Goal: Task Accomplishment & Management: Use online tool/utility

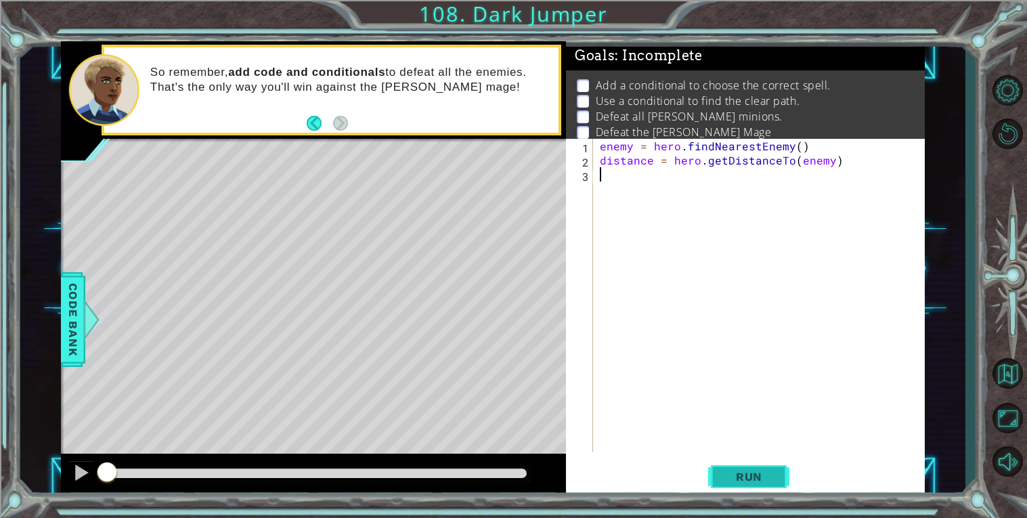
click at [769, 471] on span "Run" at bounding box center [748, 477] width 53 height 14
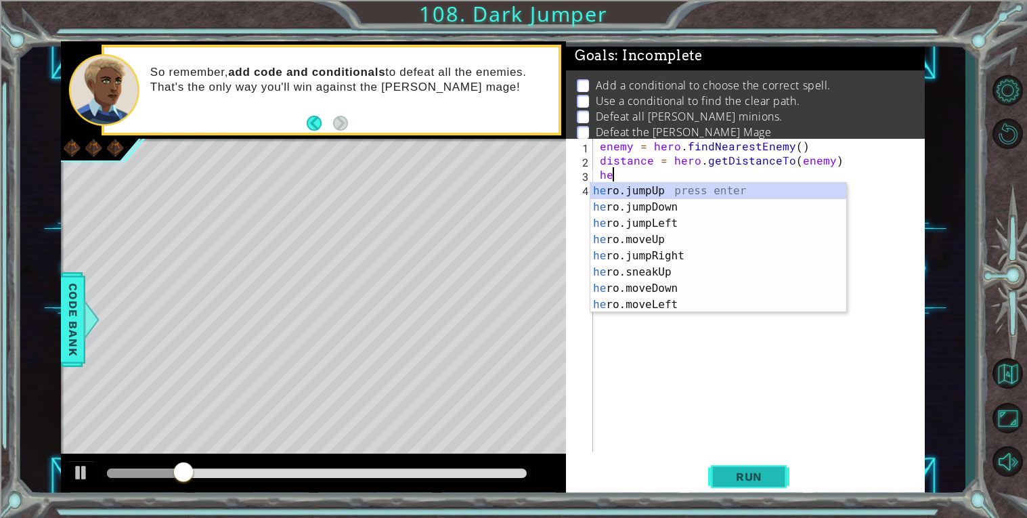
type textarea "h"
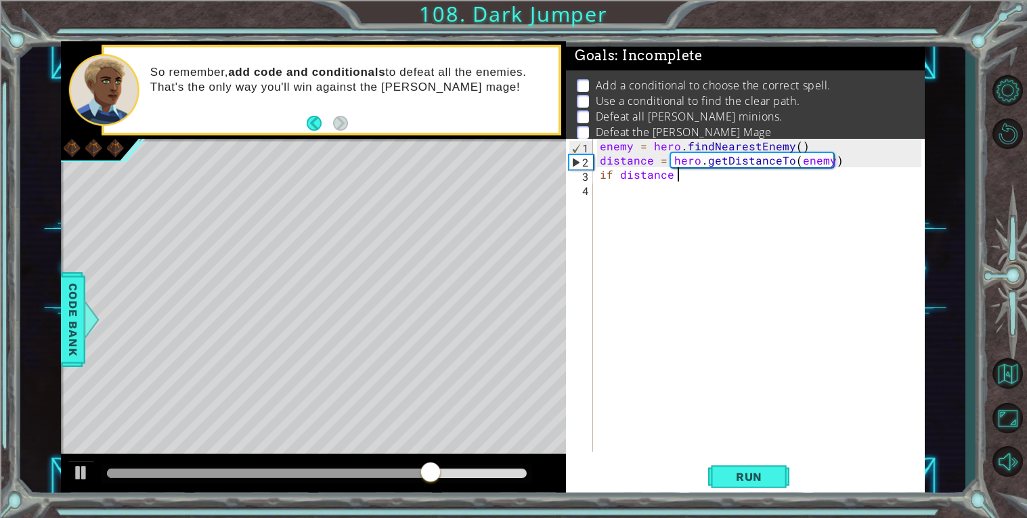
scroll to position [0, 4]
type textarea "if distance > 3:"
click at [682, 198] on div "enemy = hero . findNearestEnemy ( ) distance = hero . getDistanceTo ( enemy ) i…" at bounding box center [762, 309] width 331 height 341
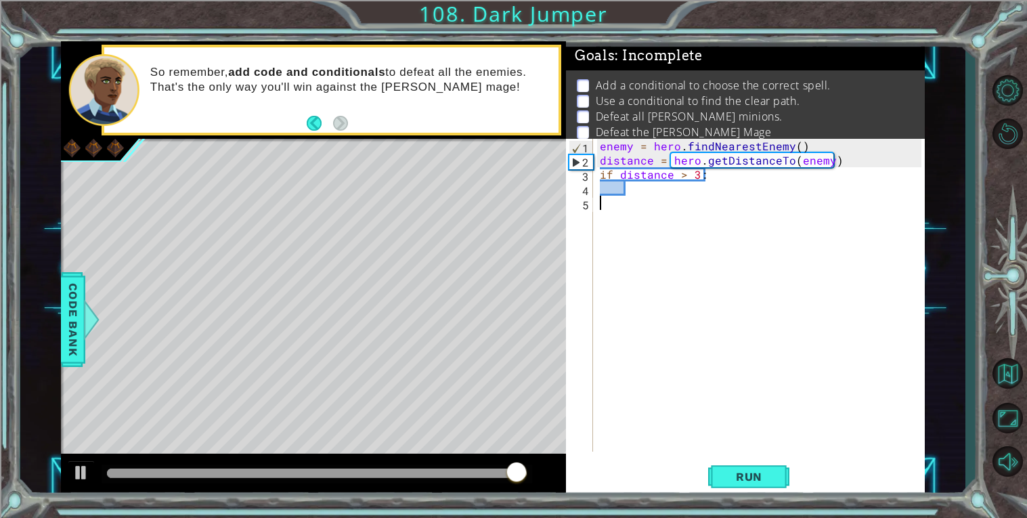
click at [681, 186] on div "enemy = hero . findNearestEnemy ( ) distance = hero . getDistanceTo ( enemy ) i…" at bounding box center [762, 309] width 331 height 341
click at [671, 194] on div "enemy = hero . findNearestEnemy ( ) distance = hero . getDistanceTo ( enemy ) i…" at bounding box center [762, 309] width 331 height 341
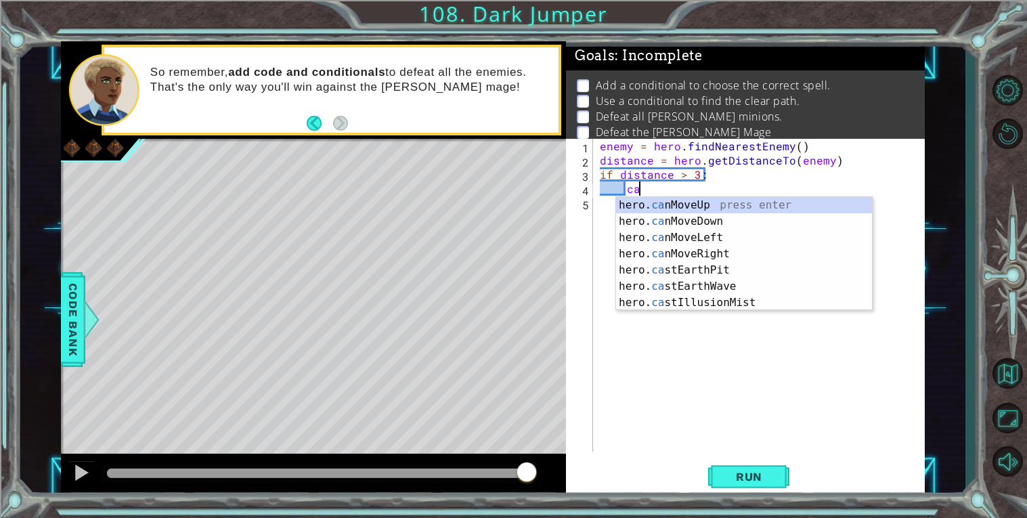
type textarea "c"
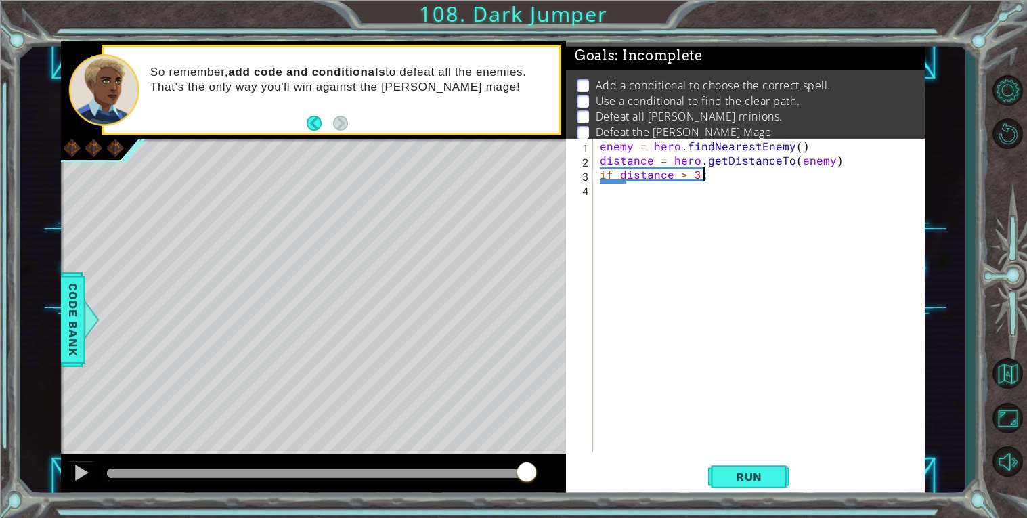
type textarea "if distance > 3"
type textarea "if distance > 3:"
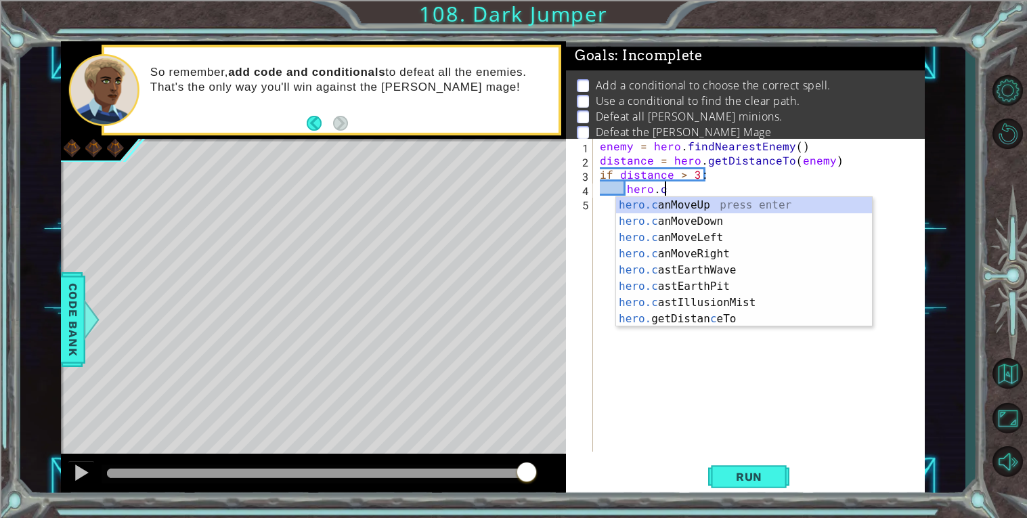
scroll to position [0, 3]
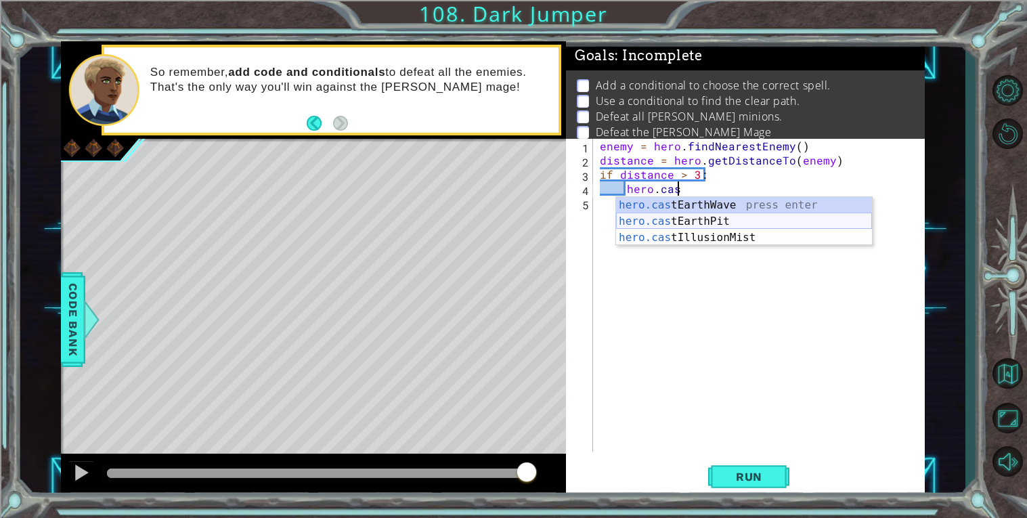
click at [680, 217] on div "hero.cas tEarthWave press enter hero.cas tEarthPit press enter hero.cas tIllusi…" at bounding box center [744, 237] width 256 height 81
type textarea "hero.castEarthPit(enemy)"
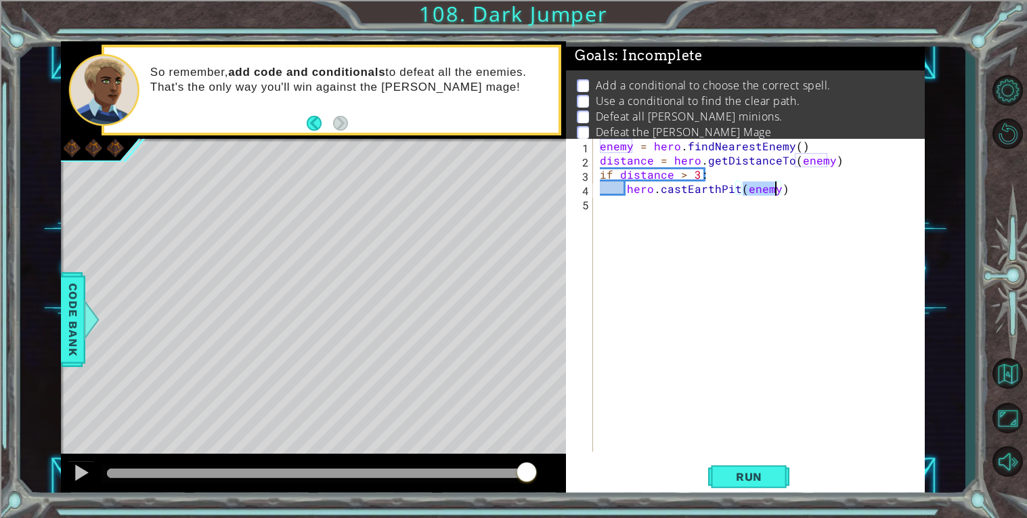
click at [736, 389] on div "enemy = hero . findNearestEnemy ( ) distance = hero . getDistanceTo ( enemy ) i…" at bounding box center [762, 309] width 331 height 341
click at [848, 161] on div "enemy = hero . findNearestEnemy ( ) distance = hero . getDistanceTo ( enemy ) i…" at bounding box center [762, 309] width 331 height 341
type textarea "distance = hero.getDistanceTo(enemy)"
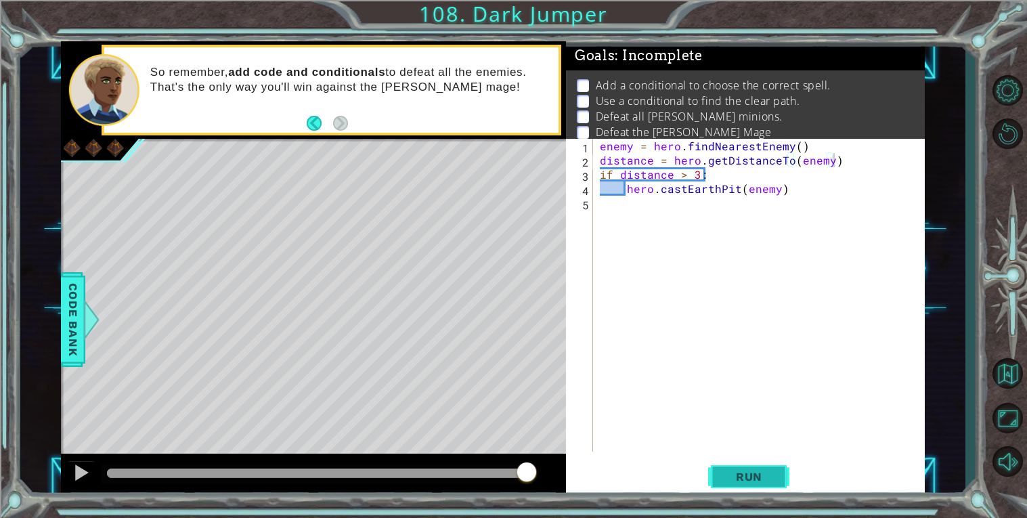
click at [764, 474] on span "Run" at bounding box center [748, 477] width 53 height 14
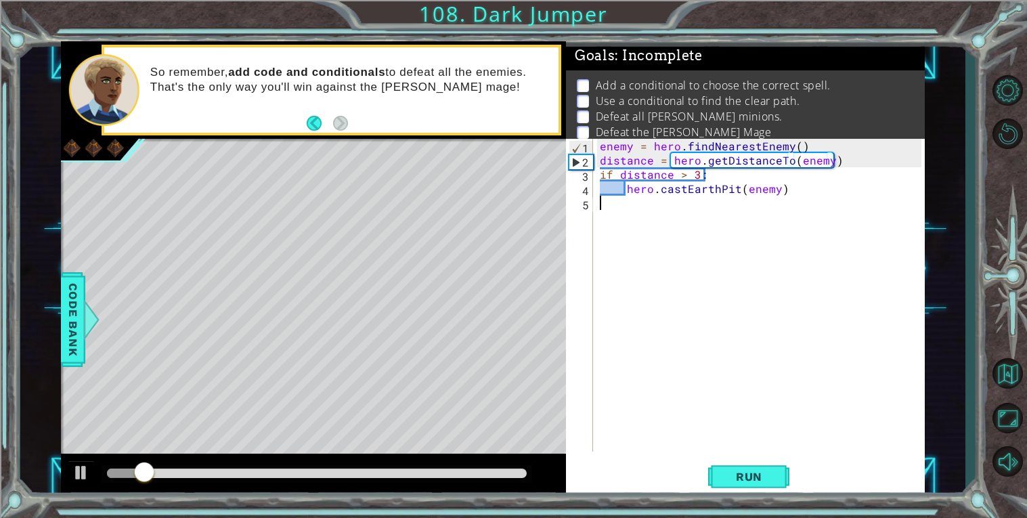
click at [662, 226] on div "enemy = hero . findNearestEnemy ( ) distance = hero . getDistanceTo ( enemy ) i…" at bounding box center [762, 309] width 331 height 341
click at [798, 193] on div "enemy = hero . findNearestEnemy ( ) distance = hero . getDistanceTo ( enemy ) i…" at bounding box center [762, 309] width 331 height 341
type textarea "hero.castEarthPit(enemy)"
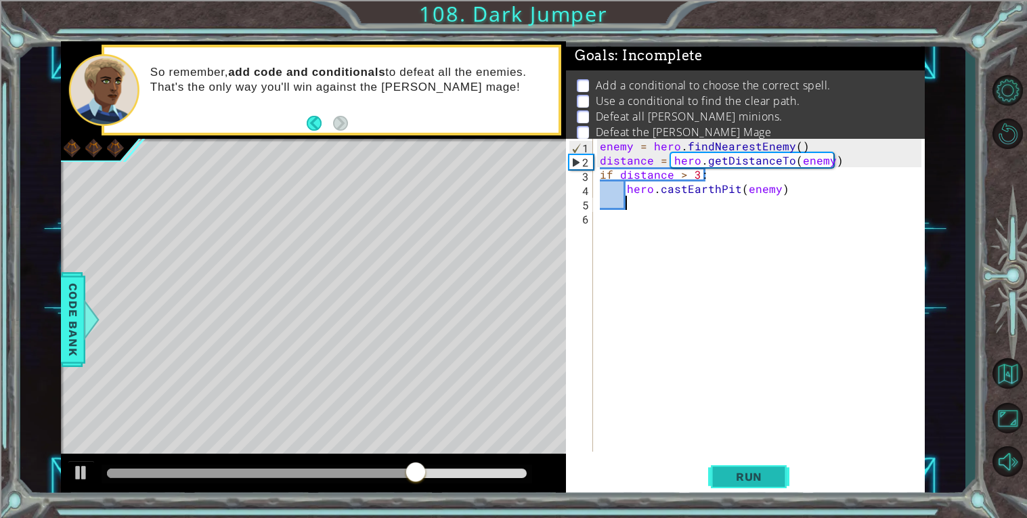
click at [775, 475] on button "Run" at bounding box center [748, 476] width 81 height 36
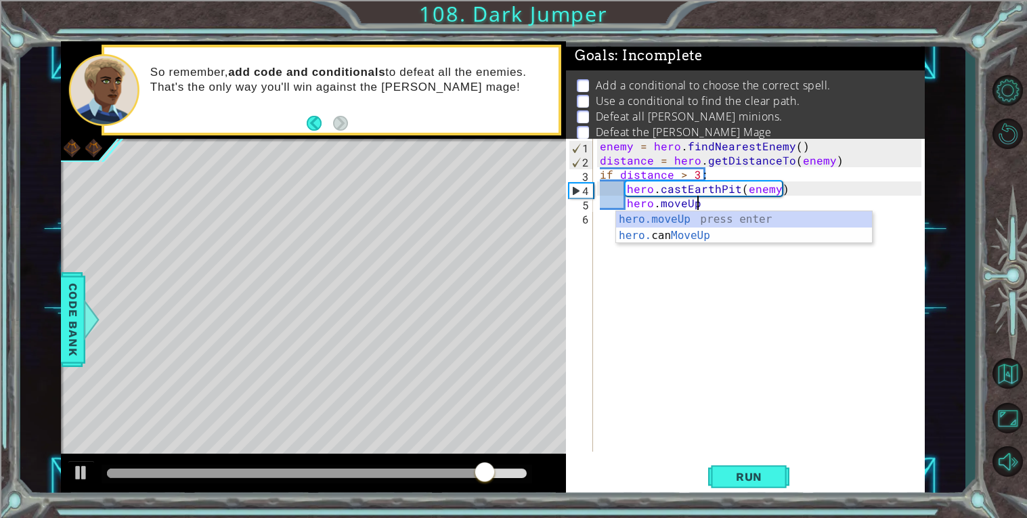
scroll to position [0, 5]
click at [660, 215] on div "hero.moveUp press enter hero. can MoveUp press enter" at bounding box center [744, 243] width 256 height 65
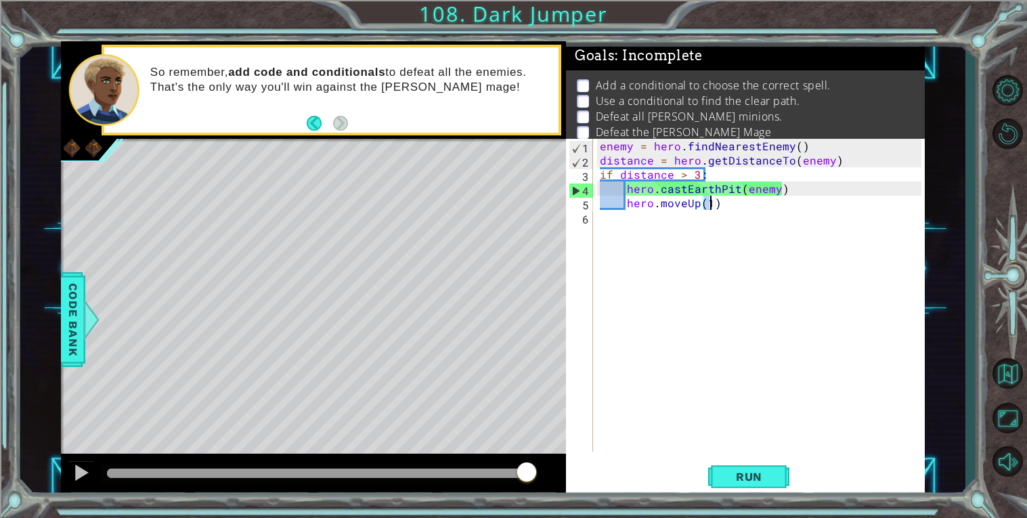
type textarea "hero.moveUp(2)"
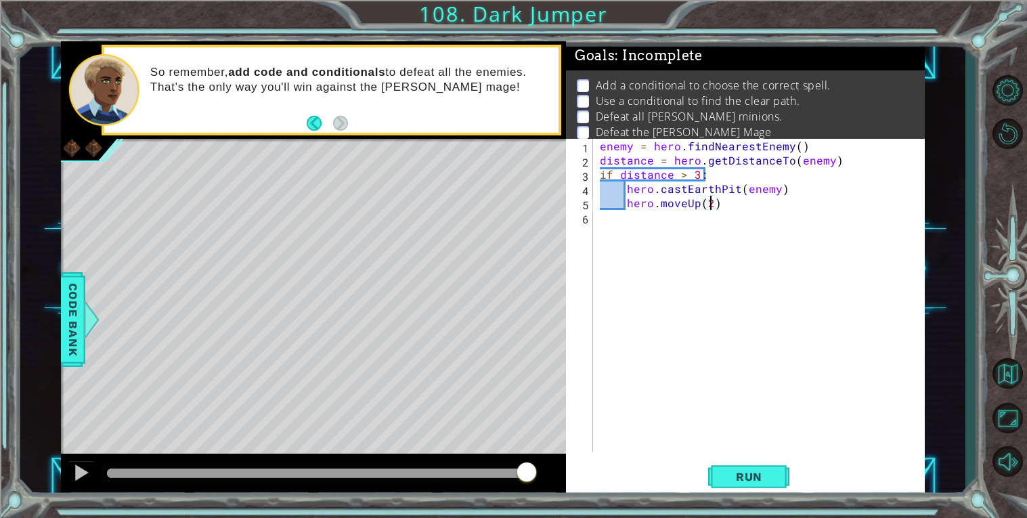
scroll to position [0, 5]
click at [764, 213] on div "enemy = hero . findNearestEnemy ( ) distance = hero . getDistanceTo ( enemy ) i…" at bounding box center [762, 309] width 331 height 341
type textarea "i"
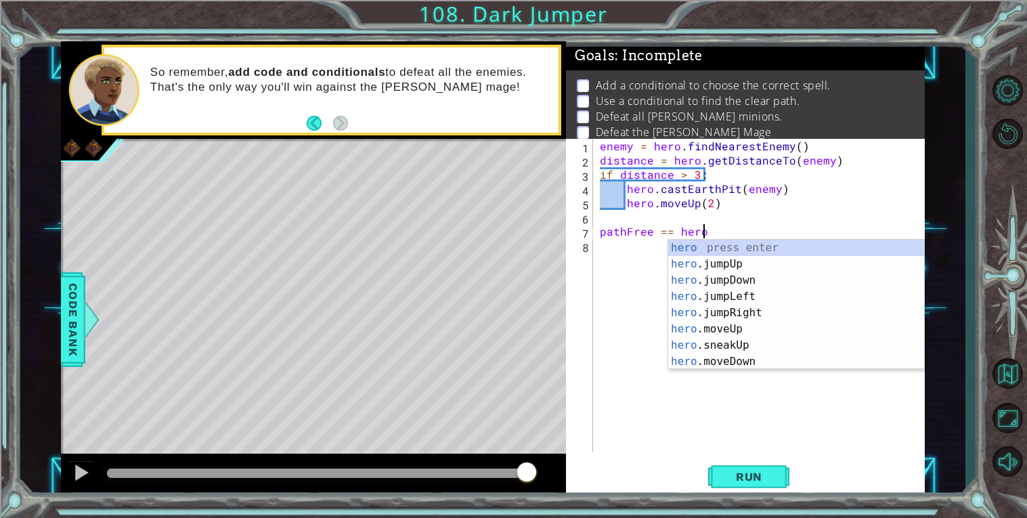
scroll to position [0, 5]
type textarea "pathFree == [DOMAIN_NAME]"
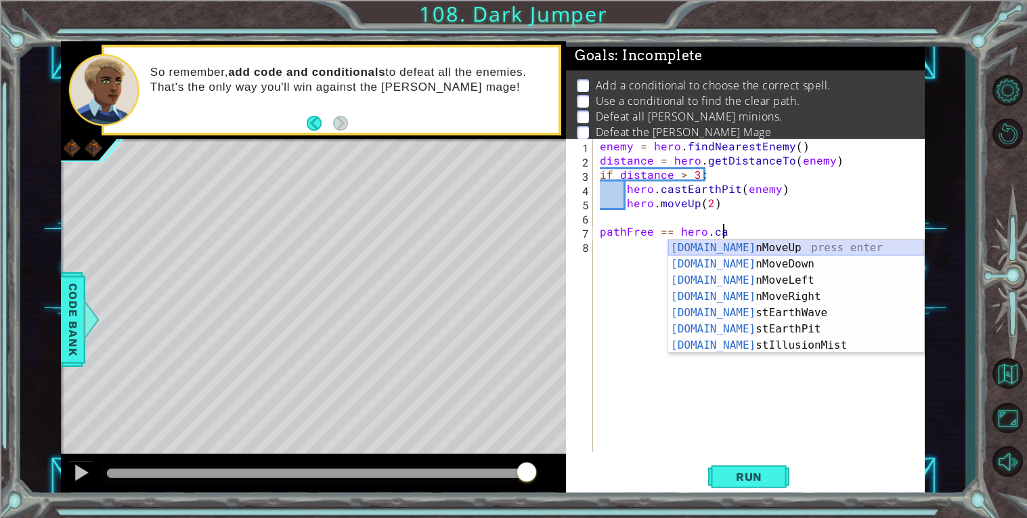
click at [766, 245] on div "[DOMAIN_NAME] nMoveUp press enter [DOMAIN_NAME] nMoveDown press enter [DOMAIN_N…" at bounding box center [796, 313] width 256 height 146
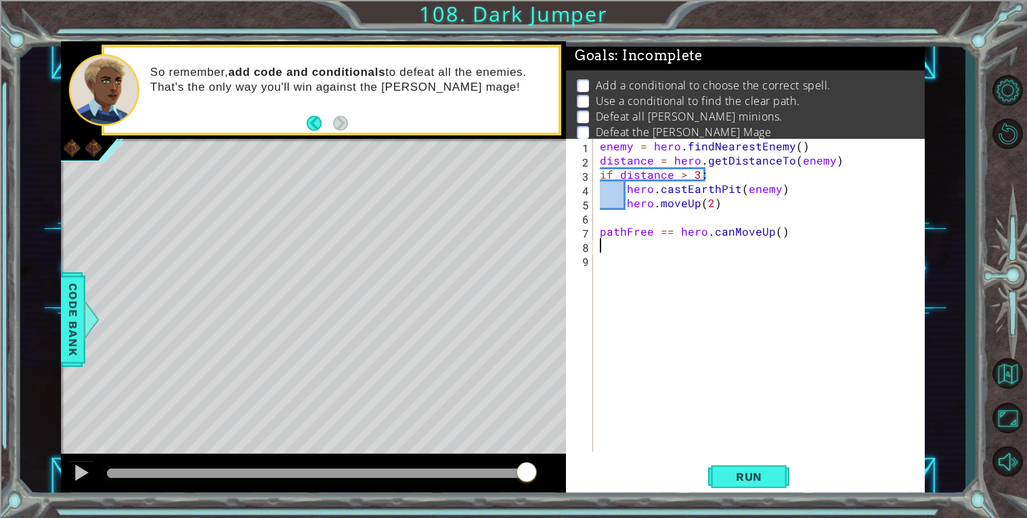
click at [788, 234] on div "enemy = hero . findNearestEnemy ( ) distance = hero . getDistanceTo ( enemy ) i…" at bounding box center [762, 309] width 331 height 341
type textarea "pathFree == hero.canMoveUp()"
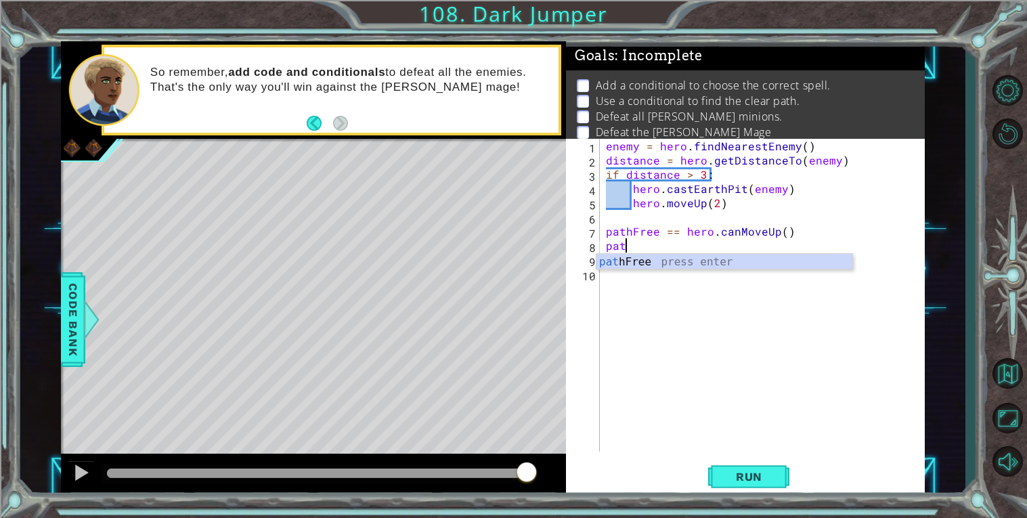
scroll to position [0, 1]
click at [718, 261] on div "path Free press enter" at bounding box center [724, 278] width 256 height 49
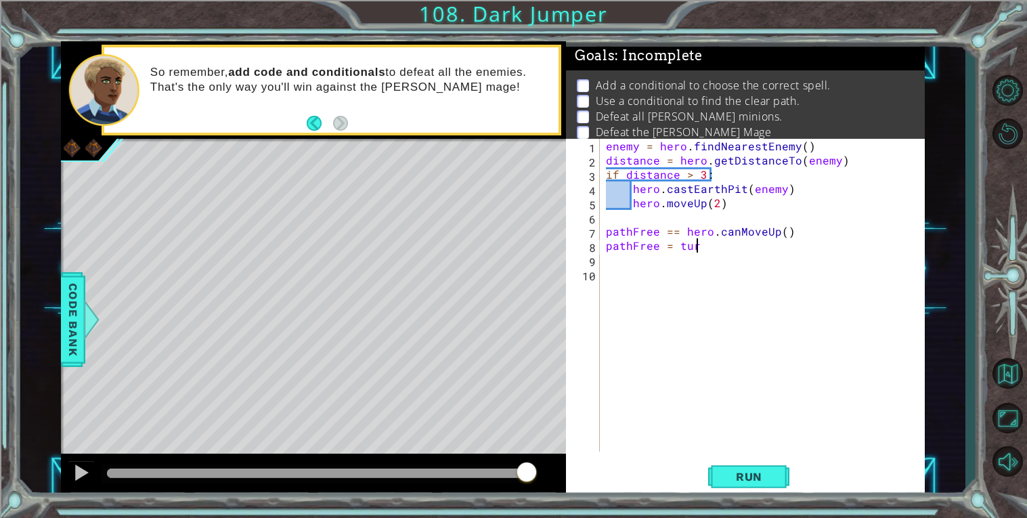
scroll to position [0, 5]
click at [609, 248] on div "enemy = hero . findNearestEnemy ( ) distance = hero . getDistanceTo ( enemy ) i…" at bounding box center [765, 309] width 325 height 341
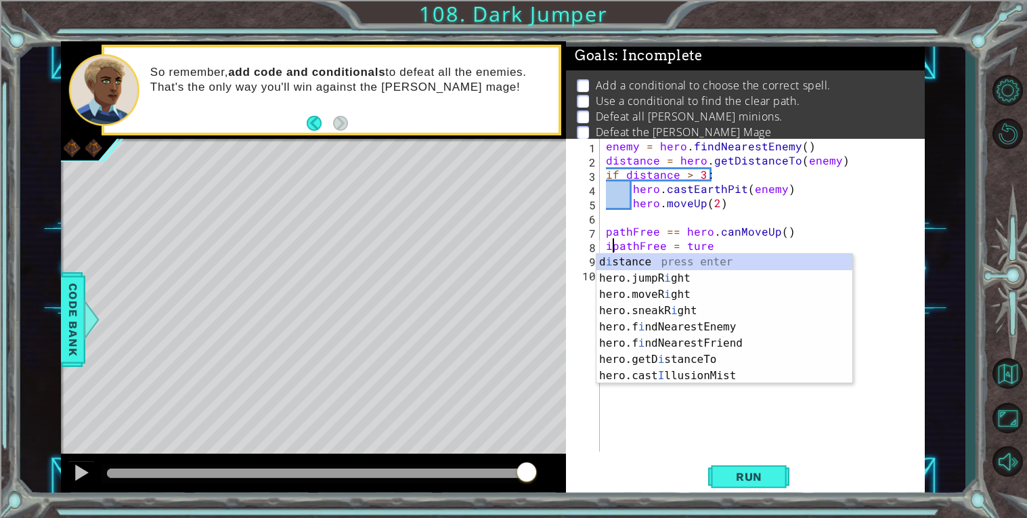
scroll to position [0, 1]
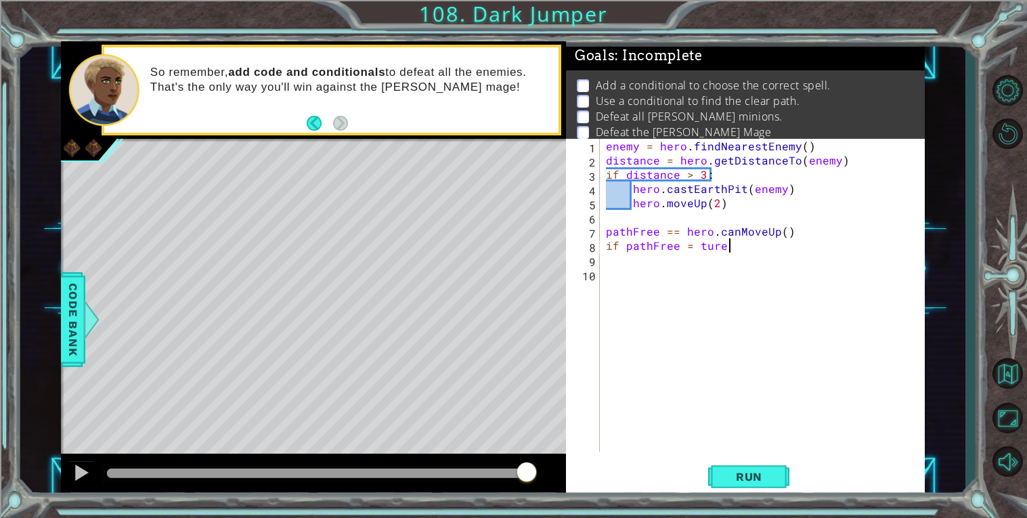
click at [742, 248] on div "enemy = hero . findNearestEnemy ( ) distance = hero . getDistanceTo ( enemy ) i…" at bounding box center [765, 309] width 325 height 341
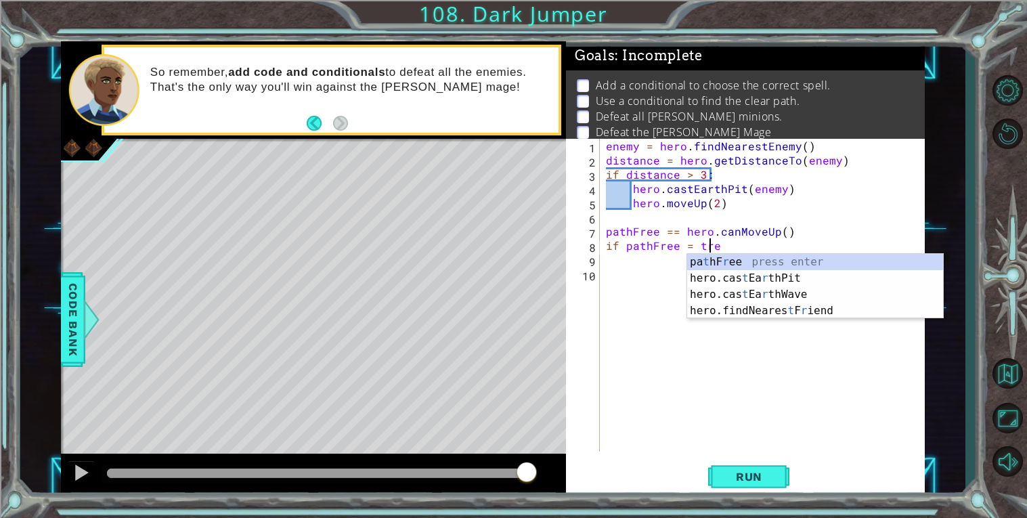
scroll to position [0, 6]
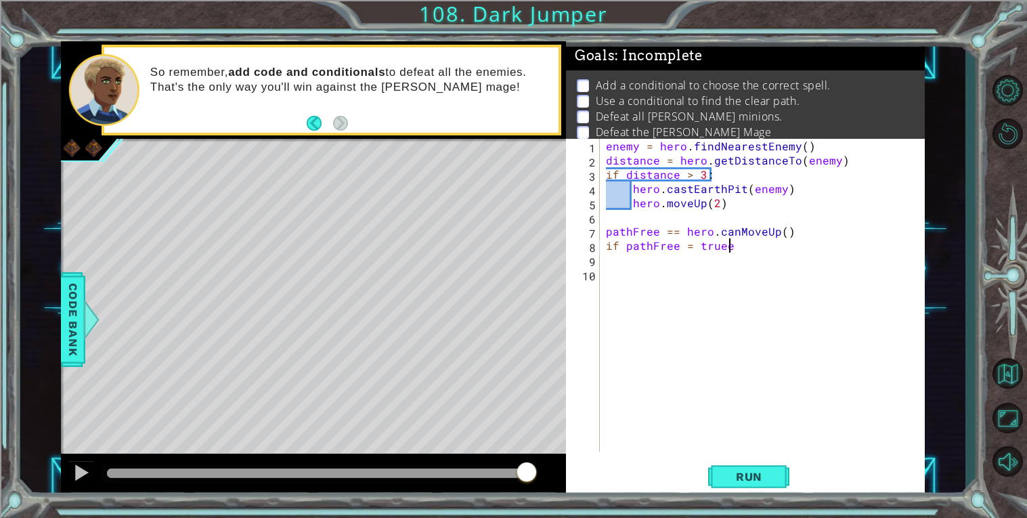
type textarea "if pathFree = true"
type textarea "if pathFree = true:"
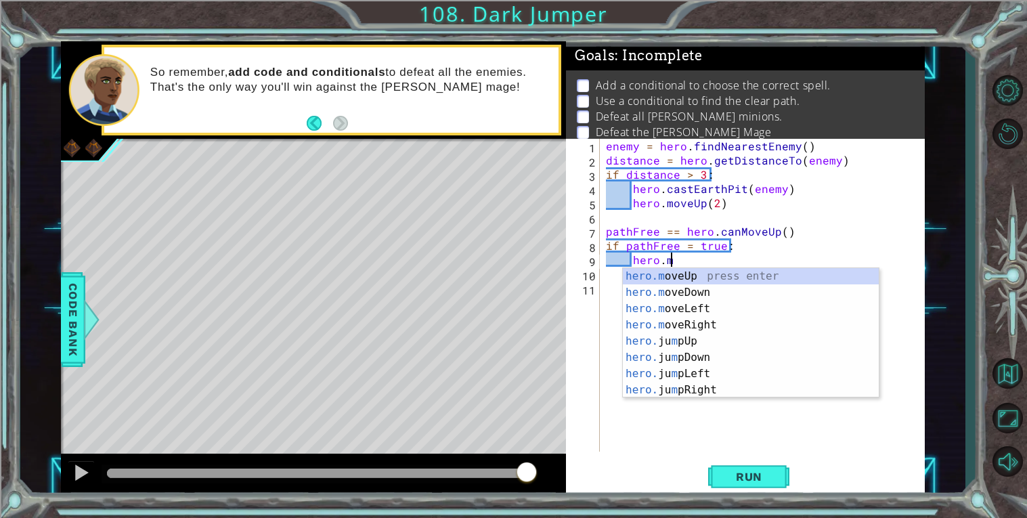
scroll to position [0, 3]
click at [742, 272] on div "hero.move Up press enter hero.move Down press enter hero.move Left press enter …" at bounding box center [751, 349] width 256 height 162
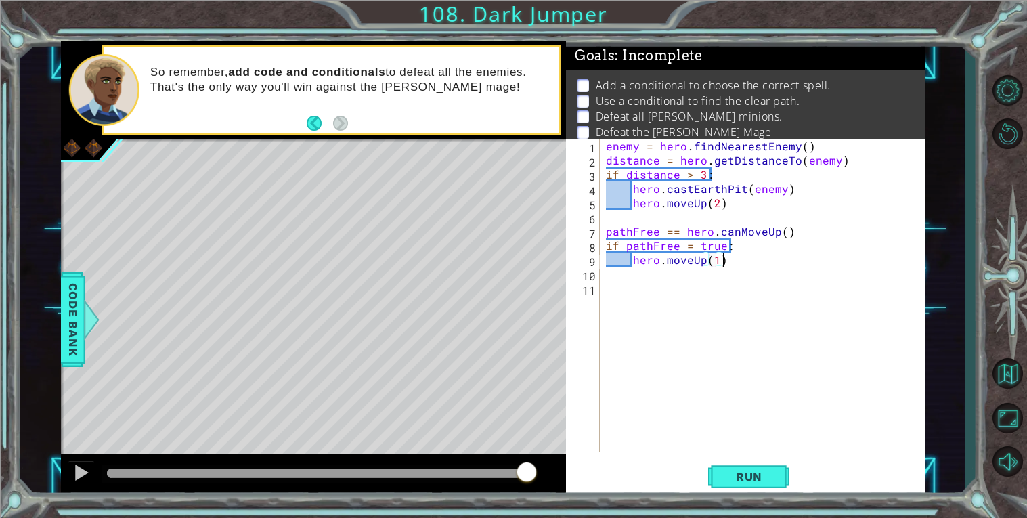
click at [729, 263] on div "enemy = hero . findNearestEnemy ( ) distance = hero . getDistanceTo ( enemy ) i…" at bounding box center [765, 309] width 325 height 341
type textarea "hero.moveUp(2)"
click at [731, 261] on div "enemy = hero . findNearestEnemy ( ) distance = hero . getDistanceTo ( enemy ) i…" at bounding box center [765, 309] width 325 height 341
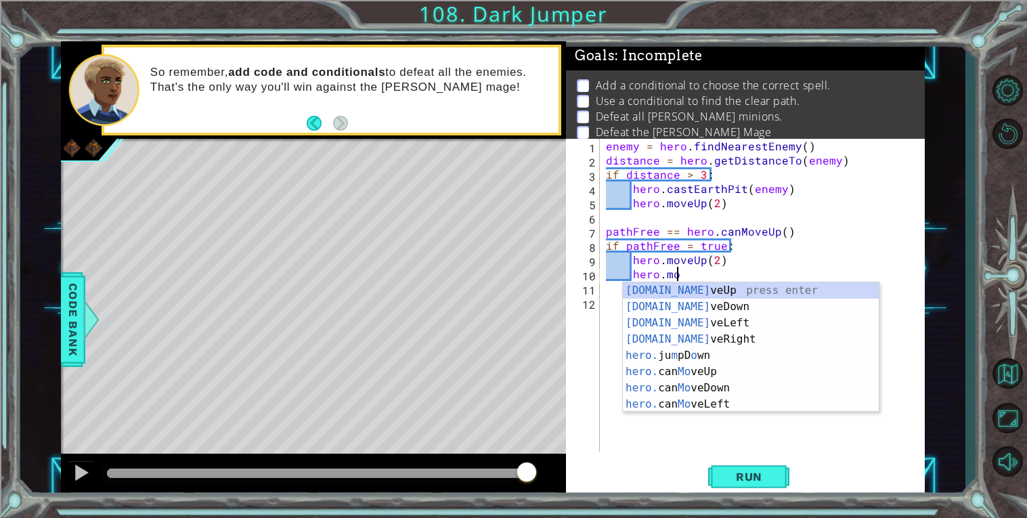
scroll to position [0, 3]
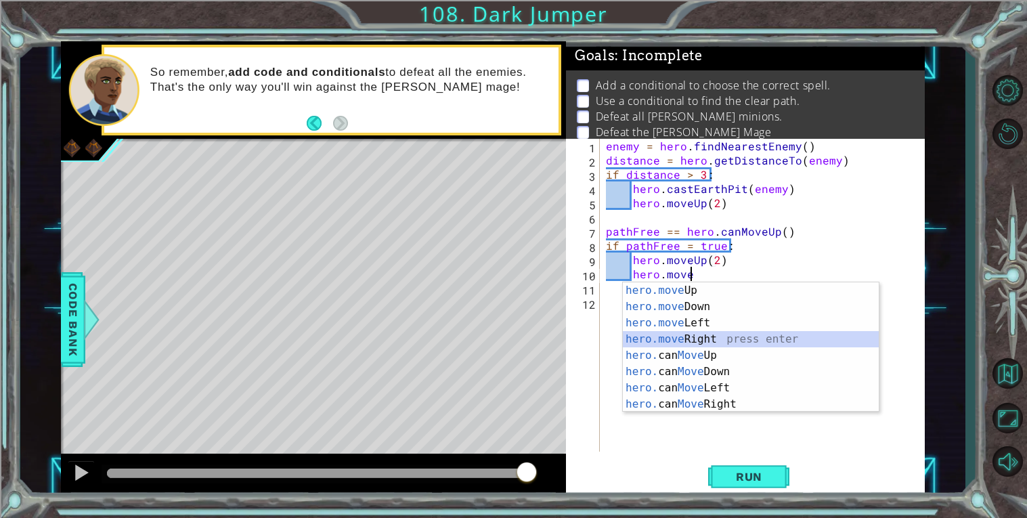
click at [662, 341] on div "hero.move Up press enter hero.move Down press enter hero.move Left press enter …" at bounding box center [751, 363] width 256 height 162
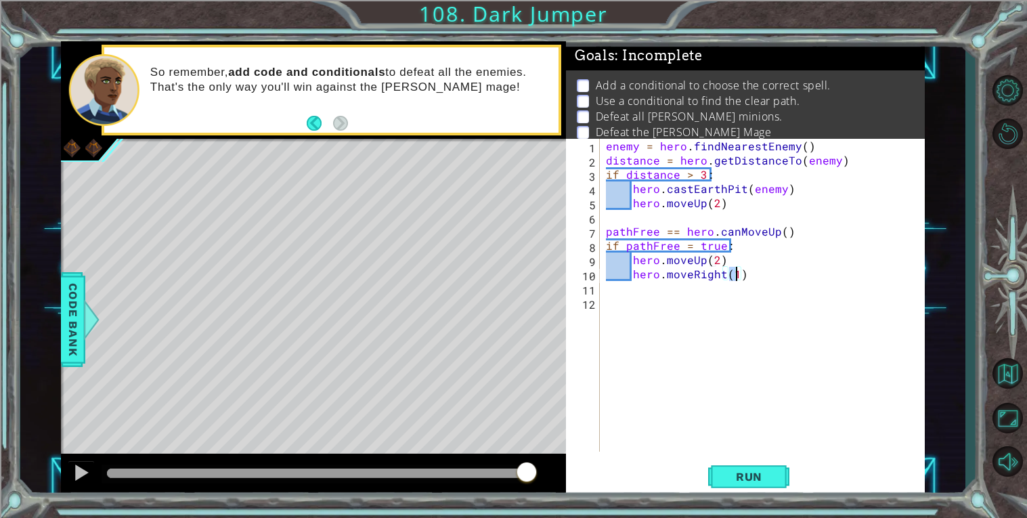
type textarea "hero.moveRight(2)"
click at [762, 277] on div "enemy = hero . findNearestEnemy ( ) distance = hero . getDistanceTo ( enemy ) i…" at bounding box center [765, 309] width 325 height 341
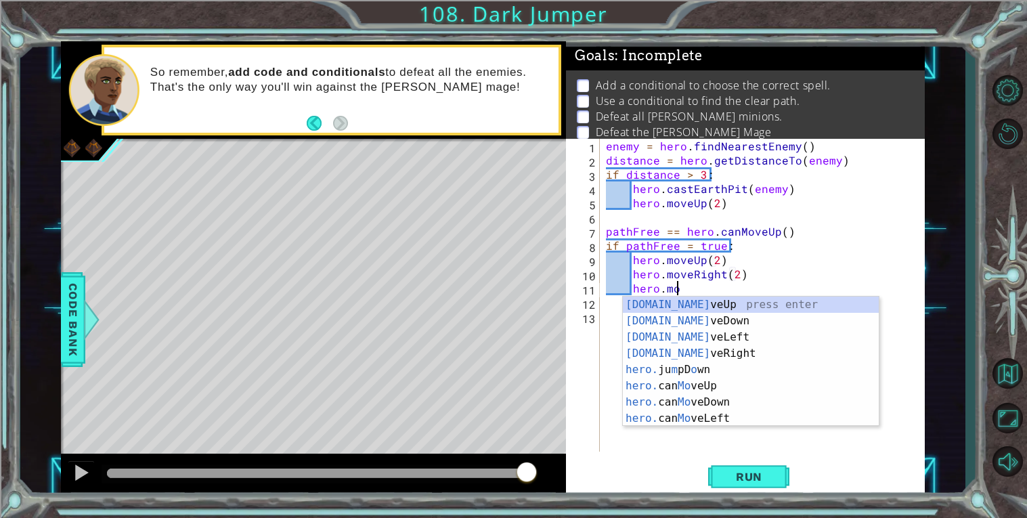
scroll to position [0, 3]
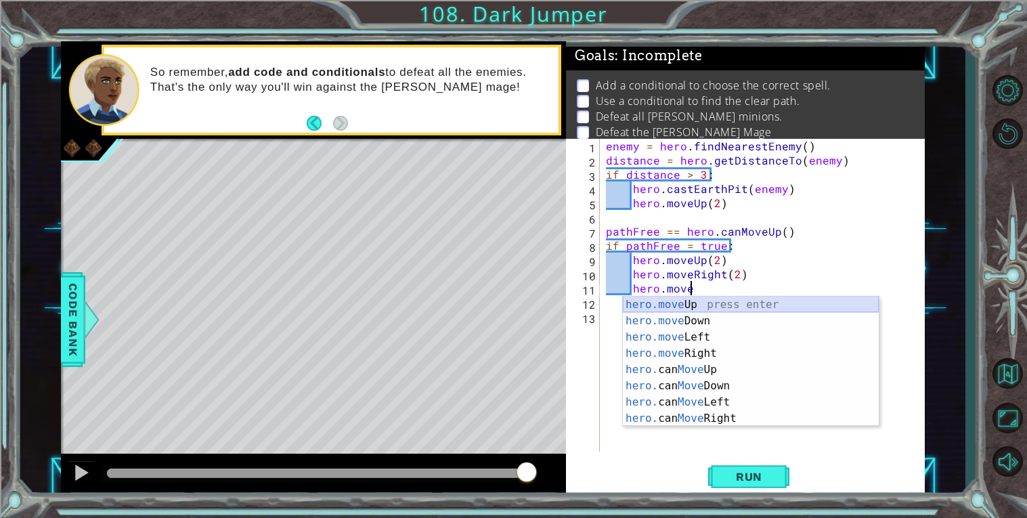
click at [661, 300] on div "hero.move Up press enter hero.move Down press enter hero.move Left press enter …" at bounding box center [751, 378] width 256 height 162
type textarea "hero.moveUp(1)"
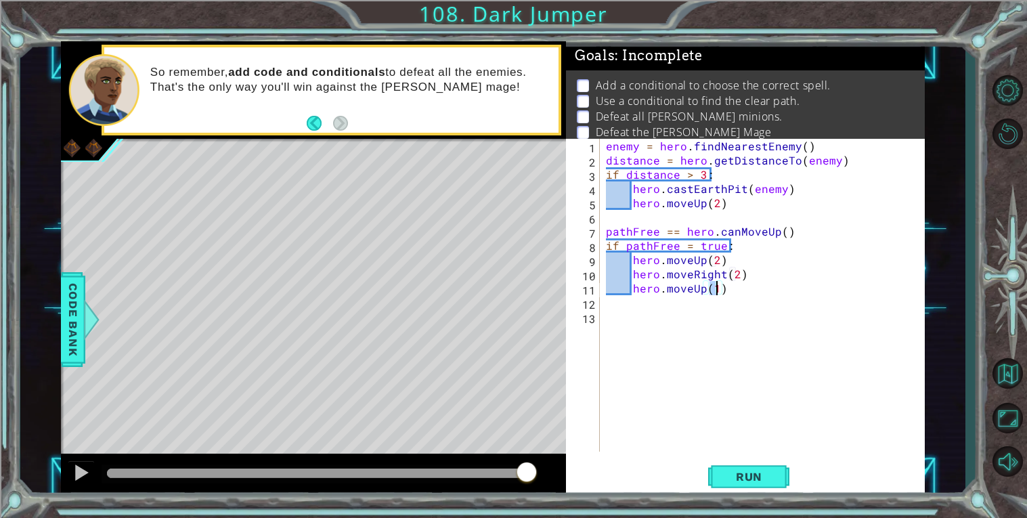
click at [657, 310] on div "enemy = hero . findNearestEnemy ( ) distance = hero . getDistanceTo ( enemy ) i…" at bounding box center [765, 309] width 325 height 341
click at [783, 296] on div "enemy = hero . findNearestEnemy ( ) distance = hero . getDistanceTo ( enemy ) i…" at bounding box center [765, 309] width 325 height 341
click at [759, 288] on div "enemy = hero . findNearestEnemy ( ) distance = hero . getDistanceTo ( enemy ) i…" at bounding box center [765, 309] width 325 height 341
type textarea "hero.moveUp(1)"
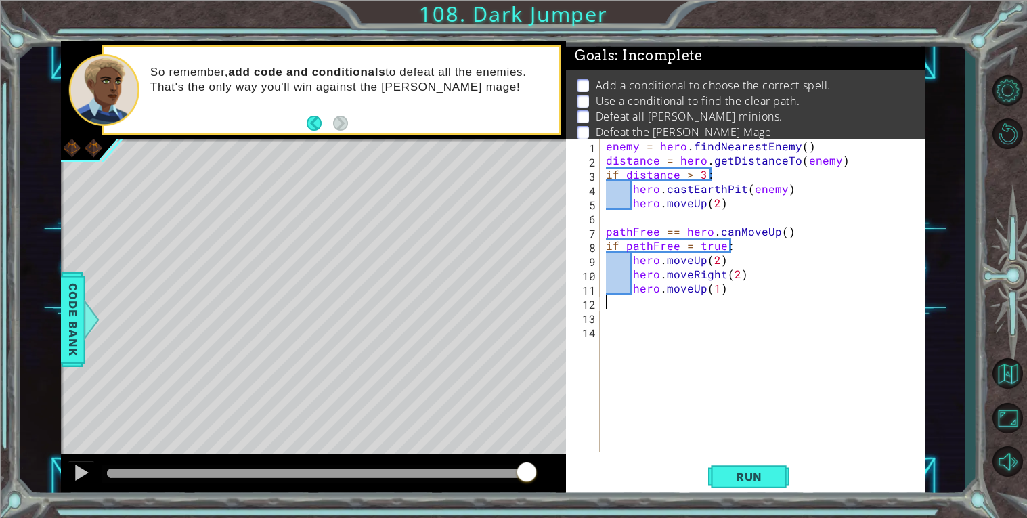
type textarea "hero.moveUp(1)"
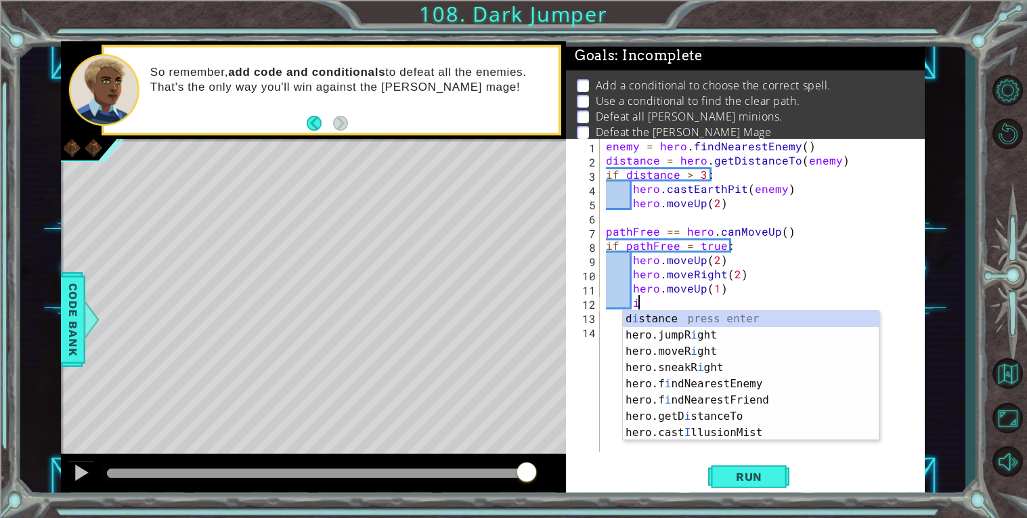
scroll to position [0, 1]
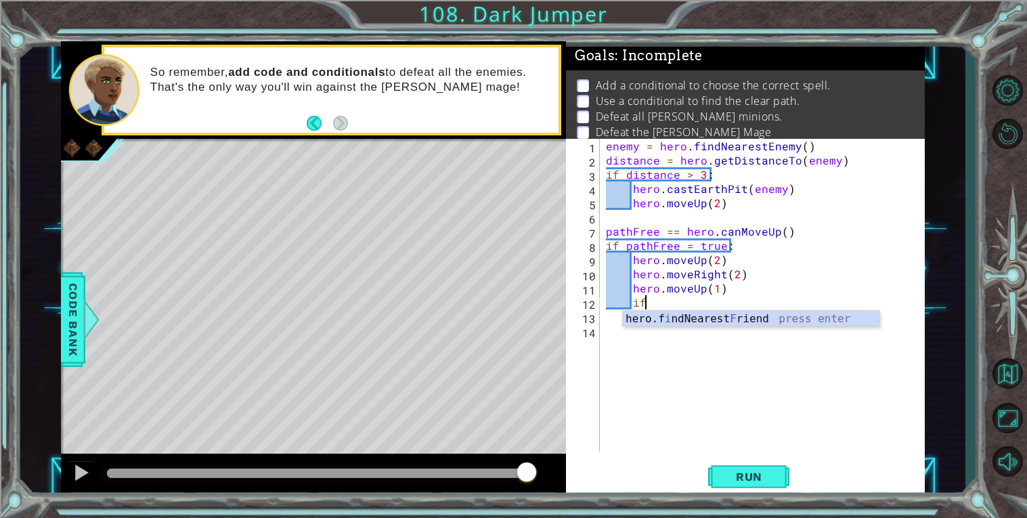
type textarea "i"
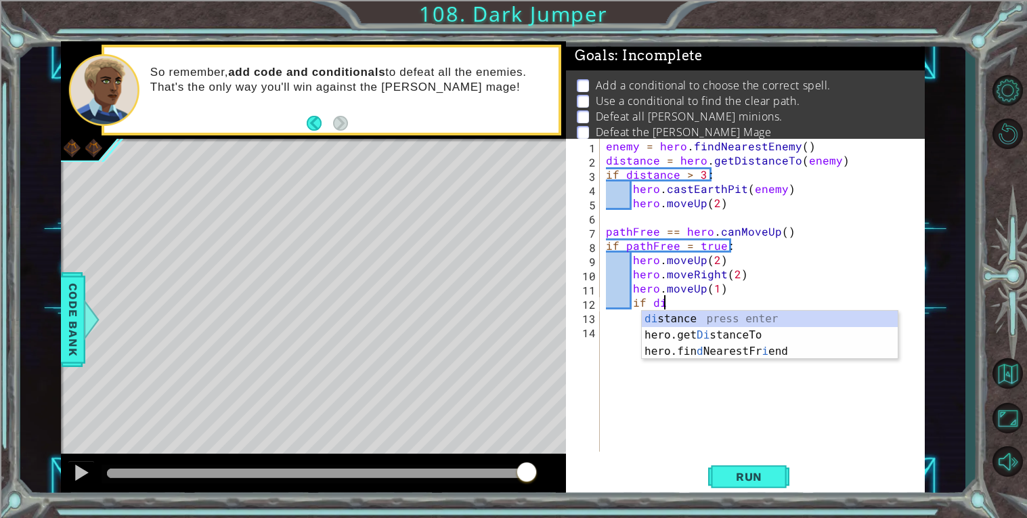
scroll to position [0, 3]
click at [761, 314] on div "di stance press enter hero.get Di stanceTo press enter hero.fin d NearestFr i e…" at bounding box center [770, 351] width 256 height 81
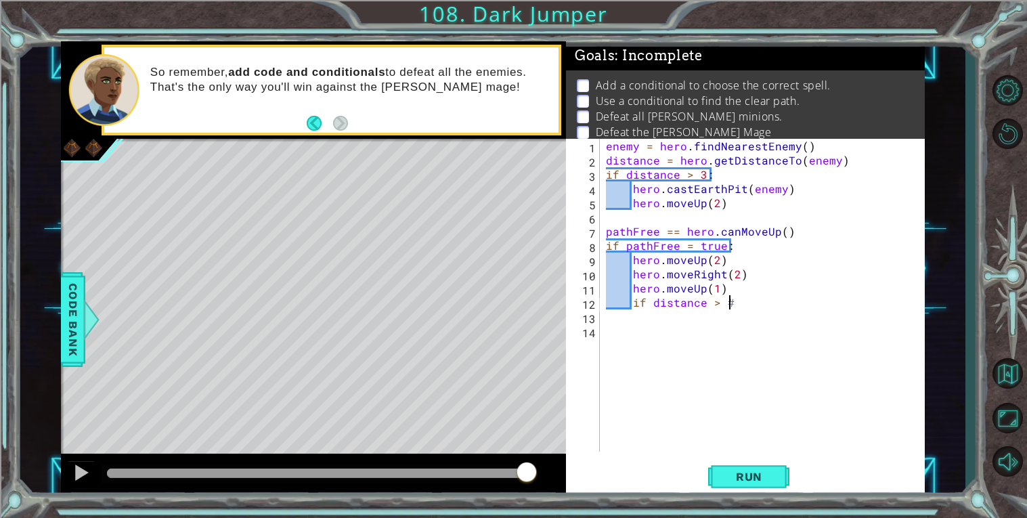
scroll to position [0, 6]
type textarea "if distance > 3"
type textarea "if distance > 3:"
click at [758, 307] on div "enemy = hero . findNearestEnemy ( ) distance = hero . getDistanceTo ( enemy ) i…" at bounding box center [765, 309] width 325 height 341
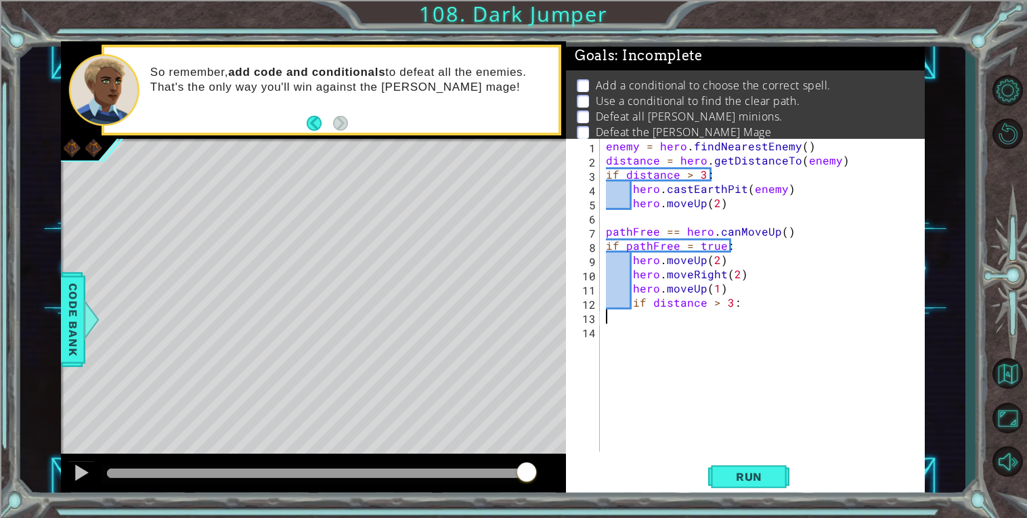
type textarea "if distance > 3:"
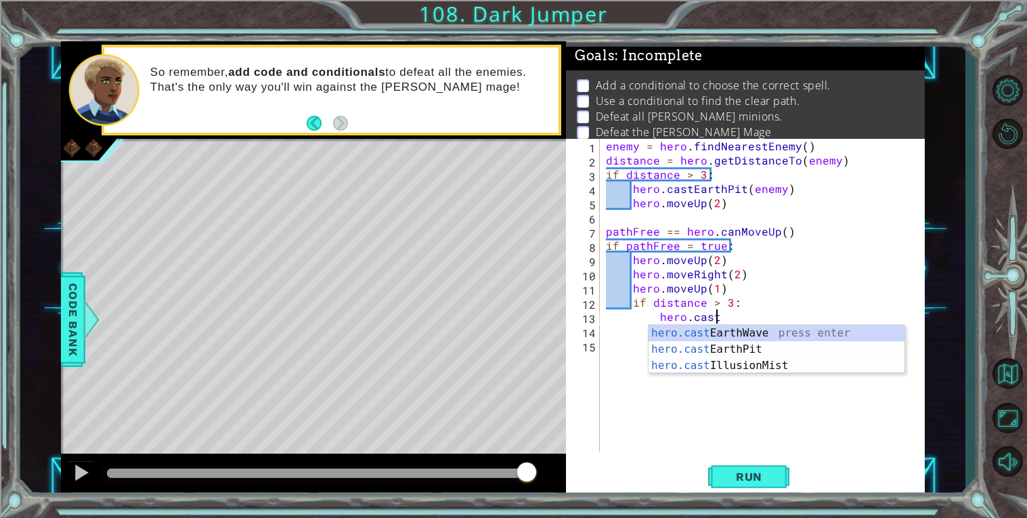
scroll to position [0, 5]
click at [758, 345] on div "hero.cast EarthWave press enter hero.cast EarthPit press enter hero.cast Illusi…" at bounding box center [777, 365] width 256 height 81
type textarea "hero.castEarthPit(enemy)"
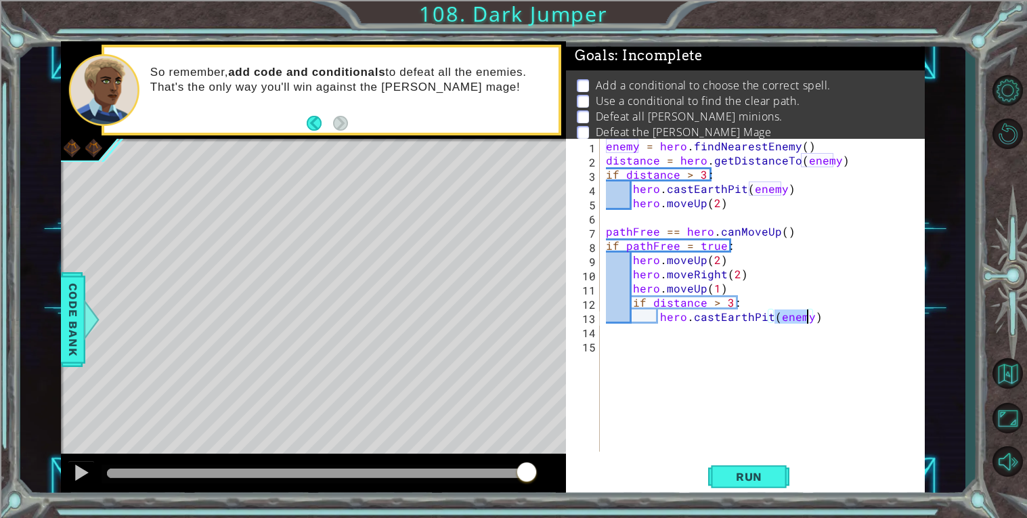
click at [756, 358] on div "enemy = hero . findNearestEnemy ( ) distance = hero . getDistanceTo ( enemy ) i…" at bounding box center [765, 309] width 325 height 341
click at [747, 476] on span "Run" at bounding box center [748, 477] width 53 height 14
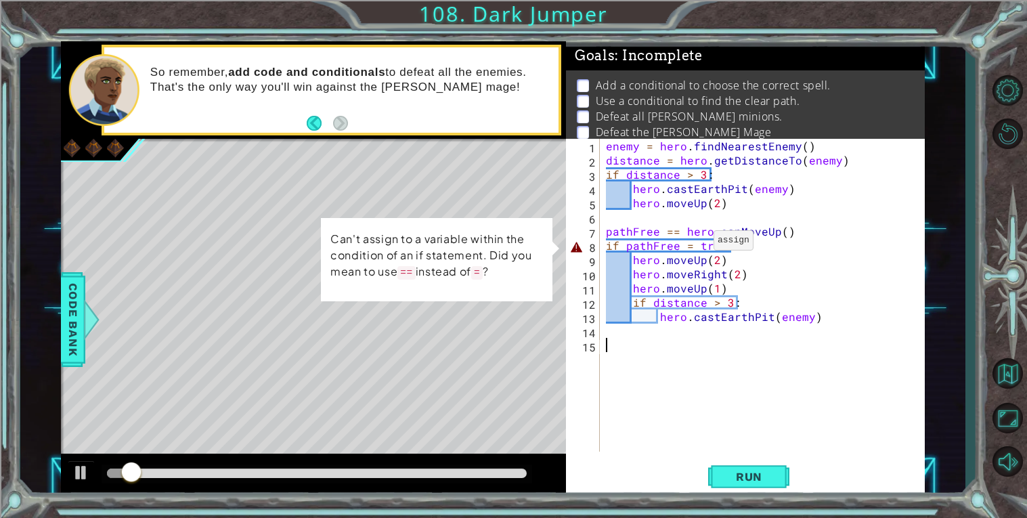
click at [696, 243] on div "enemy = hero . findNearestEnemy ( ) distance = hero . getDistanceTo ( enemy ) i…" at bounding box center [765, 309] width 325 height 341
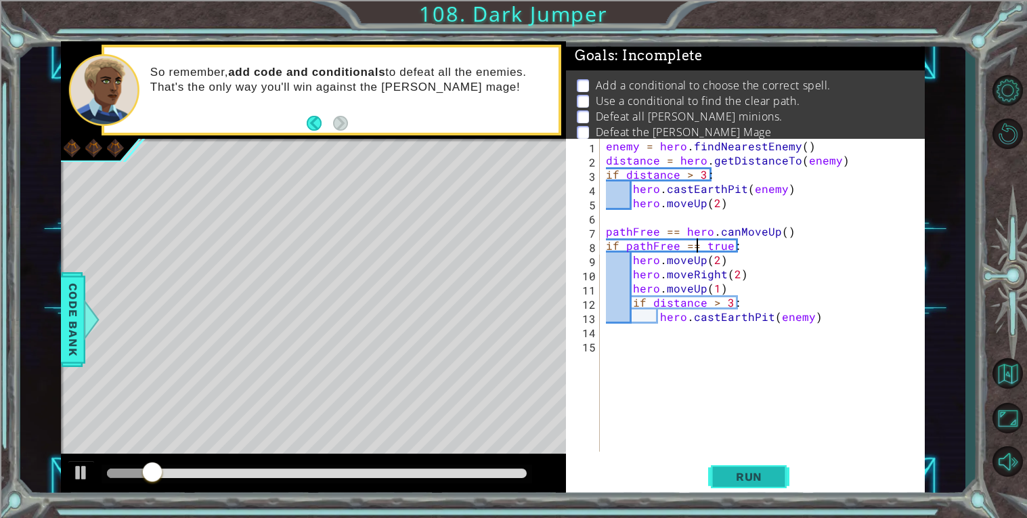
click at [745, 474] on span "Run" at bounding box center [748, 477] width 53 height 14
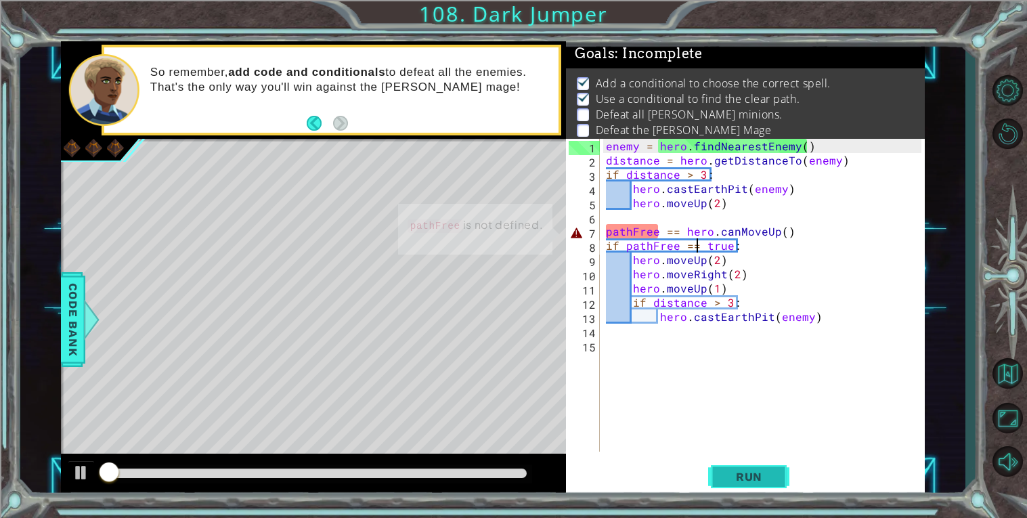
scroll to position [4, 0]
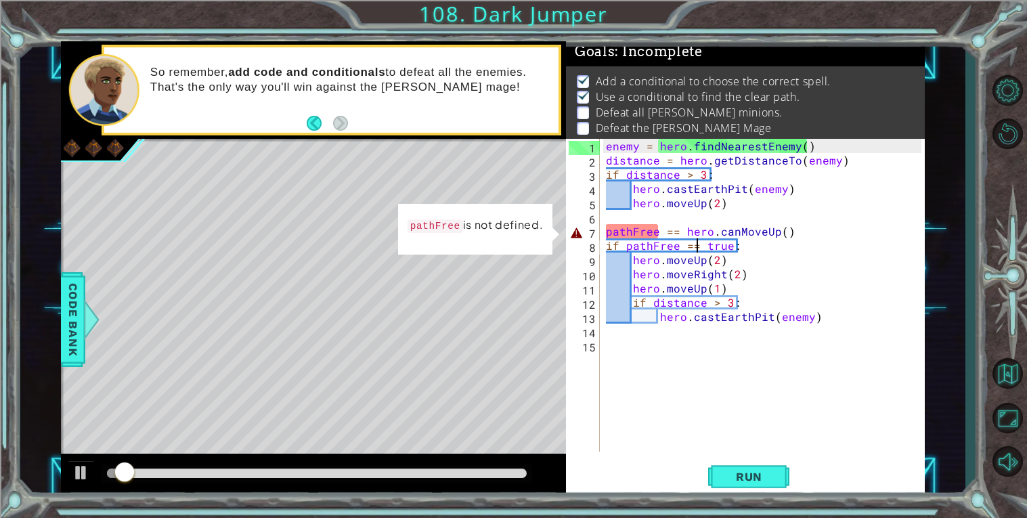
click at [655, 236] on div "enemy = hero . findNearestEnemy ( ) distance = hero . getDistanceTo ( enemy ) i…" at bounding box center [765, 309] width 325 height 341
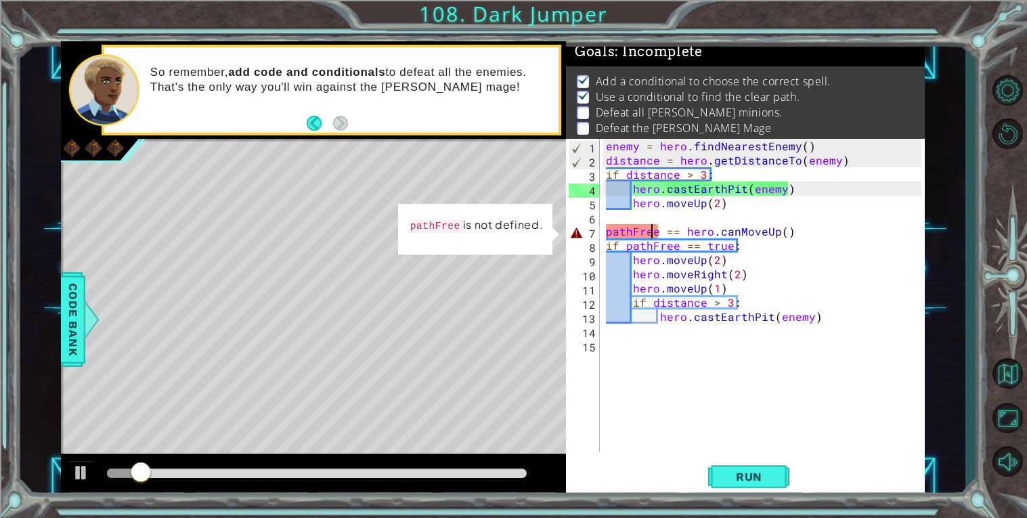
click at [661, 232] on div "enemy = hero . findNearestEnemy ( ) distance = hero . getDistanceTo ( enemy ) i…" at bounding box center [765, 309] width 325 height 341
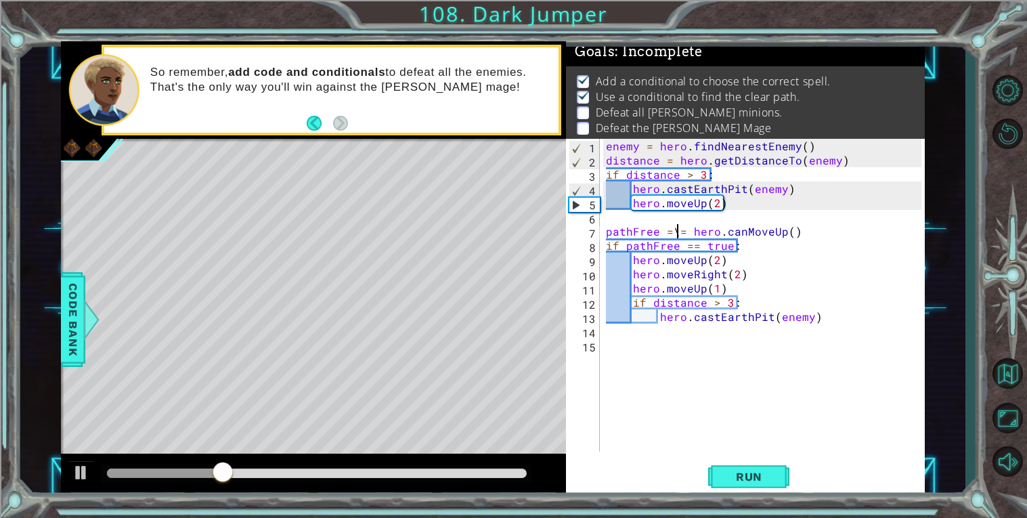
scroll to position [0, 4]
type textarea "pathFree = hero.canMoveUp()"
click at [744, 448] on div "enemy = hero . findNearestEnemy ( ) distance = hero . getDistanceTo ( enemy ) i…" at bounding box center [765, 309] width 325 height 341
click at [746, 474] on span "Run" at bounding box center [748, 477] width 53 height 14
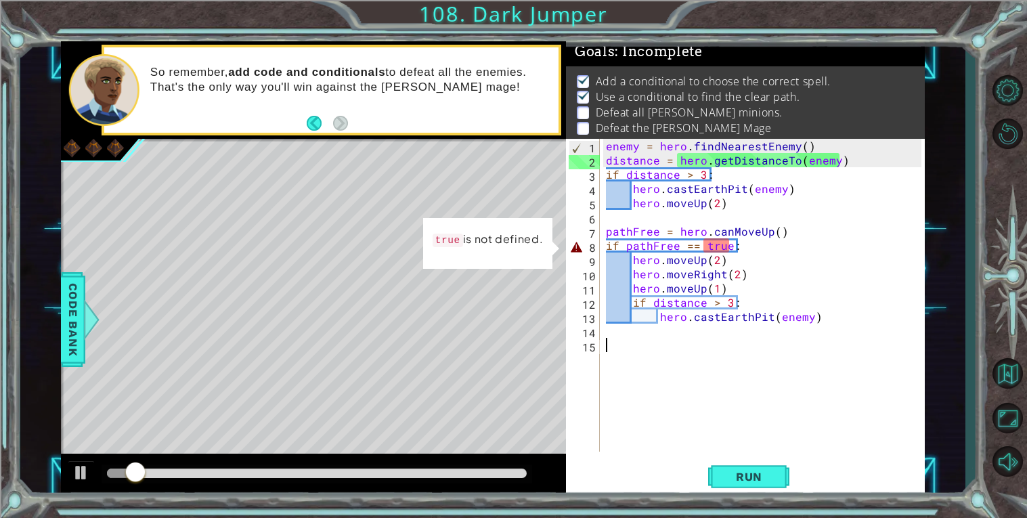
click at [714, 249] on div "enemy = hero . findNearestEnemy ( ) distance = hero . getDistanceTo ( enemy ) i…" at bounding box center [765, 309] width 325 height 341
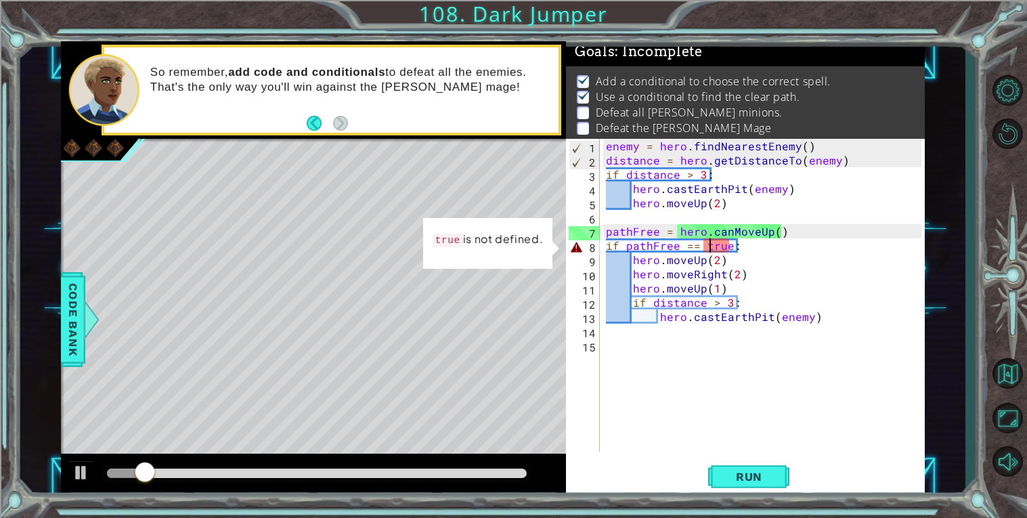
scroll to position [0, 6]
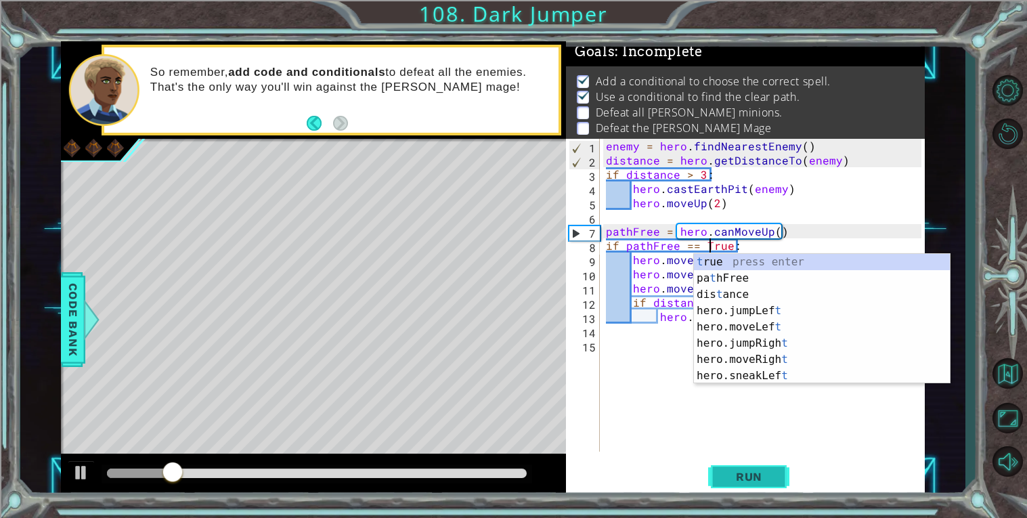
type textarea "if pathFree == True:"
click at [733, 463] on button "Run" at bounding box center [748, 476] width 81 height 36
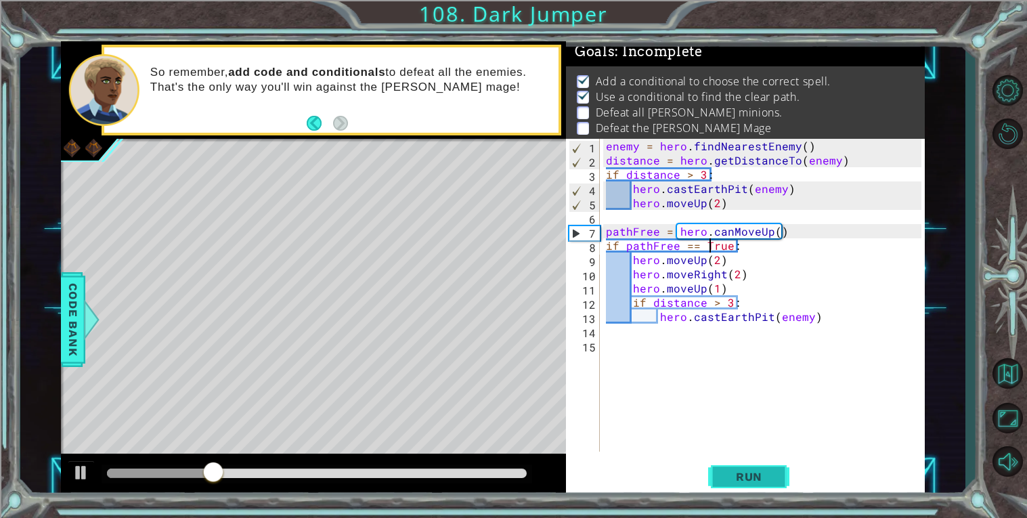
click at [723, 486] on button "Run" at bounding box center [748, 476] width 81 height 36
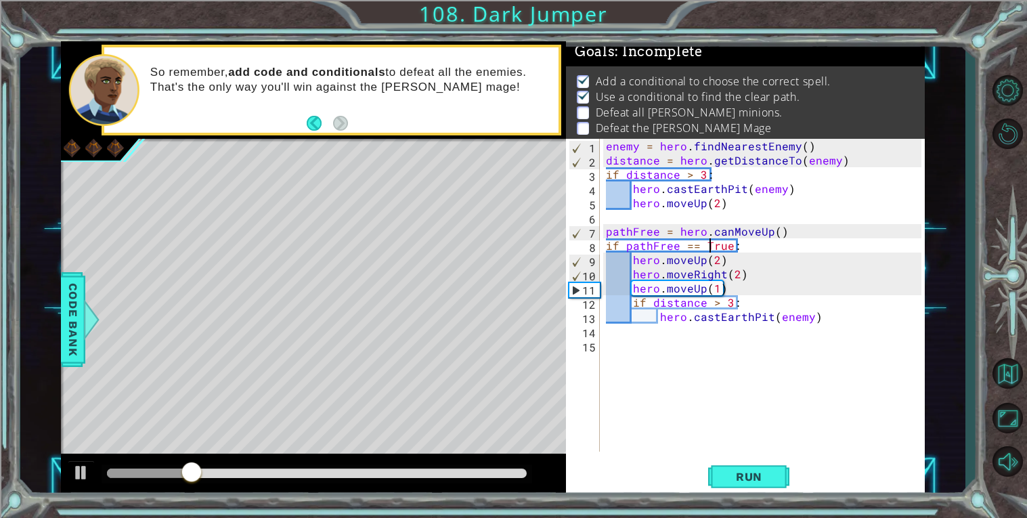
click at [867, 328] on div "enemy = hero . findNearestEnemy ( ) distance = hero . getDistanceTo ( enemy ) i…" at bounding box center [765, 309] width 325 height 341
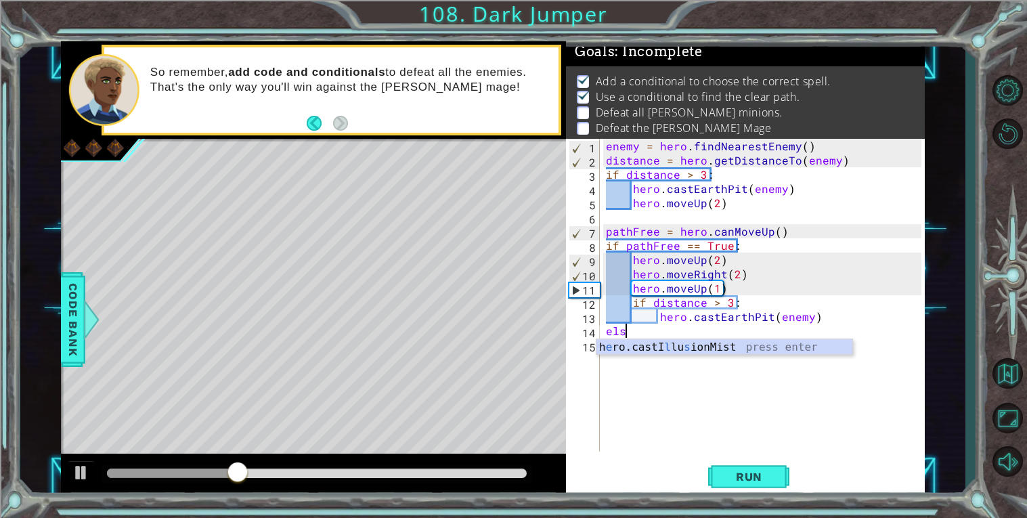
scroll to position [0, 0]
type textarea "e"
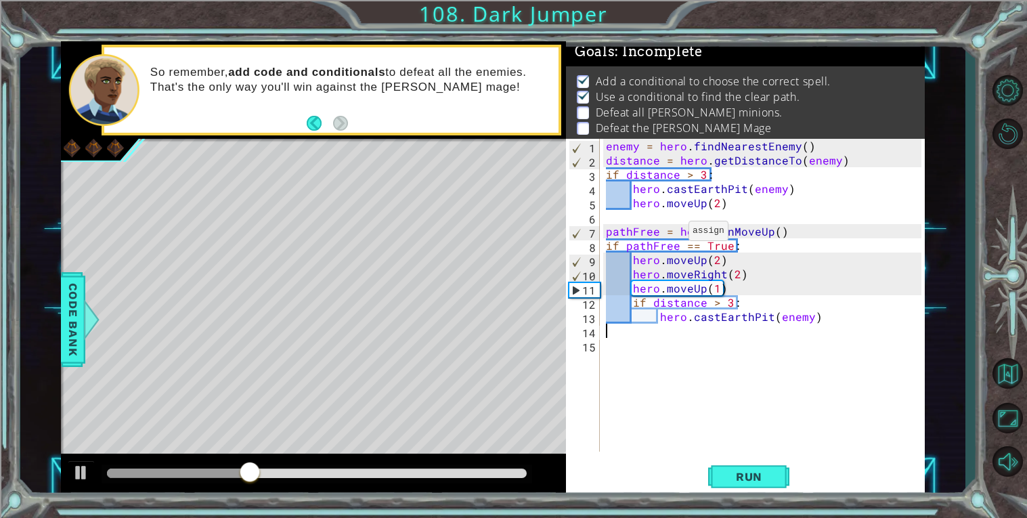
click at [671, 234] on div "enemy = hero . findNearestEnemy ( ) distance = hero . getDistanceTo ( enemy ) i…" at bounding box center [765, 309] width 325 height 341
type textarea "pathFree = hero.canMoveUp()"
click at [635, 231] on div "enemy = hero . findNearestEnemy ( ) distance = hero . getDistanceTo ( enemy ) i…" at bounding box center [765, 309] width 325 height 341
click at [643, 217] on div "enemy = hero . findNearestEnemy ( ) distance = hero . getDistanceTo ( enemy ) i…" at bounding box center [765, 309] width 325 height 341
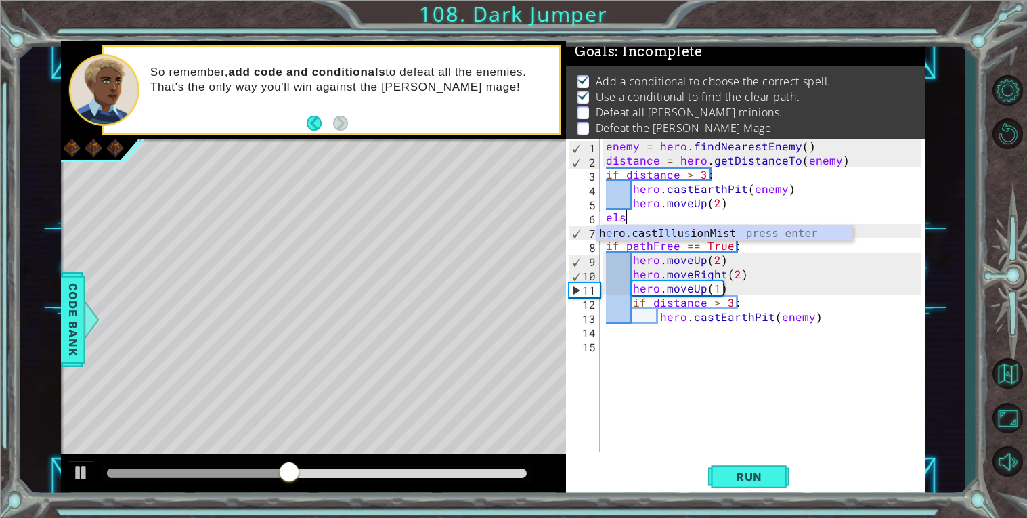
scroll to position [0, 1]
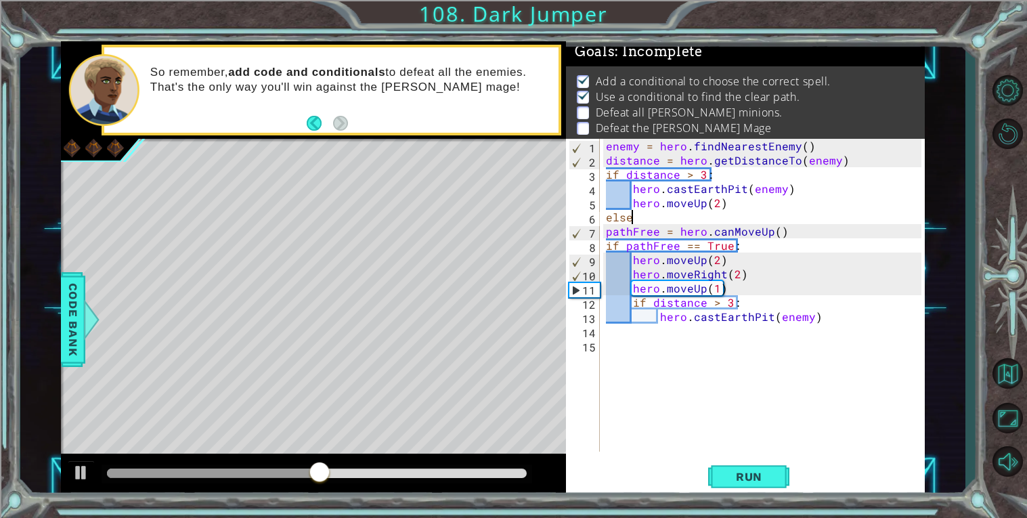
type textarea "else:"
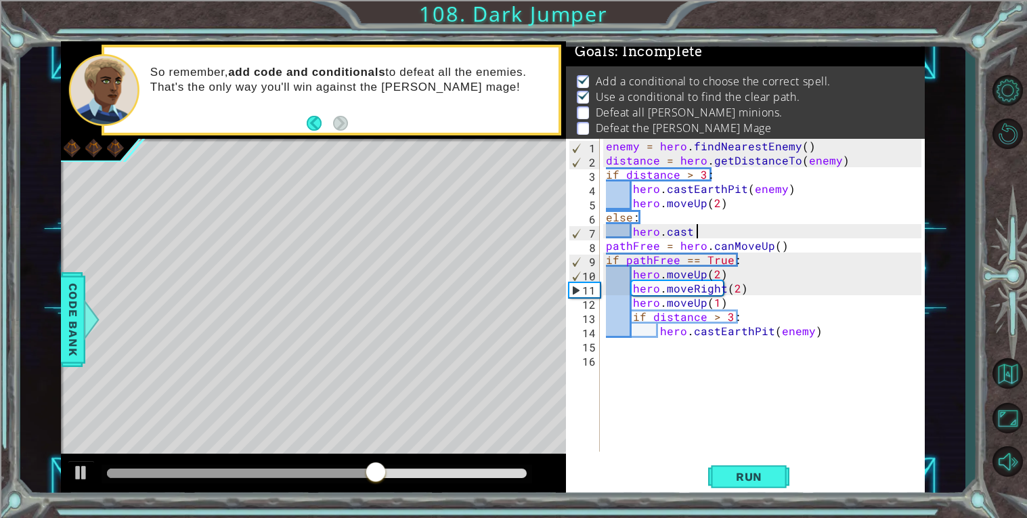
scroll to position [0, 4]
type textarea "hero.cast"
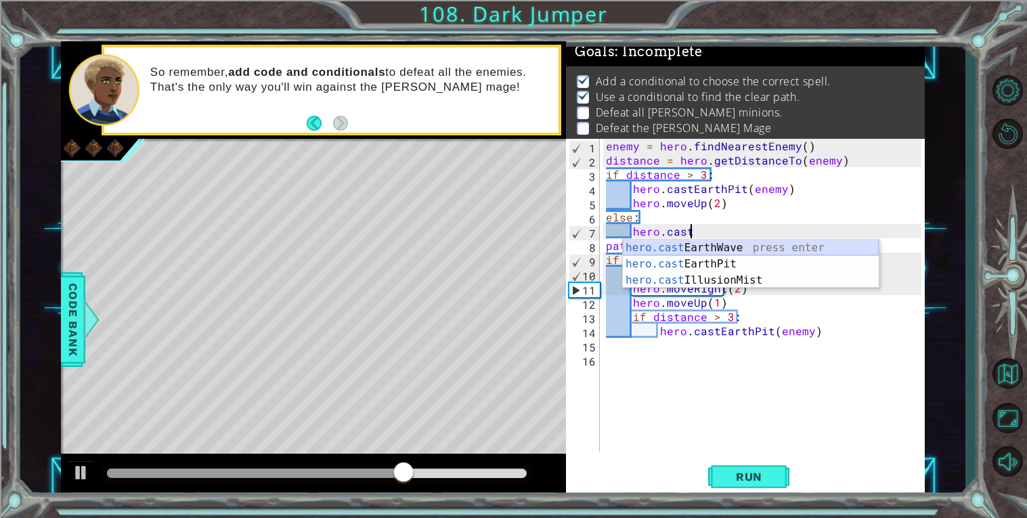
click at [636, 248] on div "hero.cast EarthWave press enter hero.cast EarthPit press enter hero.cast Illusi…" at bounding box center [751, 280] width 256 height 81
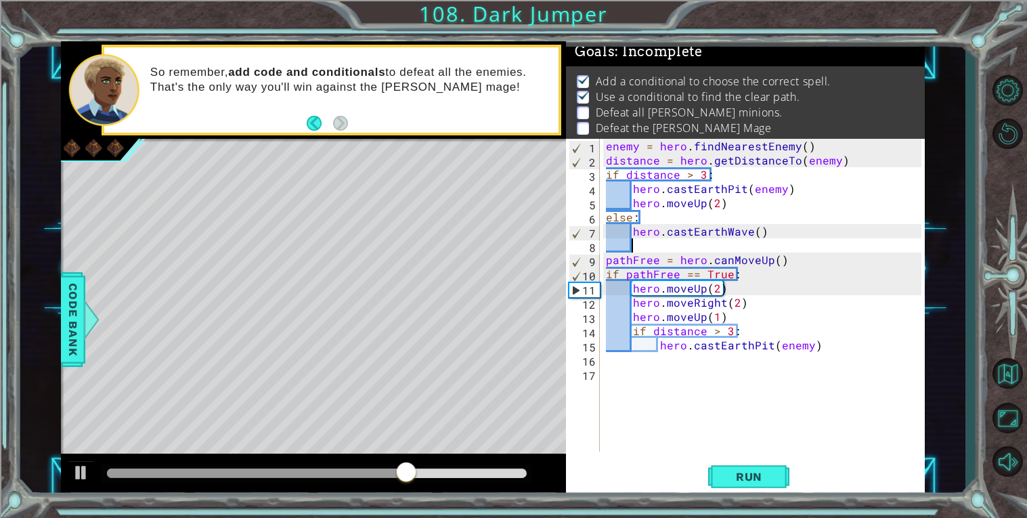
scroll to position [0, 1]
click at [655, 246] on div "enemy = hero . findNearestEnemy ( ) distance = hero . getDistanceTo ( enemy ) i…" at bounding box center [765, 309] width 325 height 341
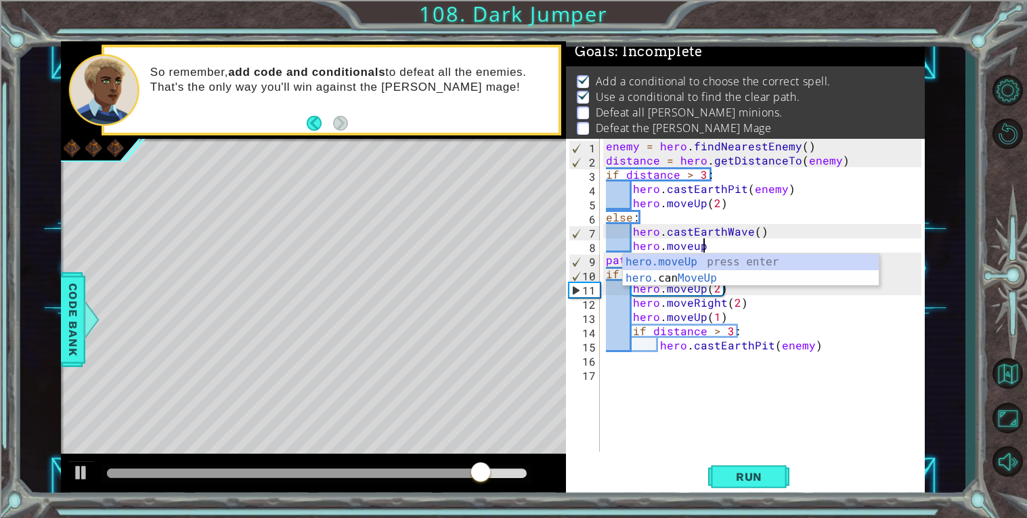
scroll to position [0, 4]
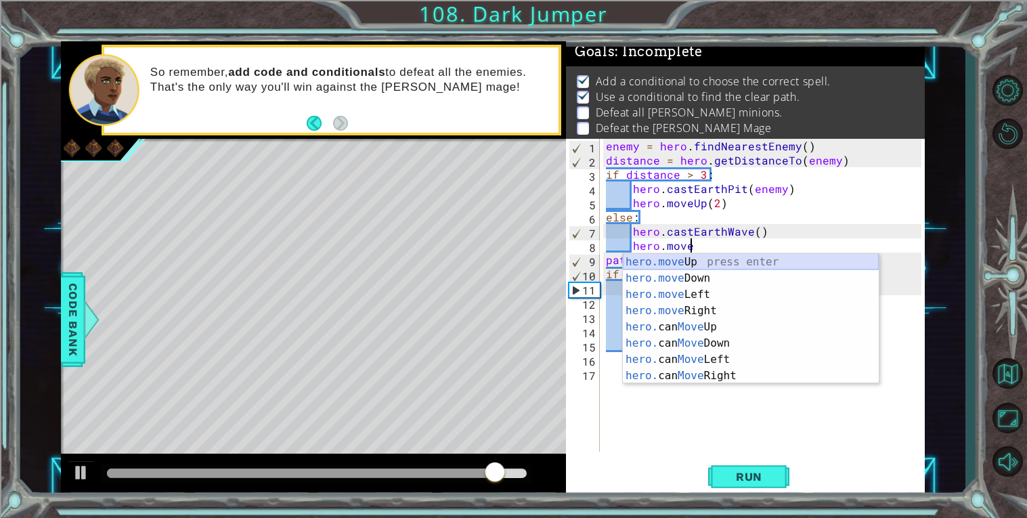
click at [687, 262] on div "hero.move Up press enter hero.move Down press enter hero.move Left press enter …" at bounding box center [751, 335] width 256 height 162
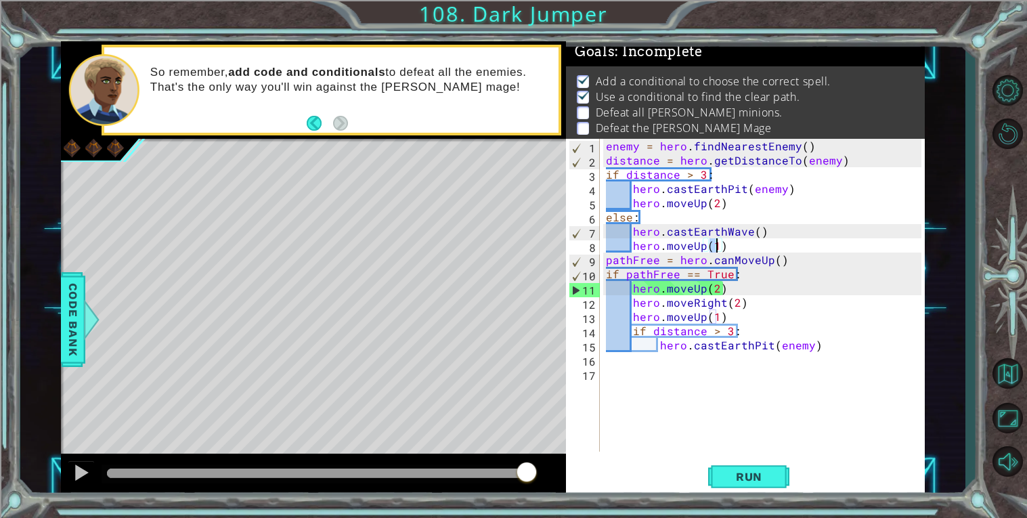
type textarea "hero.moveUp(2)"
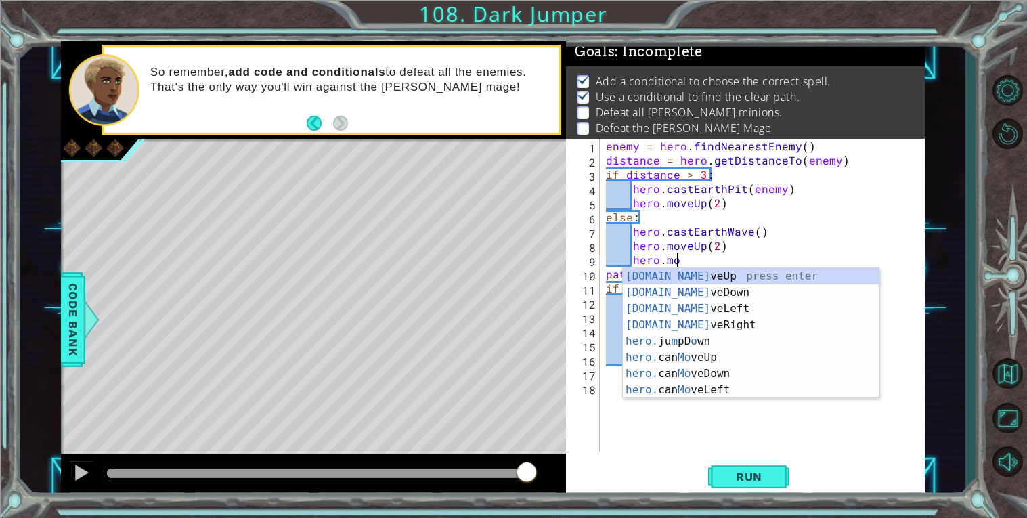
scroll to position [0, 3]
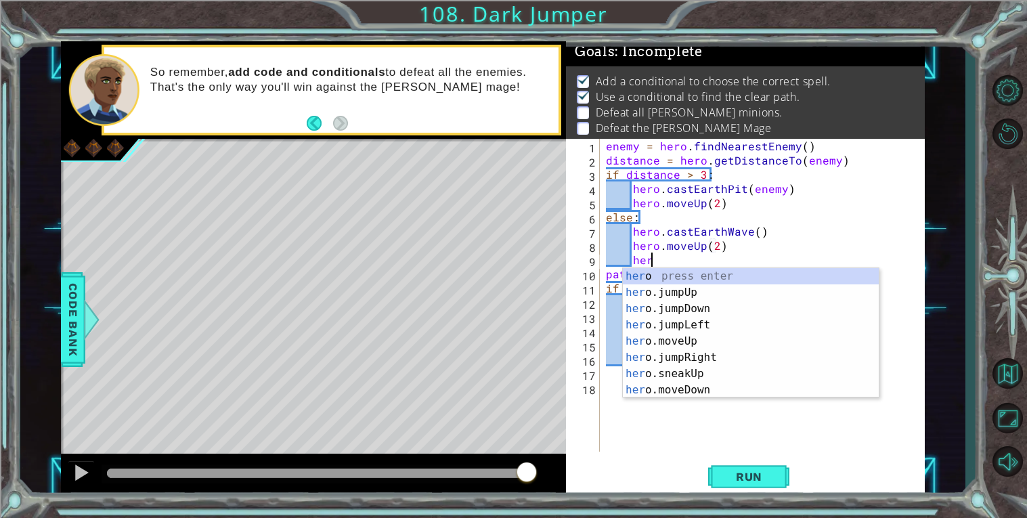
type textarea "h"
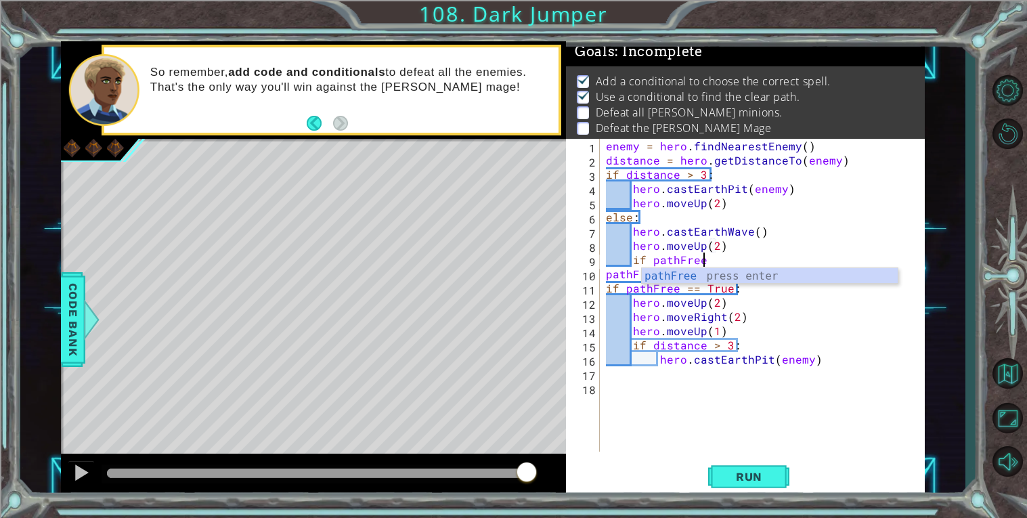
scroll to position [0, 5]
click at [650, 273] on div "pathFree press enter" at bounding box center [770, 292] width 256 height 49
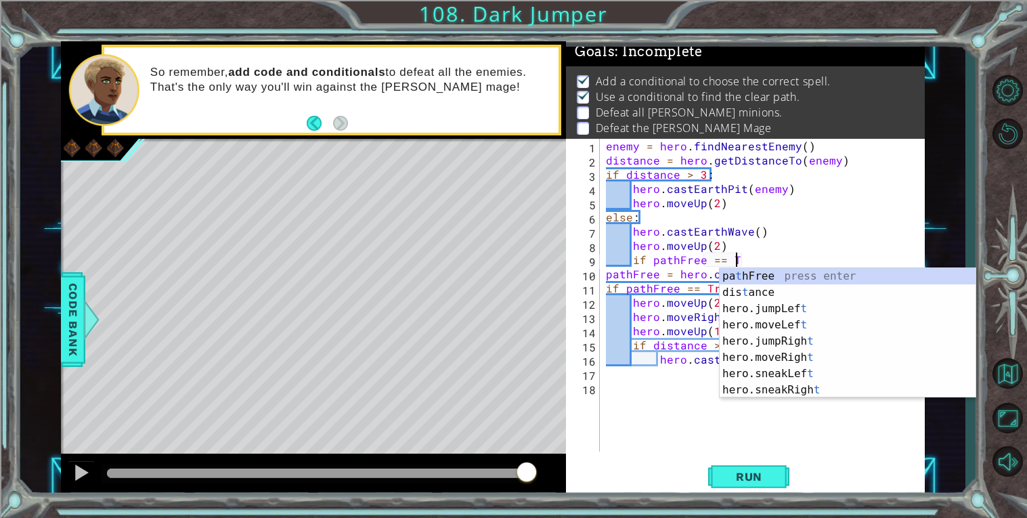
scroll to position [0, 7]
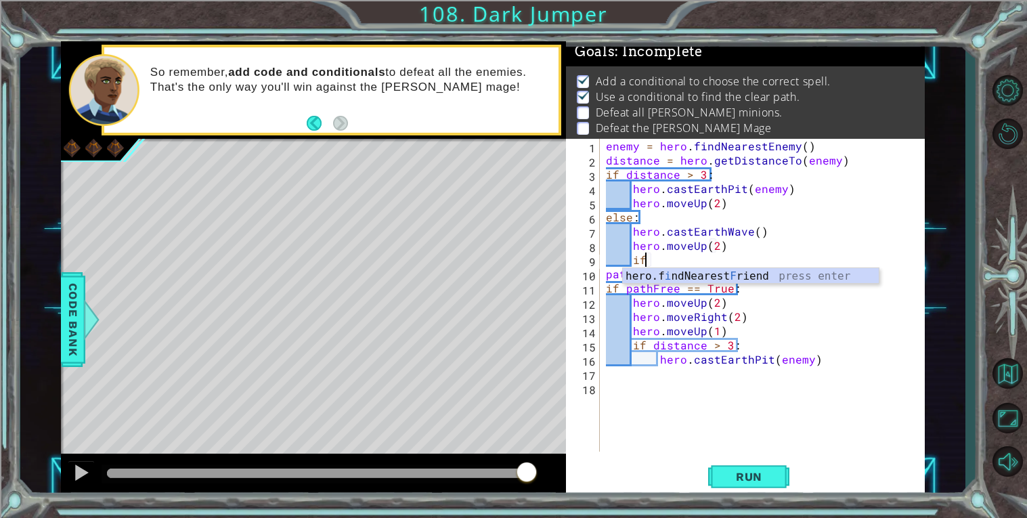
type textarea "i"
click at [752, 269] on div "path Free press enter" at bounding box center [751, 292] width 256 height 49
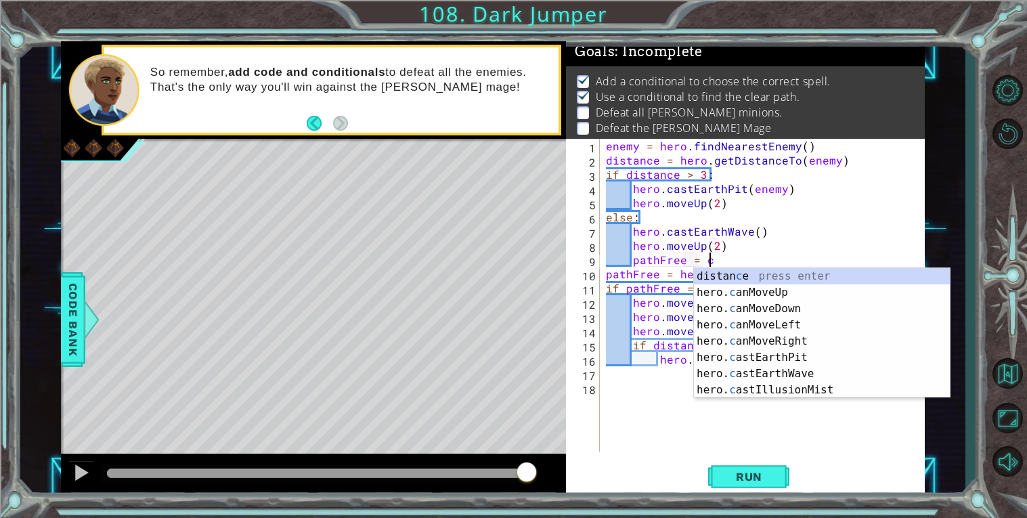
scroll to position [0, 5]
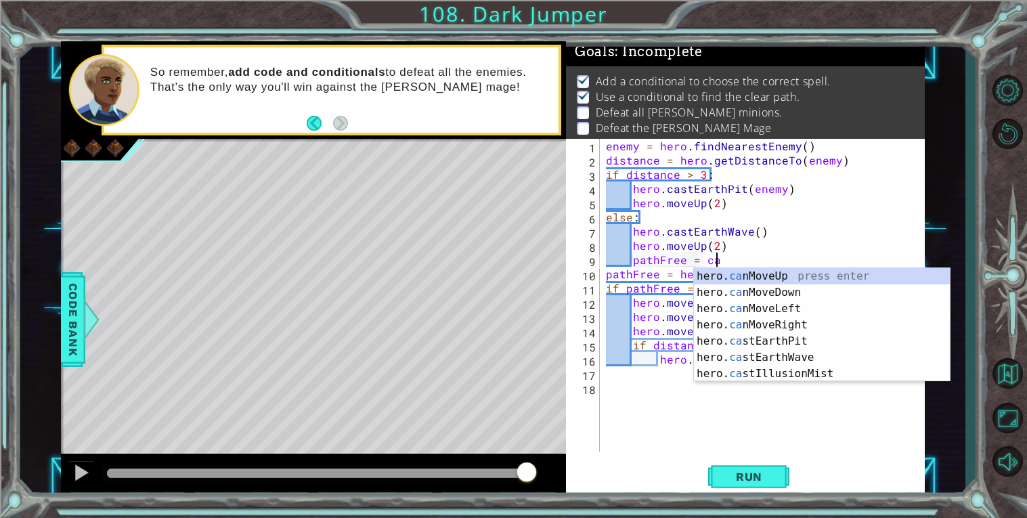
type textarea "pathFree = can"
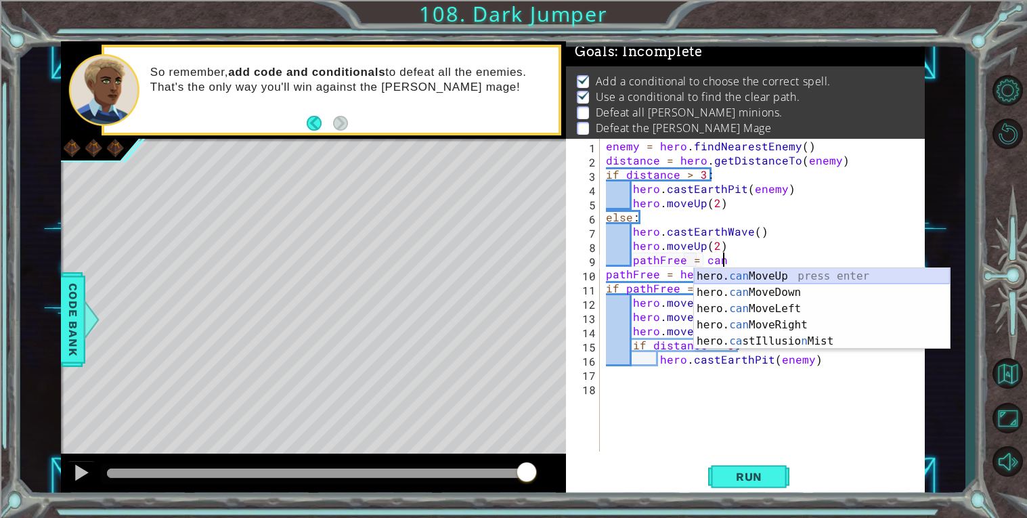
click at [705, 274] on div "hero. can MoveUp press enter hero. can MoveDown press enter hero. can MoveLeft …" at bounding box center [822, 325] width 256 height 114
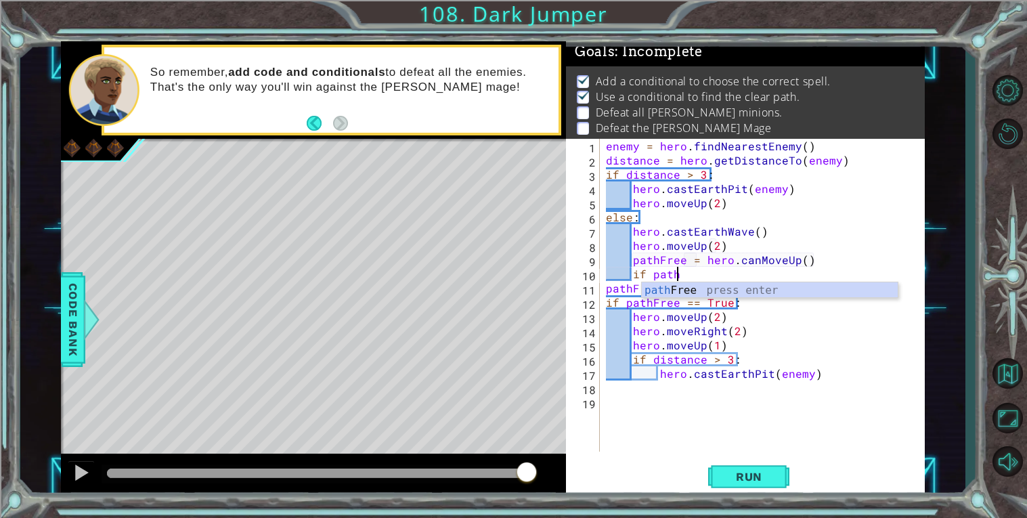
scroll to position [0, 3]
click at [697, 291] on div "path Free press enter" at bounding box center [770, 306] width 256 height 49
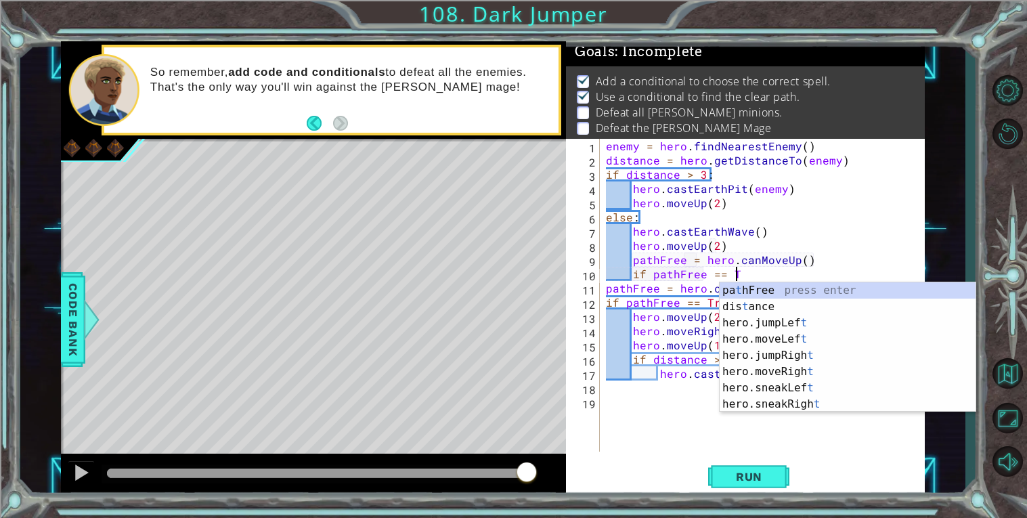
scroll to position [0, 6]
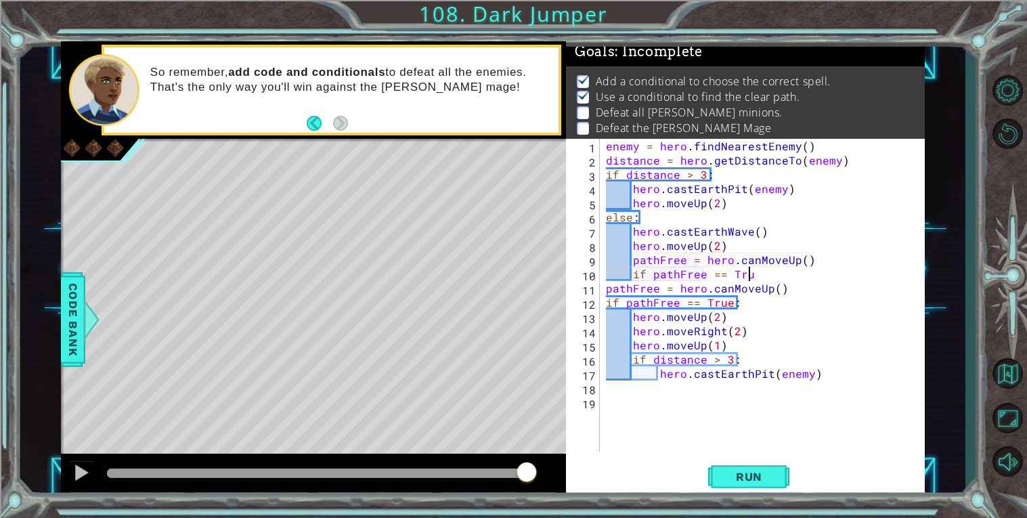
type textarea "if pathFree == True"
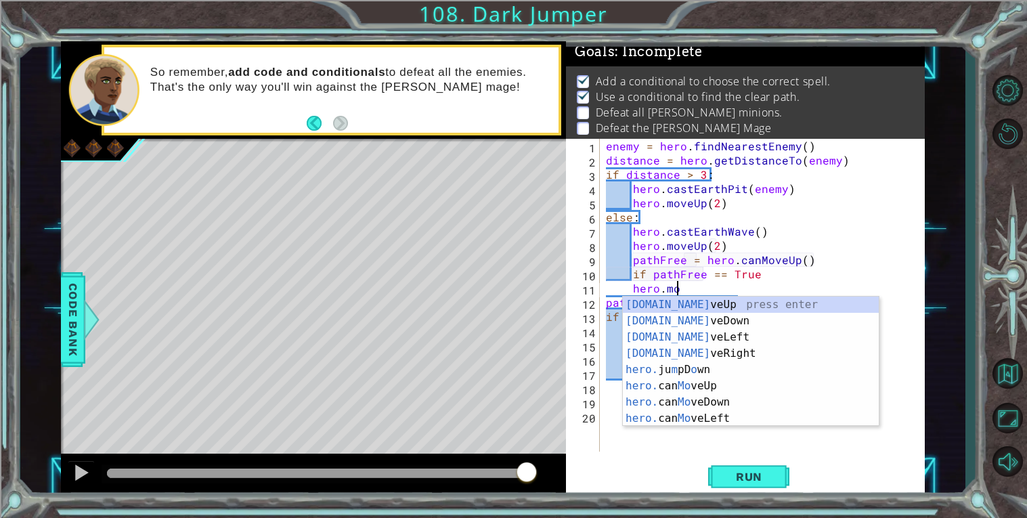
scroll to position [0, 3]
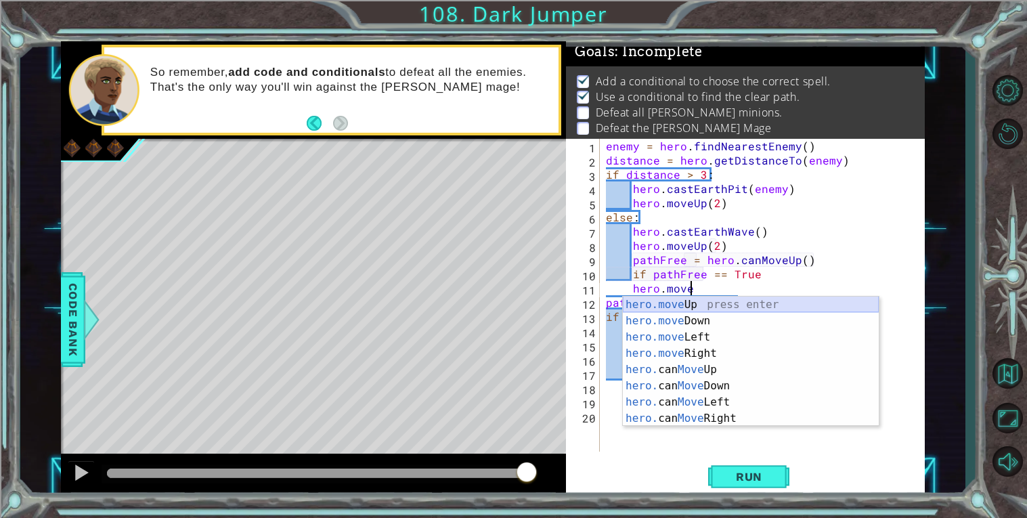
click at [693, 299] on div "hero.move Up press enter hero.move Down press enter hero.move Left press enter …" at bounding box center [751, 378] width 256 height 162
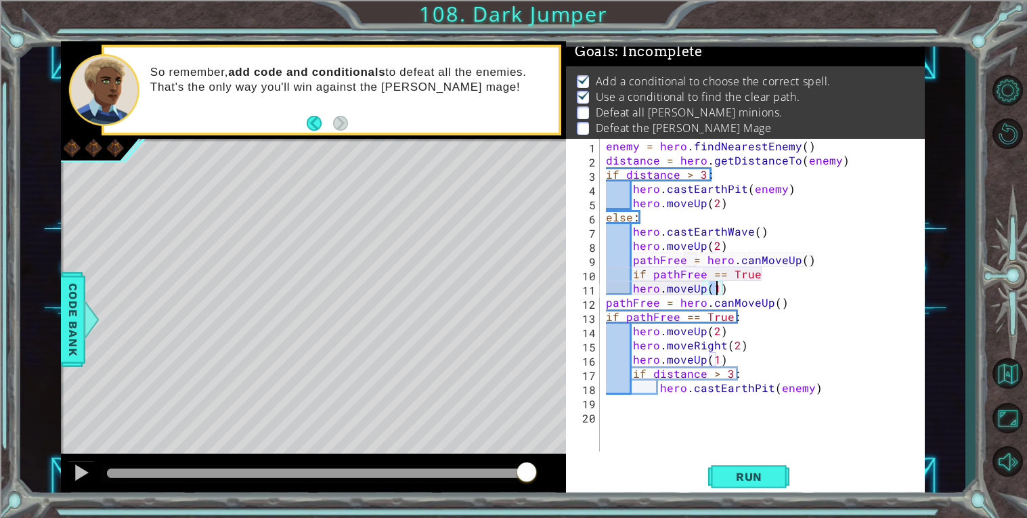
type textarea "hero.moveUp(2)"
click at [730, 287] on div "enemy = hero . findNearestEnemy ( ) distance = hero . getDistanceTo ( enemy ) i…" at bounding box center [765, 309] width 325 height 341
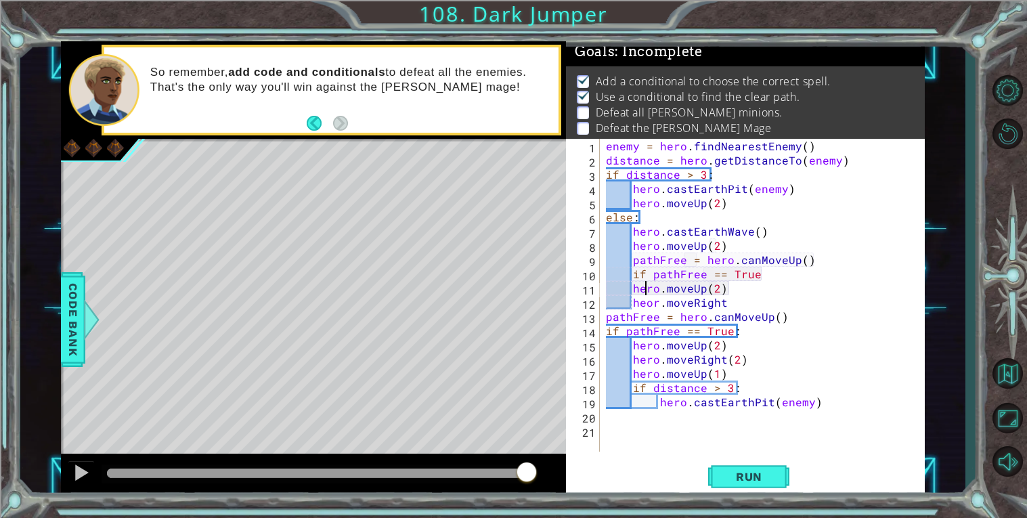
click at [648, 292] on div "enemy = hero . findNearestEnemy ( ) distance = hero . getDistanceTo ( enemy ) i…" at bounding box center [765, 309] width 325 height 341
click at [648, 303] on div "enemy = hero . findNearestEnemy ( ) distance = hero . getDistanceTo ( enemy ) i…" at bounding box center [765, 309] width 325 height 341
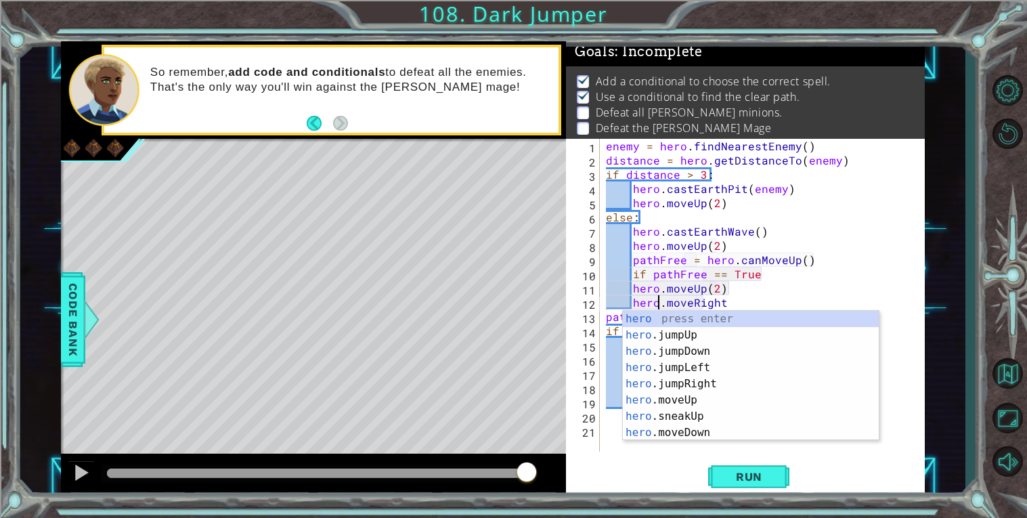
scroll to position [0, 3]
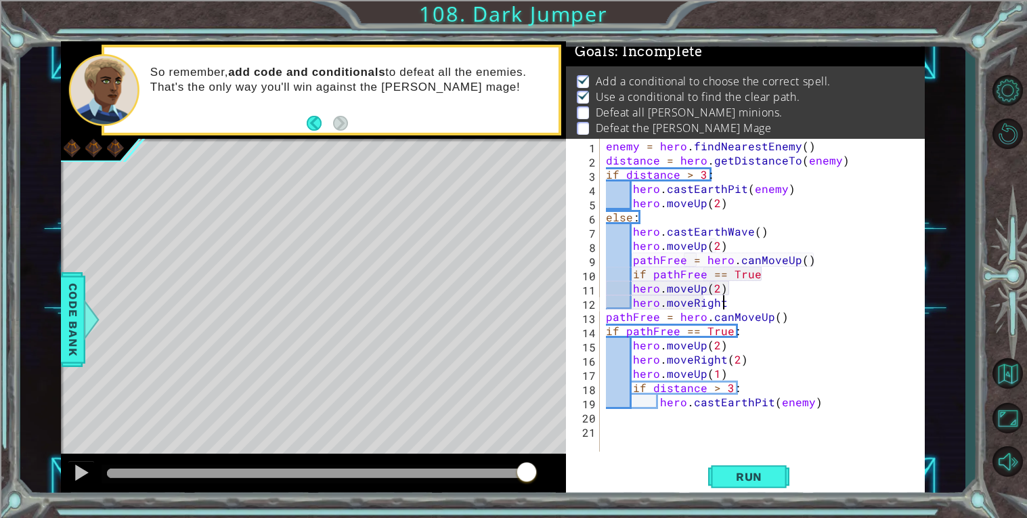
click at [737, 299] on div "enemy = hero . findNearestEnemy ( ) distance = hero . getDistanceTo ( enemy ) i…" at bounding box center [765, 309] width 325 height 341
click at [763, 467] on button "Run" at bounding box center [748, 476] width 81 height 36
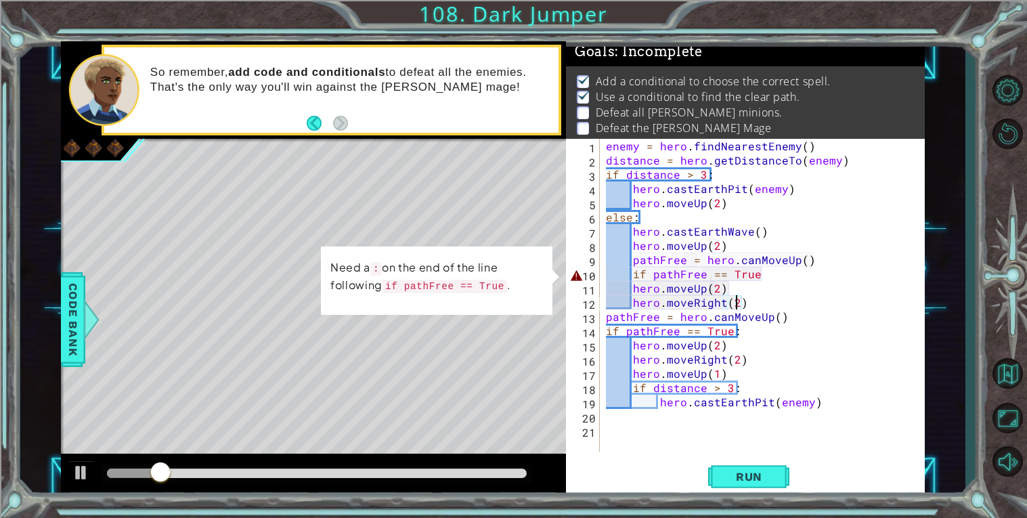
click at [785, 280] on div "enemy = hero . findNearestEnemy ( ) distance = hero . getDistanceTo ( enemy ) i…" at bounding box center [765, 309] width 325 height 341
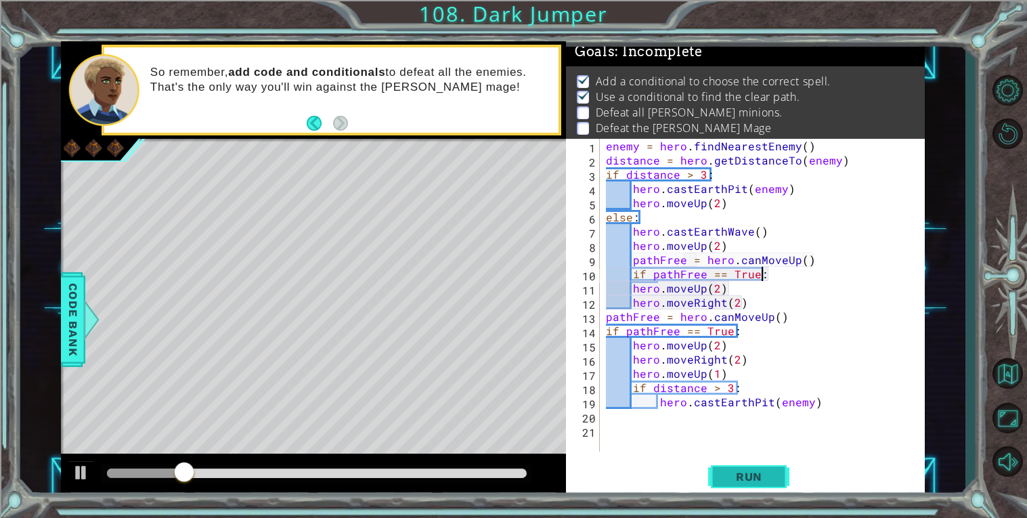
click at [733, 486] on button "Run" at bounding box center [748, 476] width 81 height 36
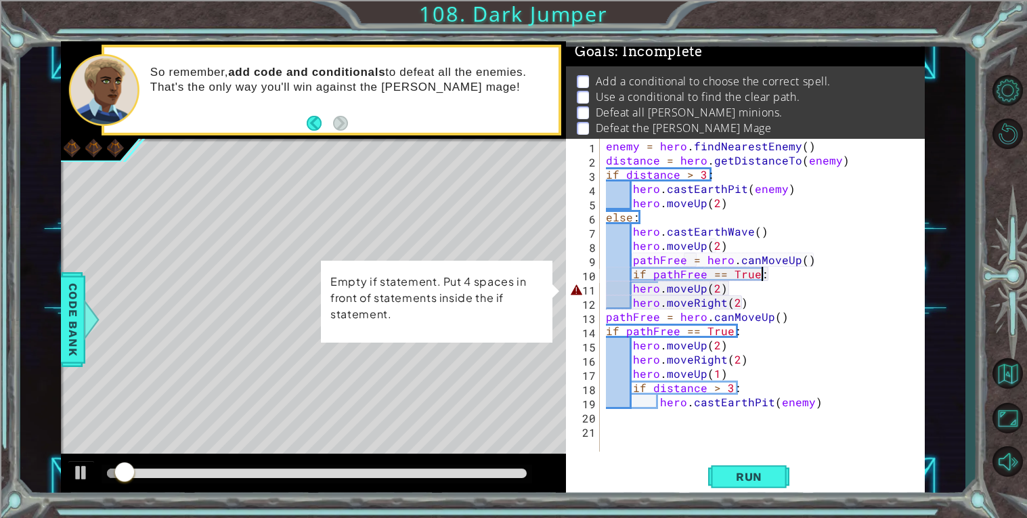
click at [635, 286] on div "enemy = hero . findNearestEnemy ( ) distance = hero . getDistanceTo ( enemy ) i…" at bounding box center [765, 309] width 325 height 341
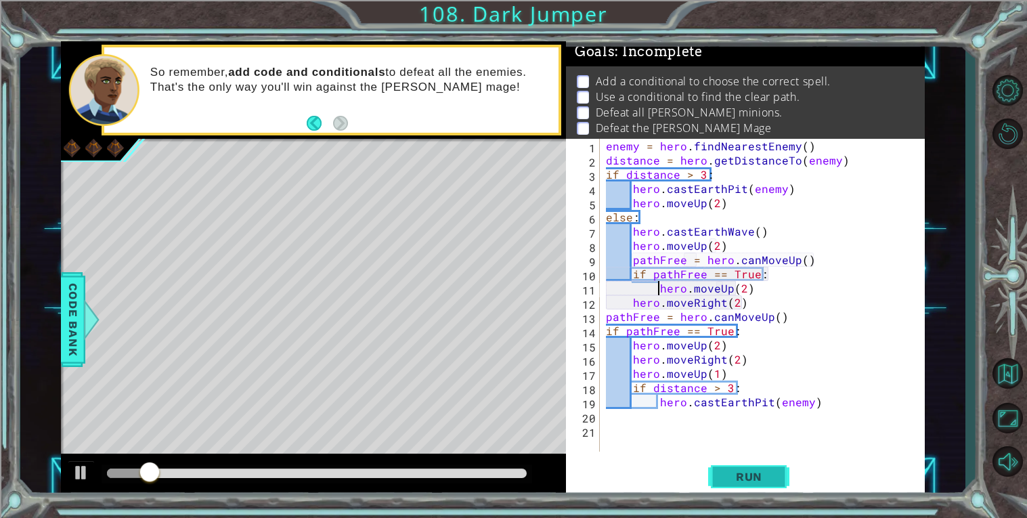
click at [745, 479] on span "Run" at bounding box center [748, 477] width 53 height 14
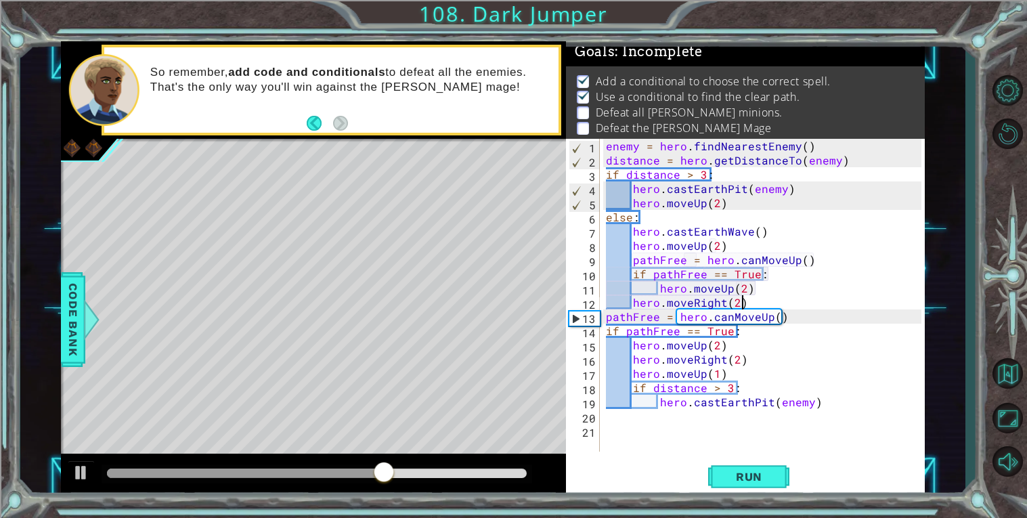
click at [756, 299] on div "enemy = hero . findNearestEnemy ( ) distance = hero . getDistanceTo ( enemy ) i…" at bounding box center [765, 309] width 325 height 341
click at [635, 299] on div "enemy = hero . findNearestEnemy ( ) distance = hero . getDistanceTo ( enemy ) i…" at bounding box center [765, 309] width 325 height 341
type textarea "hero.moveRight(2)"
click at [777, 300] on div "enemy = hero . findNearestEnemy ( ) distance = hero . getDistanceTo ( enemy ) i…" at bounding box center [765, 309] width 325 height 341
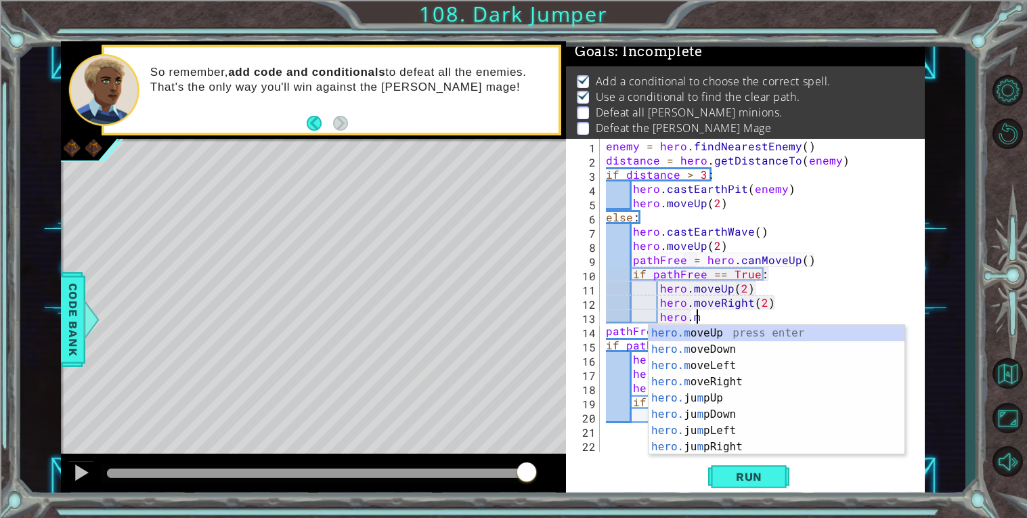
scroll to position [0, 5]
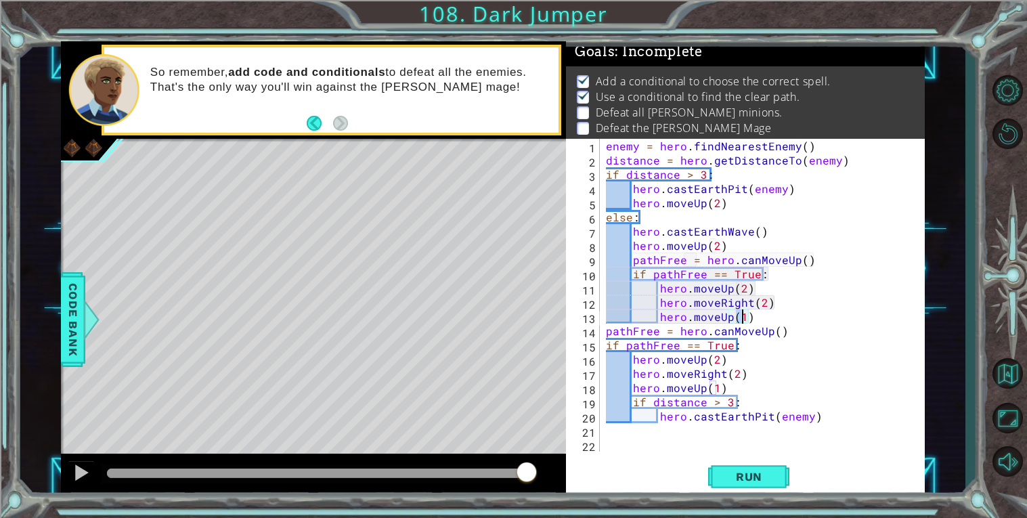
click at [766, 325] on div "enemy = hero . findNearestEnemy ( ) distance = hero . getDistanceTo ( enemy ) i…" at bounding box center [765, 309] width 325 height 341
click at [761, 318] on div "enemy = hero . findNearestEnemy ( ) distance = hero . getDistanceTo ( enemy ) i…" at bounding box center [765, 309] width 325 height 341
type textarea "hero.moveUp(1)"
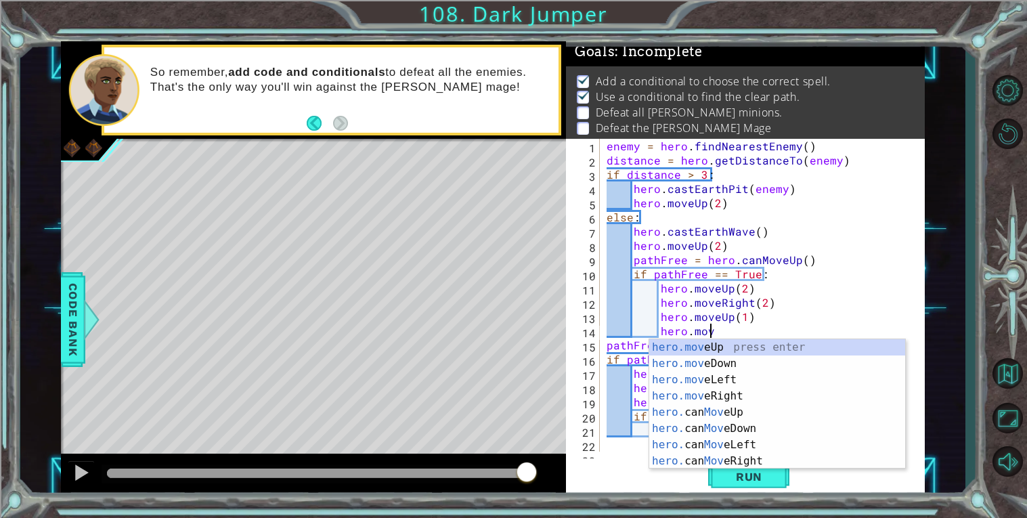
scroll to position [0, 5]
click at [691, 397] on div "hero.move Up press enter hero.move Down press enter hero.move Left press enter …" at bounding box center [777, 420] width 256 height 162
type textarea "hero.moveRight(1)"
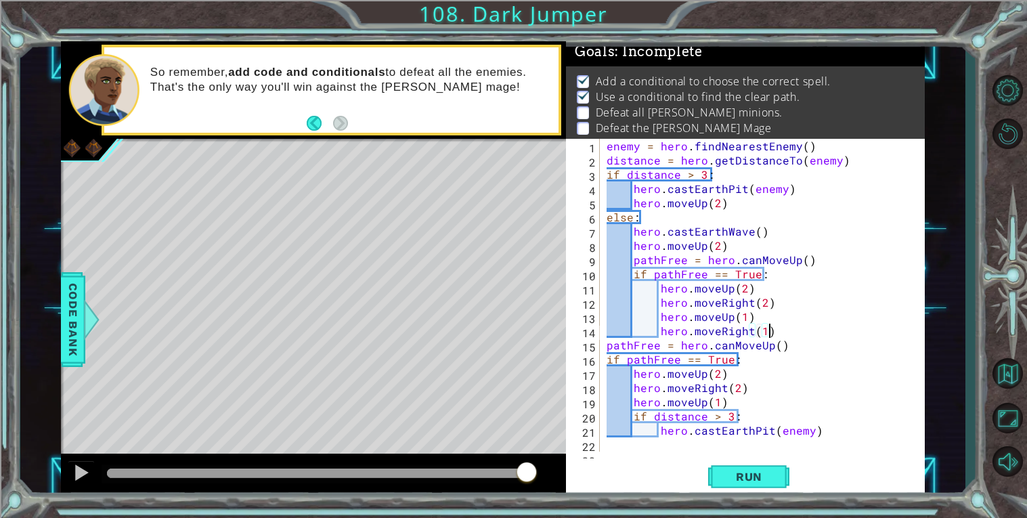
click at [780, 324] on div "enemy = hero . findNearestEnemy ( ) distance = hero . getDistanceTo ( enemy ) i…" at bounding box center [766, 309] width 324 height 341
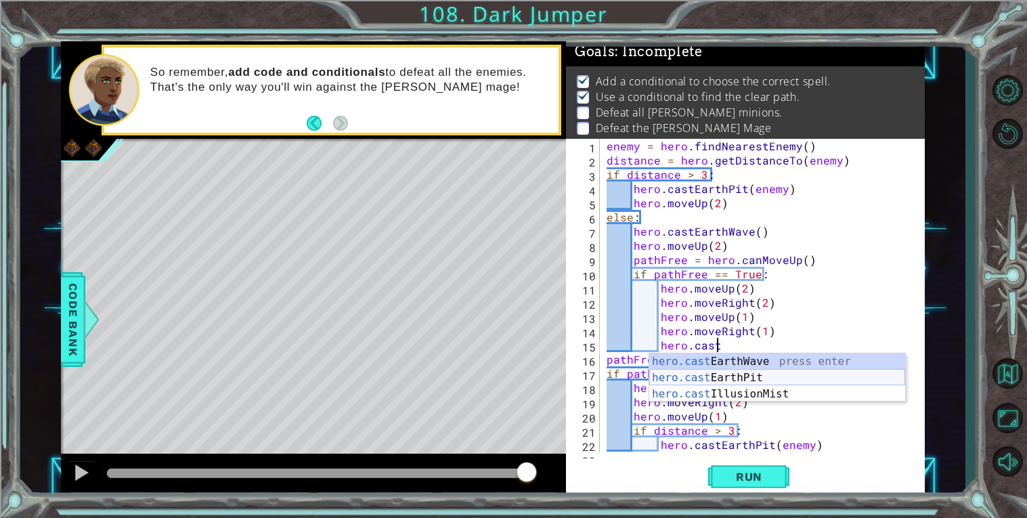
click at [713, 376] on div "hero.cast EarthWave press enter hero.cast EarthPit press enter hero.cast Illusi…" at bounding box center [777, 393] width 256 height 81
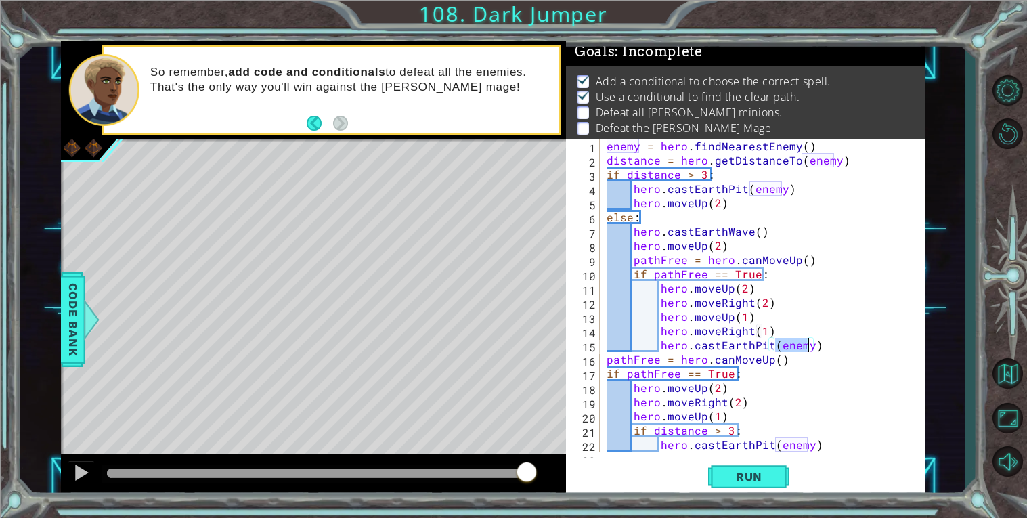
click at [796, 345] on div "enemy = hero . findNearestEnemy ( ) distance = hero . getDistanceTo ( enemy ) i…" at bounding box center [763, 295] width 318 height 313
click at [764, 477] on span "Run" at bounding box center [748, 477] width 53 height 14
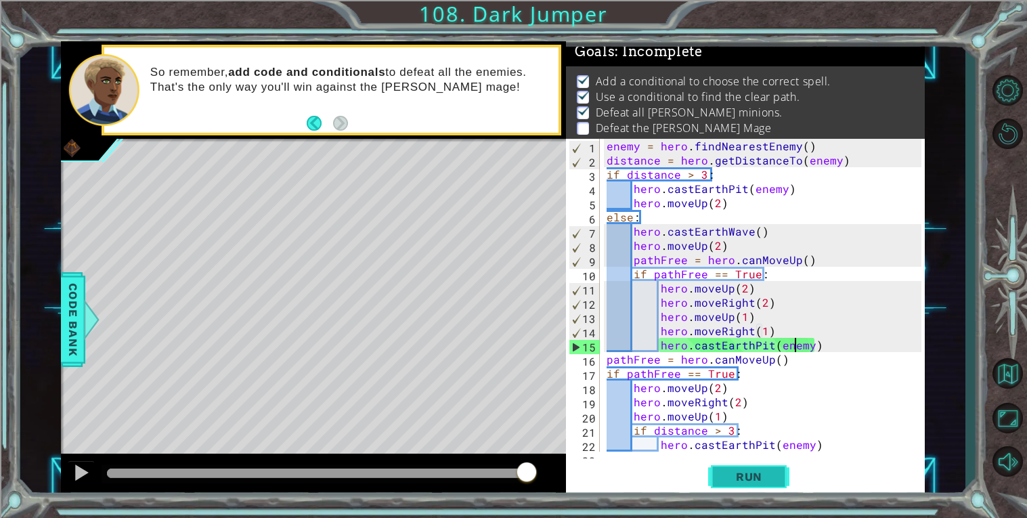
click at [762, 466] on button "Run" at bounding box center [748, 476] width 81 height 36
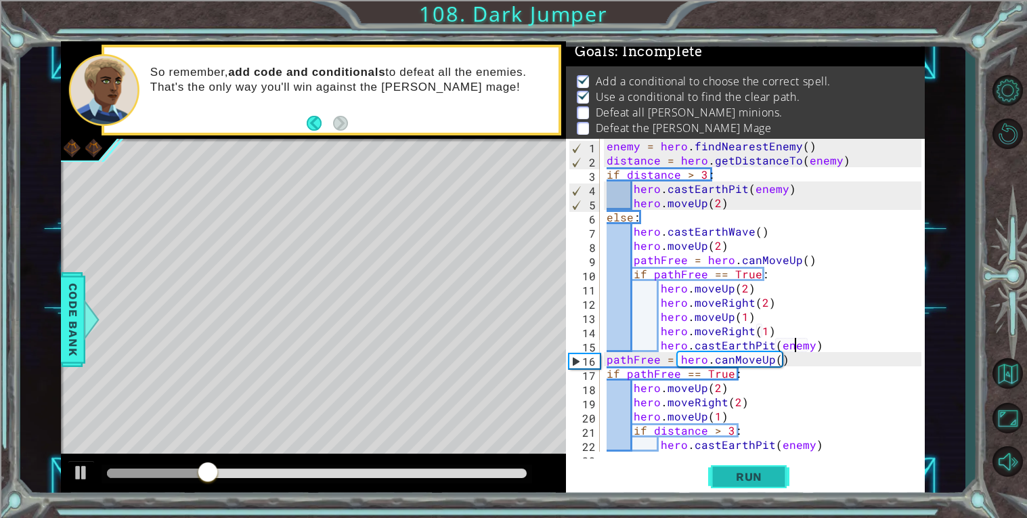
click at [729, 479] on span "Run" at bounding box center [748, 477] width 53 height 14
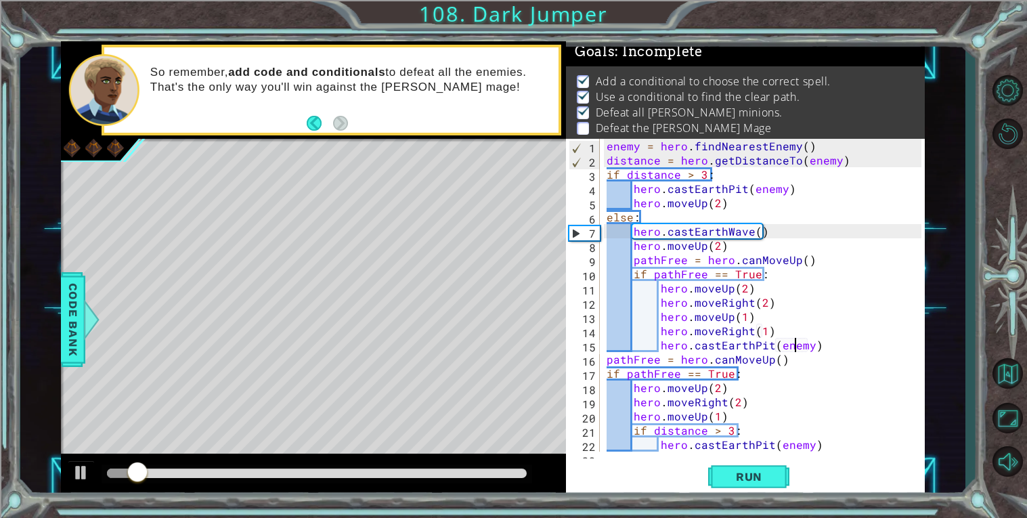
click at [257, 468] on div at bounding box center [317, 473] width 431 height 19
click at [261, 470] on div at bounding box center [317, 473] width 420 height 9
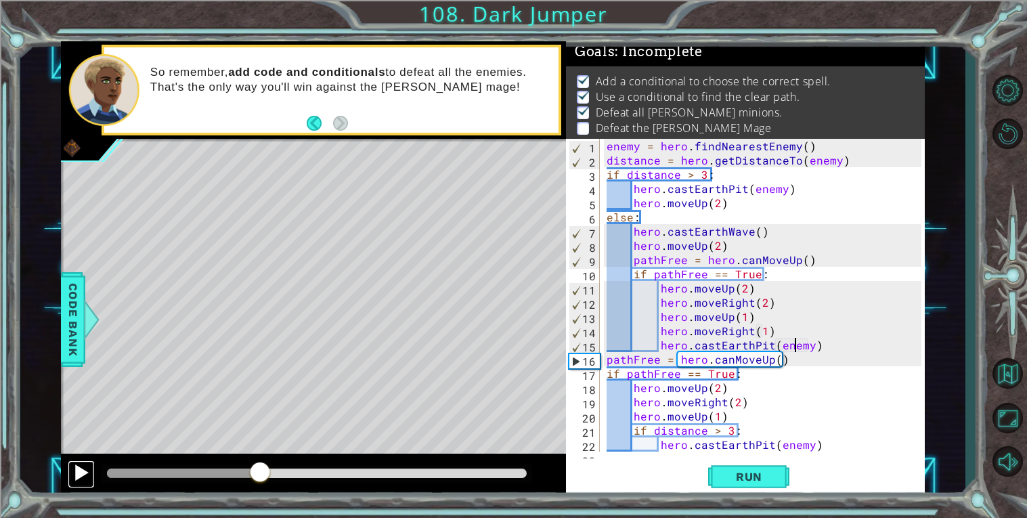
click at [69, 464] on button at bounding box center [81, 474] width 27 height 28
click at [835, 356] on div "enemy = hero . findNearestEnemy ( ) distance = hero . getDistanceTo ( enemy ) i…" at bounding box center [766, 309] width 324 height 341
click at [824, 345] on div "enemy = hero . findNearestEnemy ( ) distance = hero . getDistanceTo ( enemy ) i…" at bounding box center [766, 309] width 324 height 341
type textarea "hero.castEarthPit(enemy)"
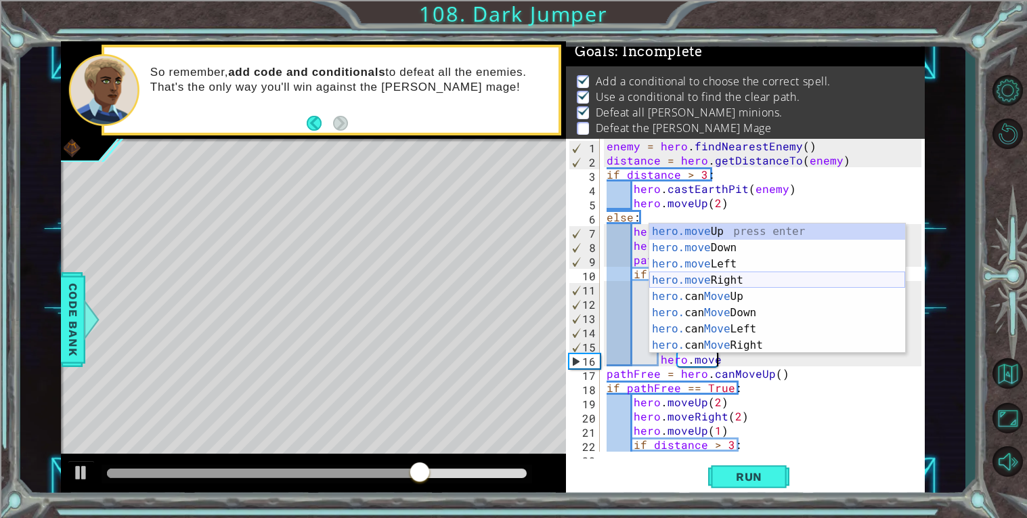
click at [698, 274] on div "hero.move Up press enter hero.move Down press enter hero.move Left press enter …" at bounding box center [777, 304] width 256 height 162
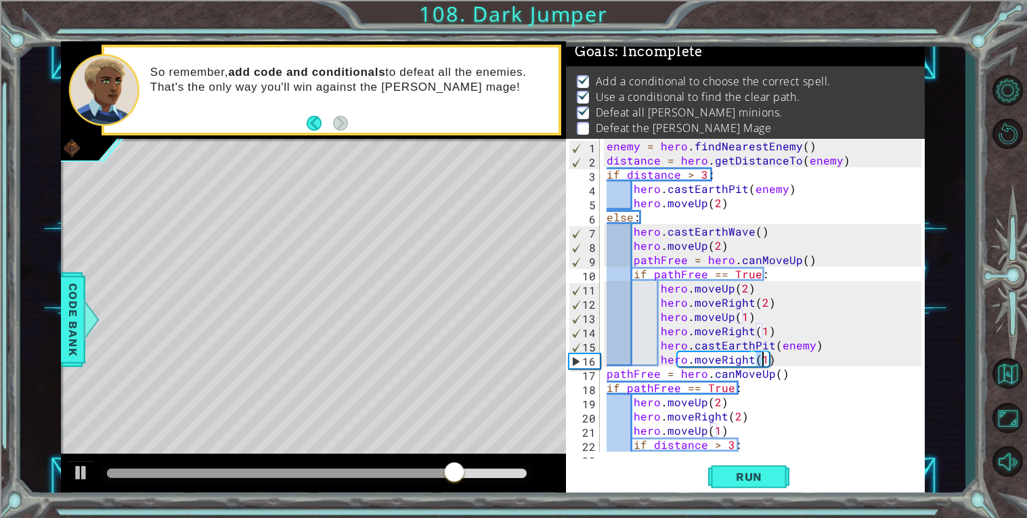
type textarea "hero.moveRight(3)"
click at [784, 359] on div "enemy = hero . findNearestEnemy ( ) distance = hero . getDistanceTo ( enemy ) i…" at bounding box center [766, 309] width 324 height 341
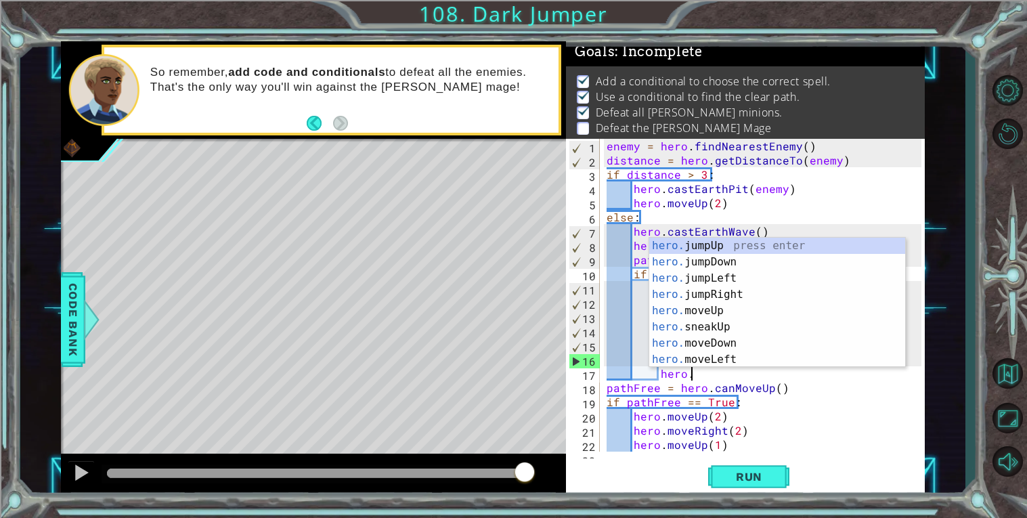
scroll to position [0, 4]
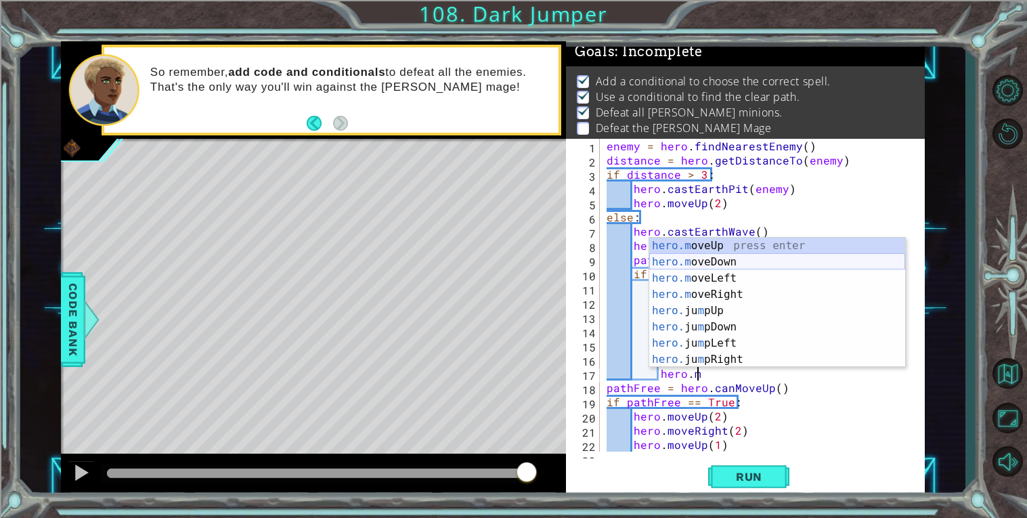
click at [717, 259] on div "hero.m oveUp press enter hero.m oveDown press enter hero.m oveLeft press enter …" at bounding box center [777, 319] width 256 height 162
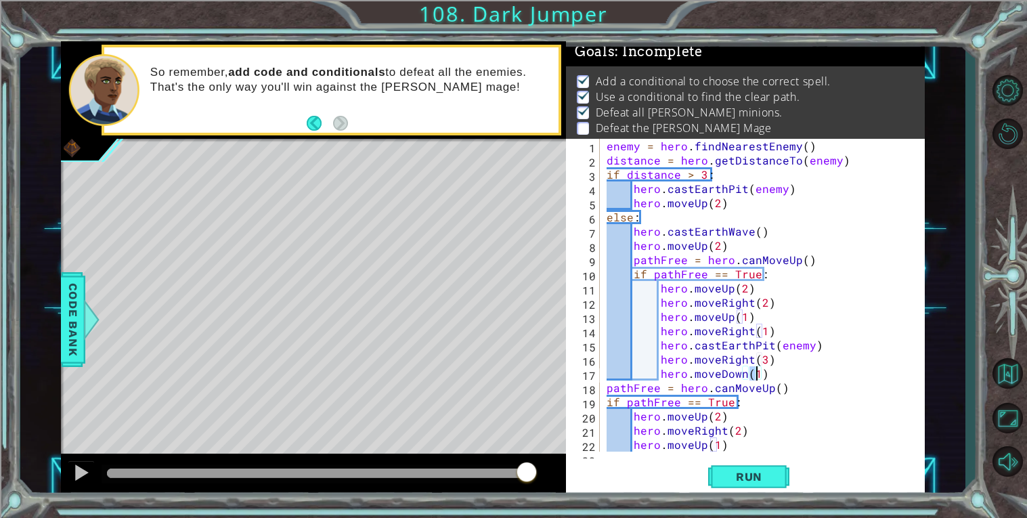
type textarea "hero.moveDown(2)"
click at [787, 372] on div "enemy = hero . findNearestEnemy ( ) distance = hero . getDistanceTo ( enemy ) i…" at bounding box center [766, 309] width 324 height 341
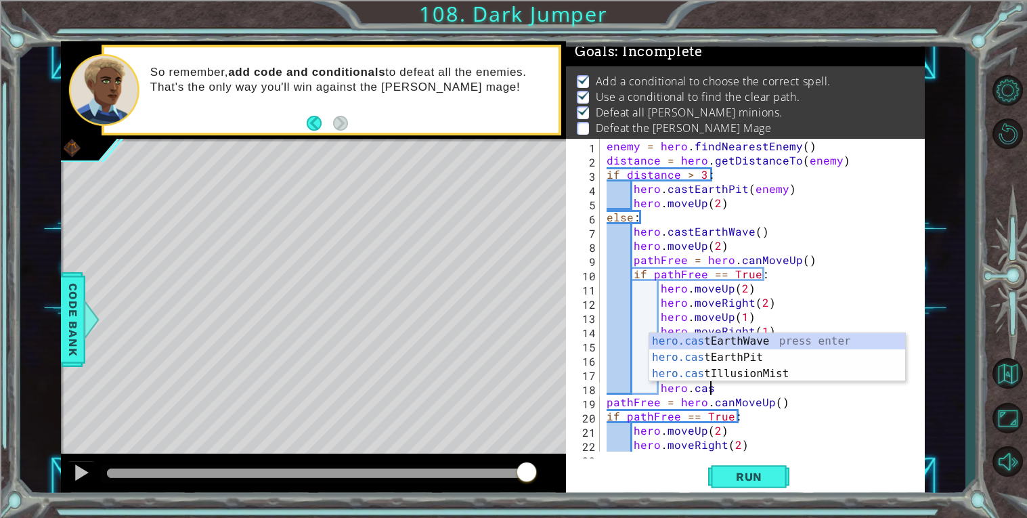
scroll to position [0, 5]
click at [699, 360] on div "hero.cast EarthWave press enter hero.cast EarthPit press enter hero.cast Illusi…" at bounding box center [777, 373] width 256 height 81
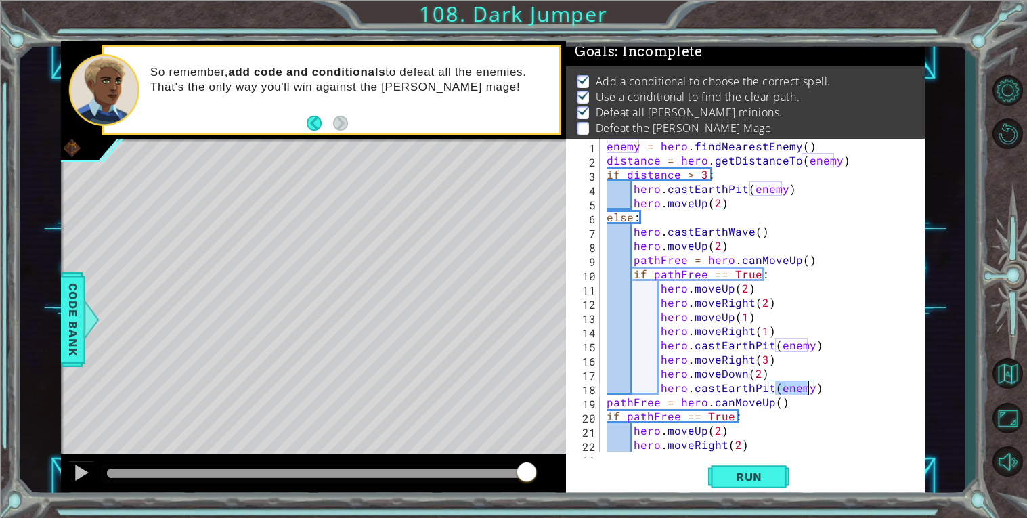
click at [847, 436] on div "enemy = hero . findNearestEnemy ( ) distance = hero . getDistanceTo ( enemy ) i…" at bounding box center [766, 309] width 324 height 341
type textarea "hero.moveUp(2)"
click at [760, 481] on span "Run" at bounding box center [748, 477] width 53 height 14
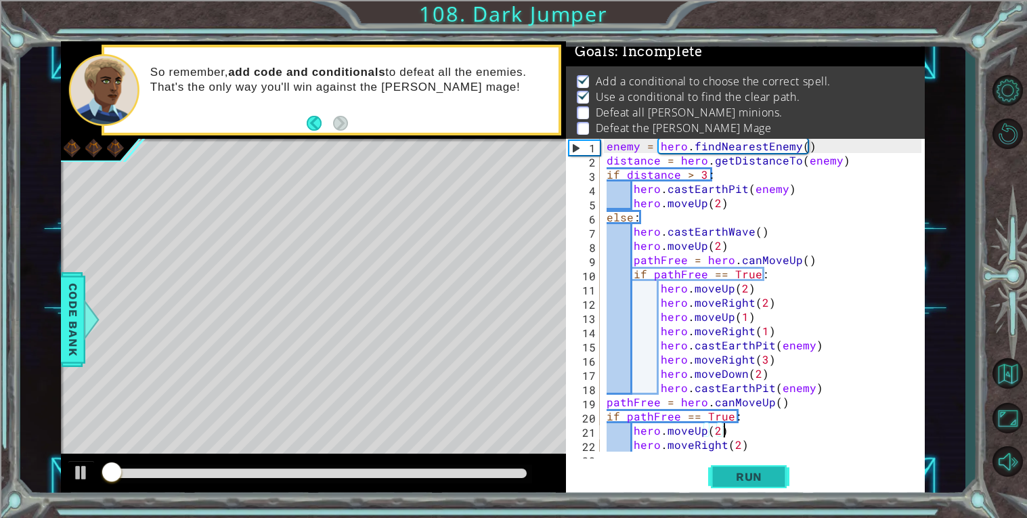
click at [749, 479] on span "Run" at bounding box center [748, 477] width 53 height 14
click at [443, 463] on div at bounding box center [313, 475] width 505 height 43
click at [461, 473] on div at bounding box center [317, 473] width 420 height 9
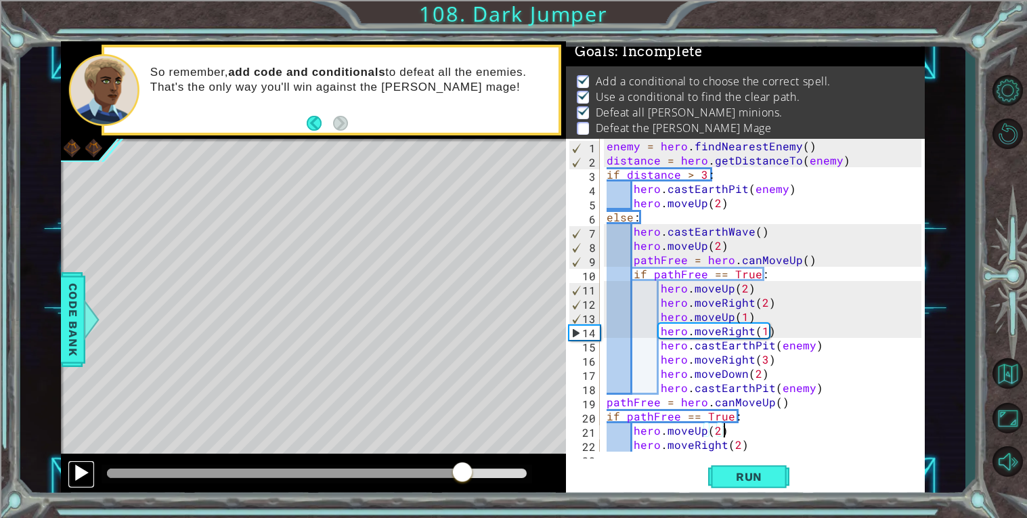
click at [81, 481] on button at bounding box center [81, 474] width 27 height 28
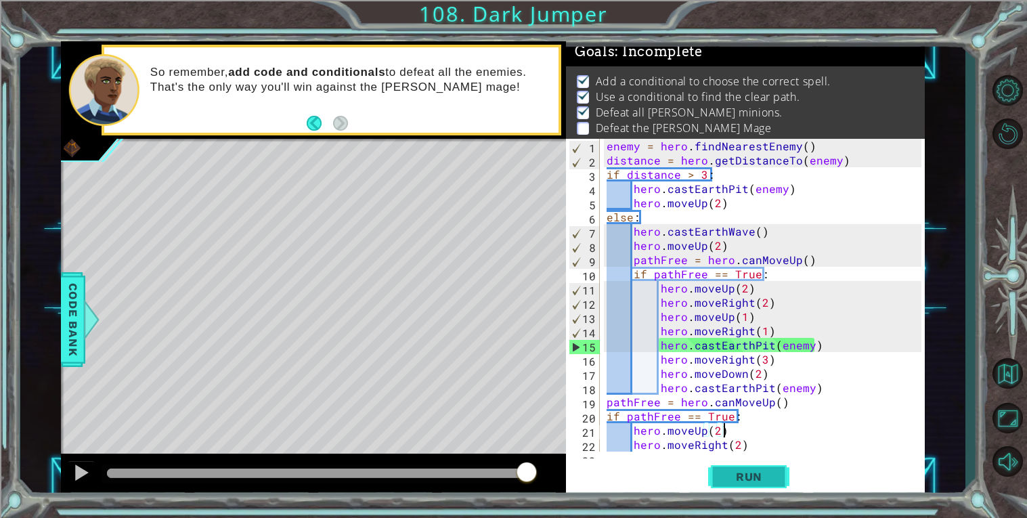
click at [750, 465] on button "Run" at bounding box center [748, 476] width 81 height 36
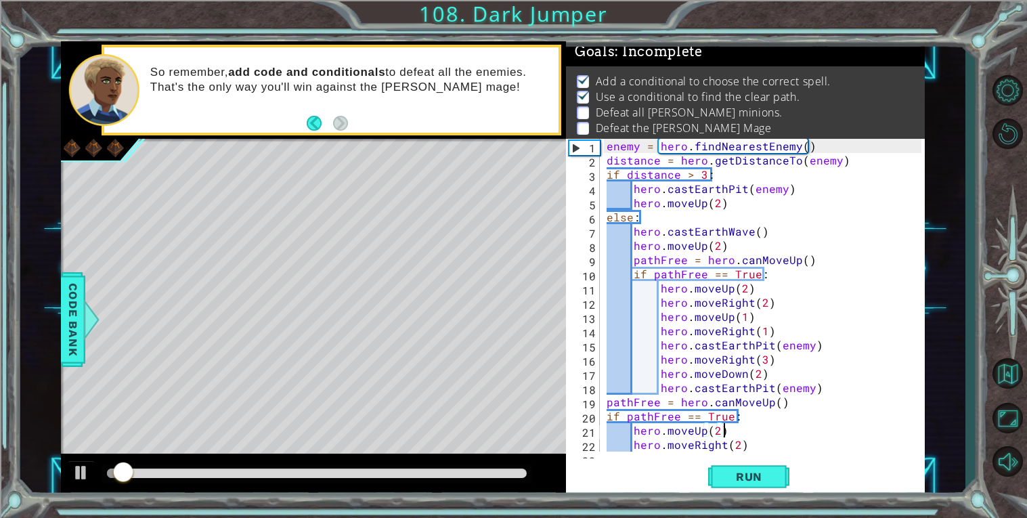
click at [464, 470] on div at bounding box center [317, 473] width 420 height 9
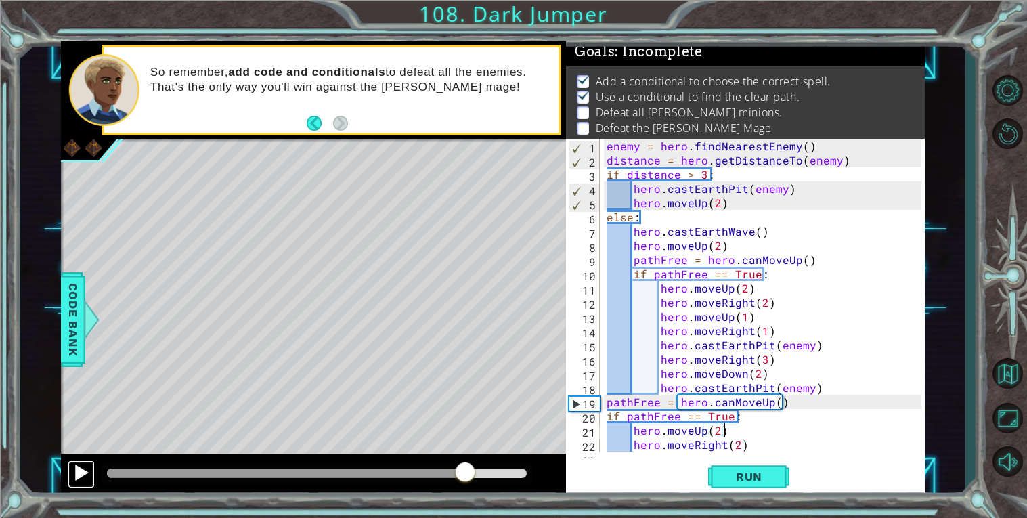
click at [74, 466] on div at bounding box center [81, 473] width 18 height 18
click at [761, 486] on button "Run" at bounding box center [748, 476] width 81 height 36
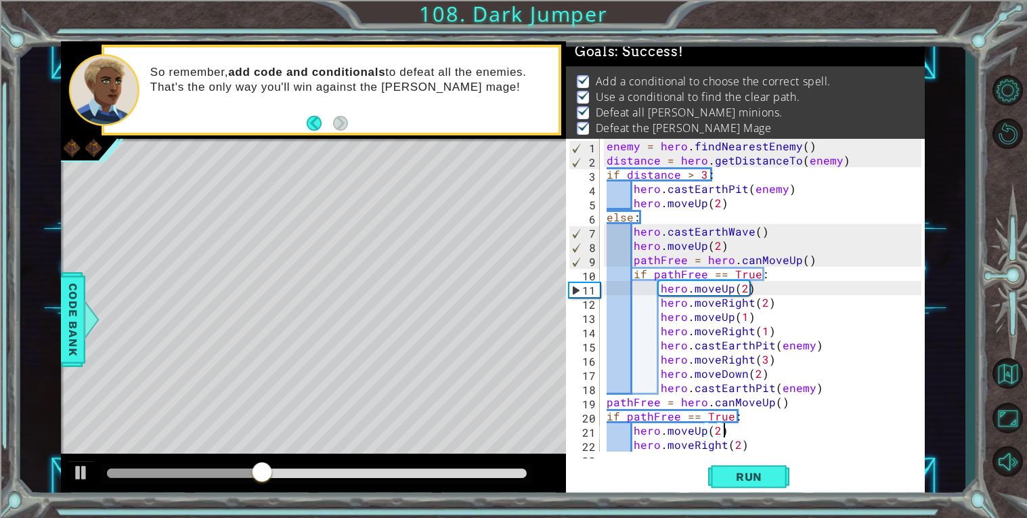
scroll to position [71, 0]
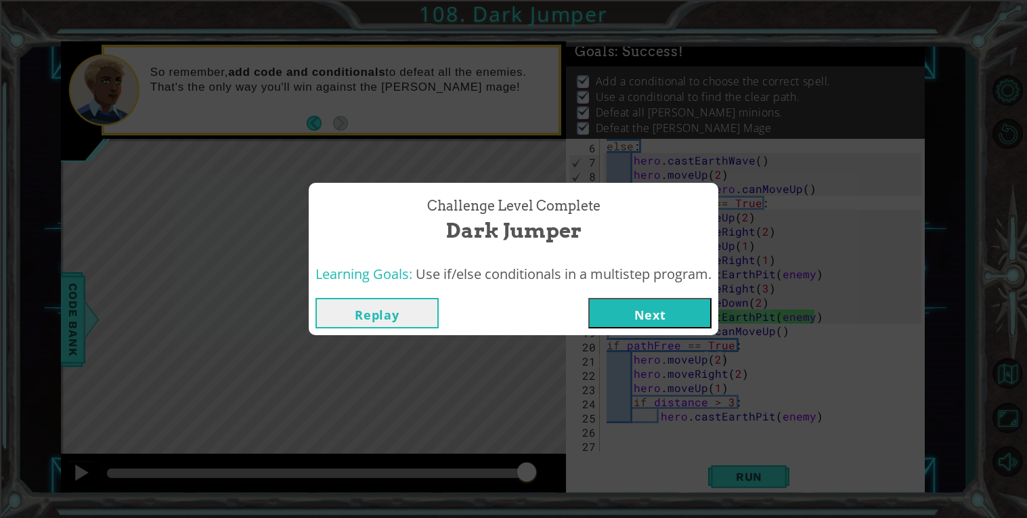
click at [620, 312] on button "Next" at bounding box center [649, 313] width 123 height 30
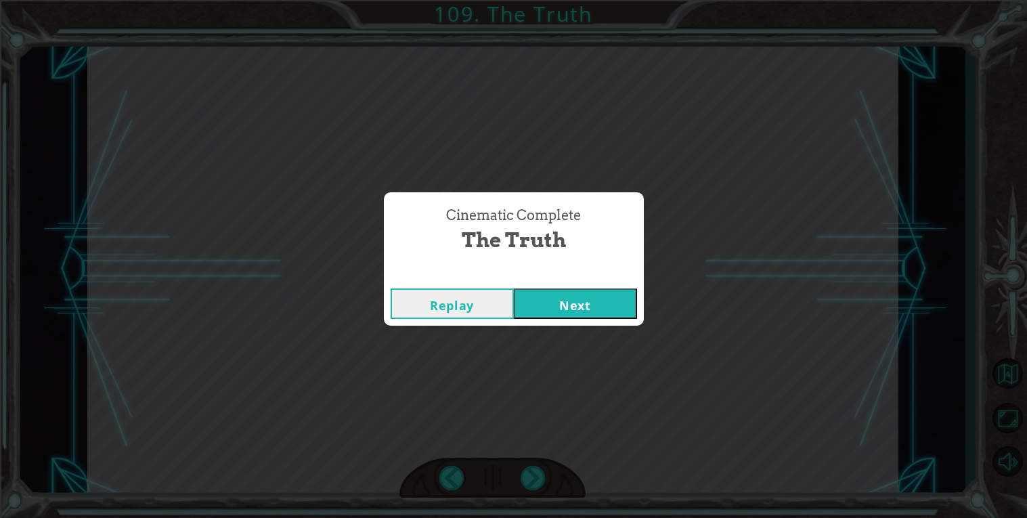
click at [559, 295] on button "Next" at bounding box center [575, 303] width 123 height 30
click at [634, 296] on button "Next" at bounding box center [575, 303] width 123 height 30
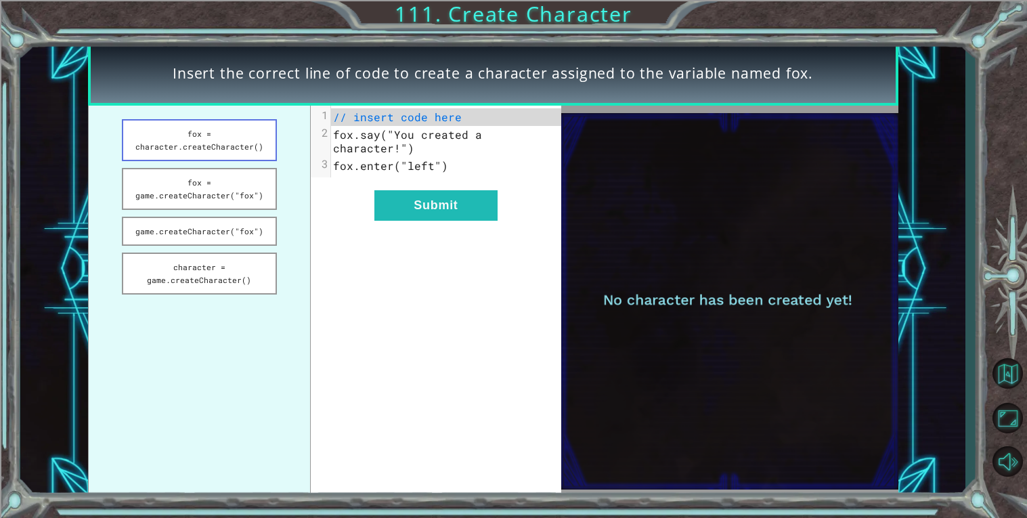
click at [166, 132] on button "fox = character.createCharacter()" at bounding box center [199, 140] width 155 height 42
click at [160, 205] on button "fox = game.createCharacter("fox")" at bounding box center [199, 189] width 155 height 42
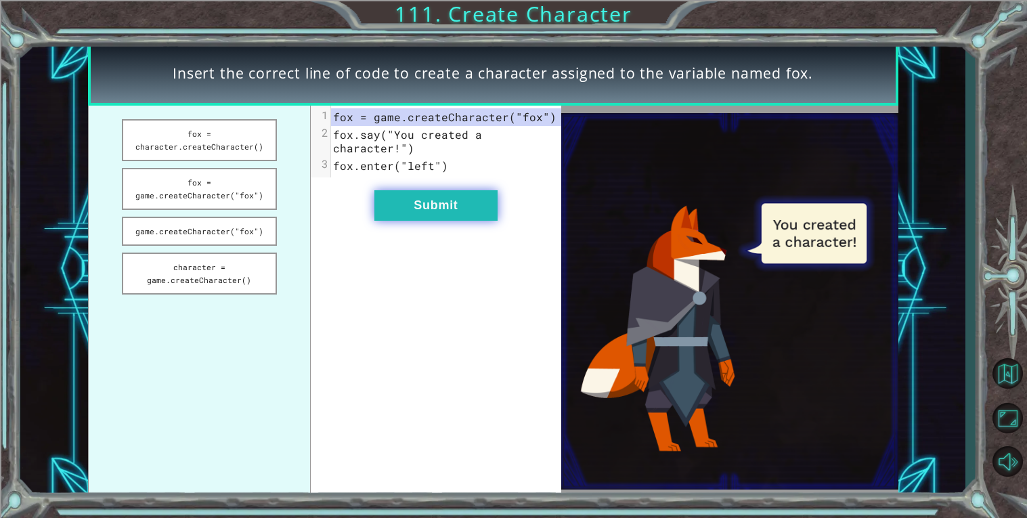
click at [458, 198] on button "Submit" at bounding box center [435, 205] width 123 height 30
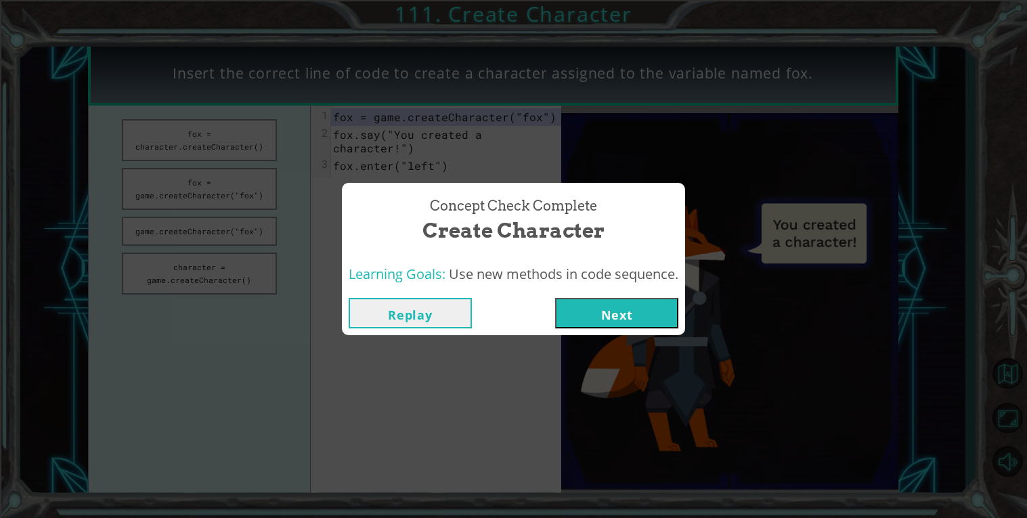
click at [603, 324] on button "Next" at bounding box center [616, 313] width 123 height 30
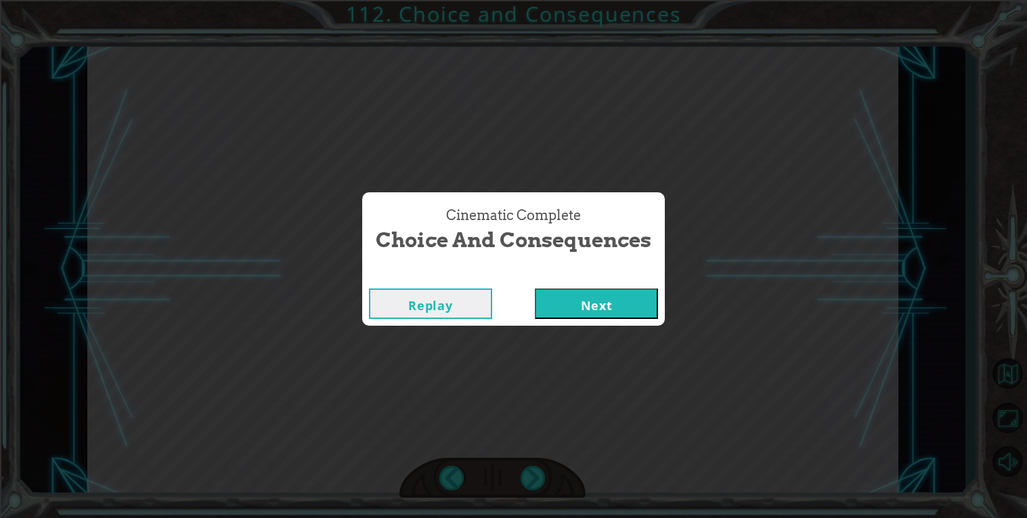
click at [580, 335] on div "Cinematic Complete Choice and Consequences Replay Next" at bounding box center [513, 259] width 1027 height 518
click at [568, 269] on div "Cinematic Complete" at bounding box center [513, 275] width 303 height 14
click at [573, 318] on button "Next" at bounding box center [596, 303] width 123 height 30
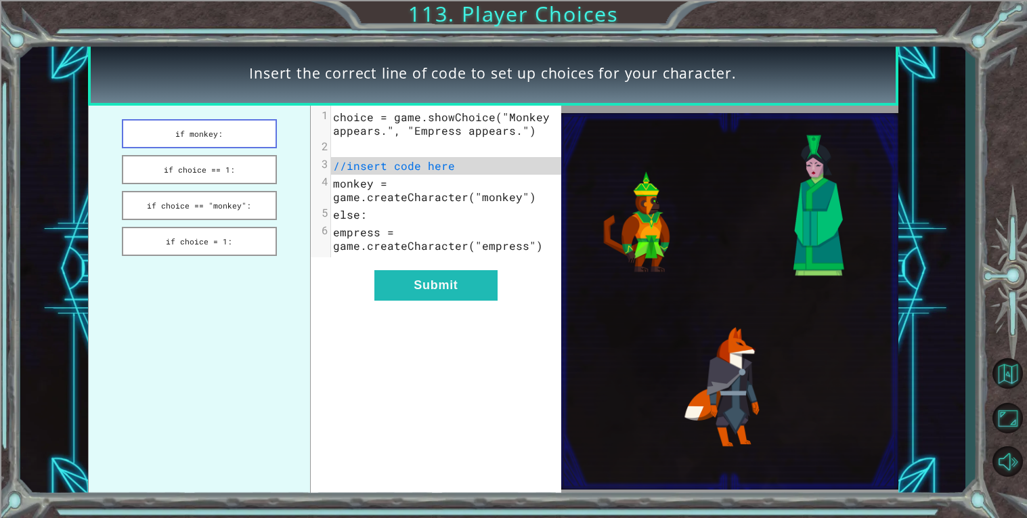
click at [197, 130] on button "if monkey:" at bounding box center [199, 133] width 155 height 29
click at [229, 167] on button "if choice == 1:" at bounding box center [199, 169] width 155 height 29
click at [232, 205] on button "if choice == "monkey":" at bounding box center [199, 205] width 155 height 29
click at [241, 228] on button "if choice = 1:" at bounding box center [199, 241] width 155 height 29
click at [232, 198] on button "if choice == "monkey":" at bounding box center [199, 205] width 155 height 29
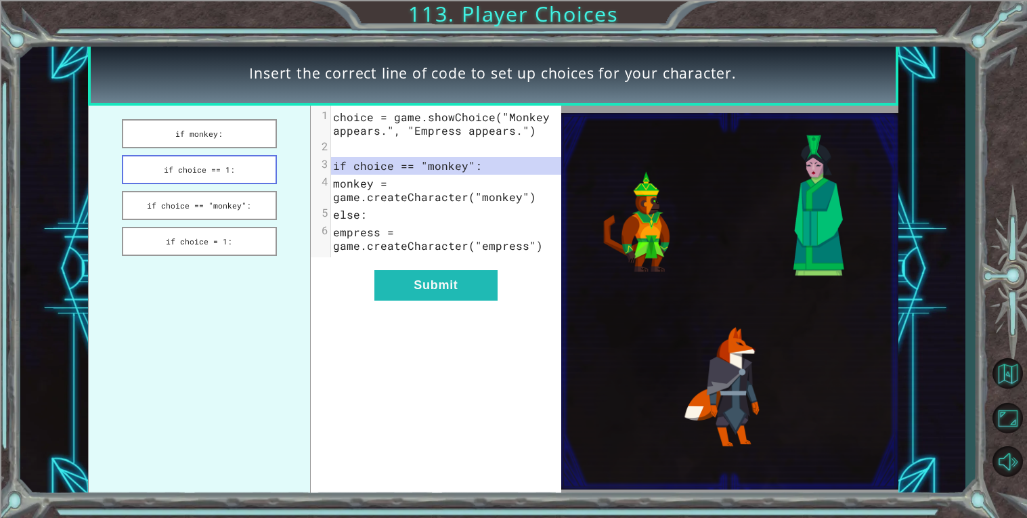
click at [230, 181] on button "if choice == 1:" at bounding box center [199, 169] width 155 height 29
click at [231, 173] on button "if choice == 1:" at bounding box center [199, 169] width 155 height 29
click at [232, 133] on button "if monkey:" at bounding box center [199, 133] width 155 height 29
click at [227, 166] on button "if choice == 1:" at bounding box center [199, 169] width 155 height 29
click at [230, 196] on button "if choice == "monkey":" at bounding box center [199, 205] width 155 height 29
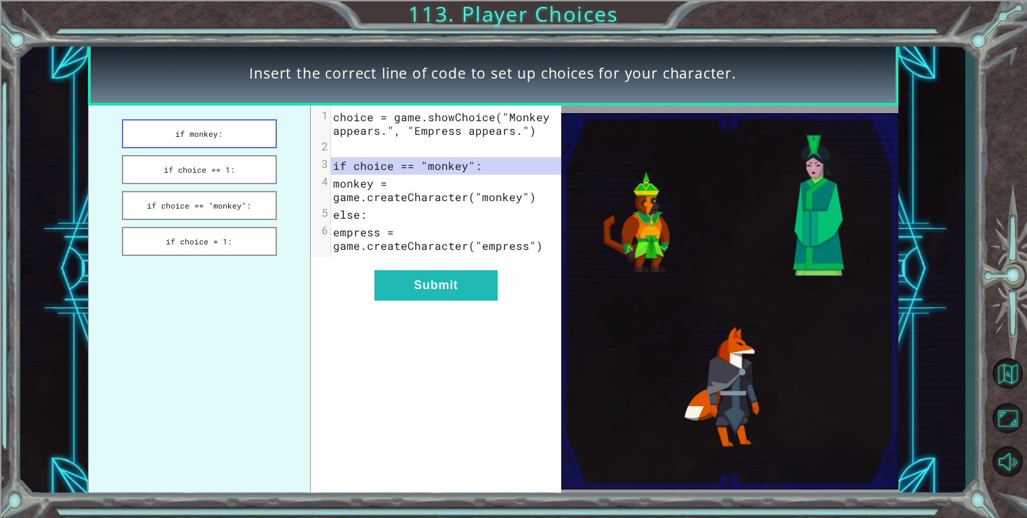
click at [205, 135] on button "if monkey:" at bounding box center [199, 133] width 155 height 29
click at [241, 171] on button "if choice == 1:" at bounding box center [199, 169] width 155 height 29
click at [228, 130] on button "if monkey:" at bounding box center [199, 133] width 155 height 29
click at [247, 195] on button "if choice == "monkey":" at bounding box center [199, 205] width 155 height 29
click at [415, 286] on button "Submit" at bounding box center [435, 285] width 123 height 30
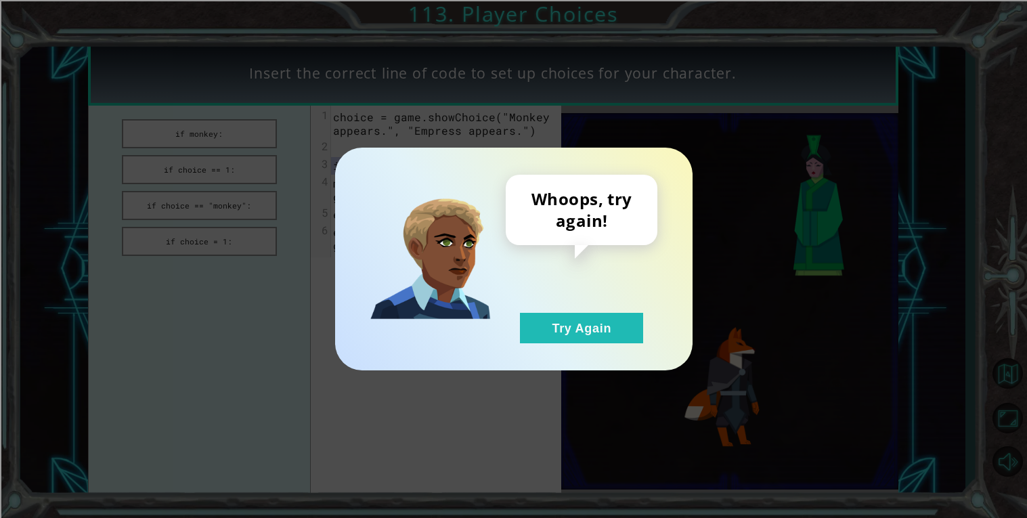
click at [554, 349] on div "Whoops, try again! Try Again" at bounding box center [513, 259] width 357 height 223
click at [559, 335] on button "Try Again" at bounding box center [581, 328] width 123 height 30
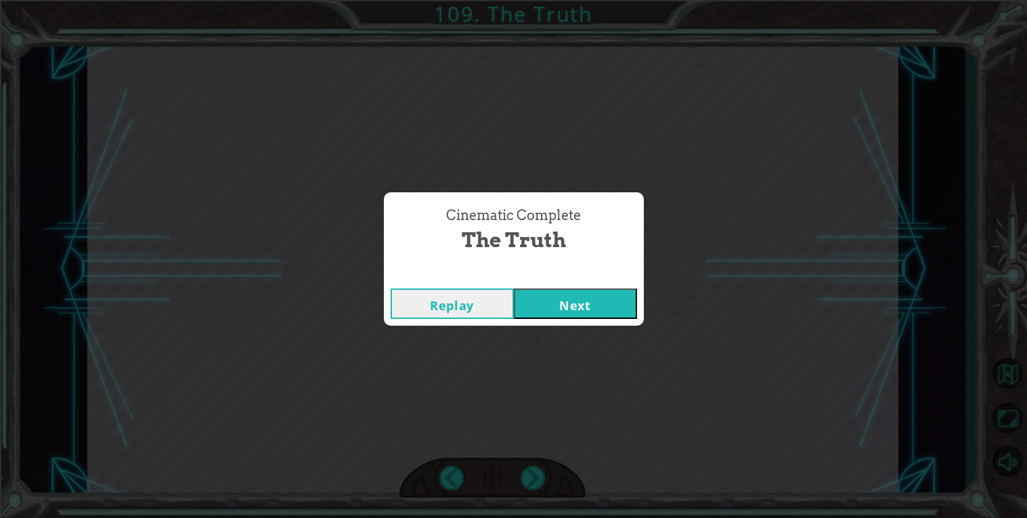
click at [575, 290] on button "Next" at bounding box center [575, 303] width 123 height 30
click at [576, 313] on button "Next" at bounding box center [575, 303] width 123 height 30
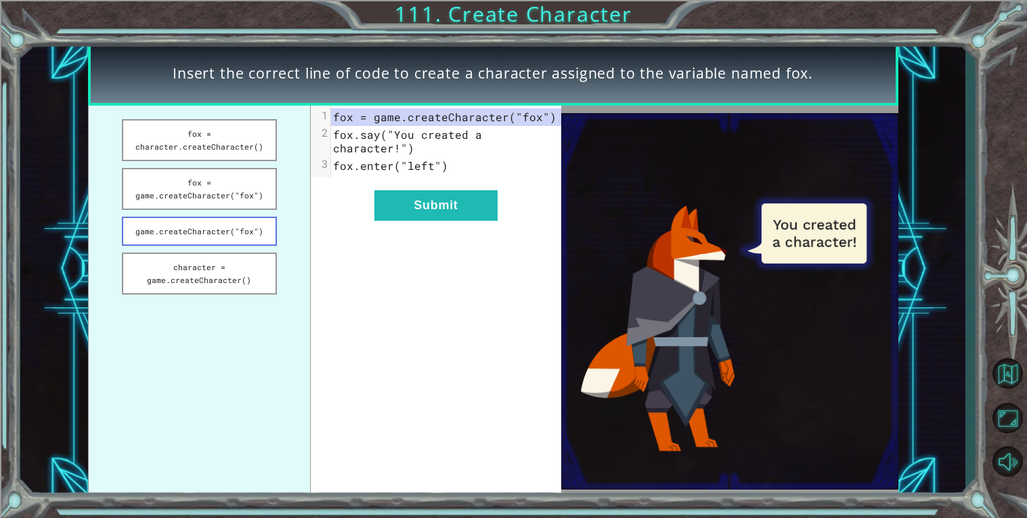
click at [153, 229] on button "game.createCharacter("fox")" at bounding box center [199, 231] width 155 height 29
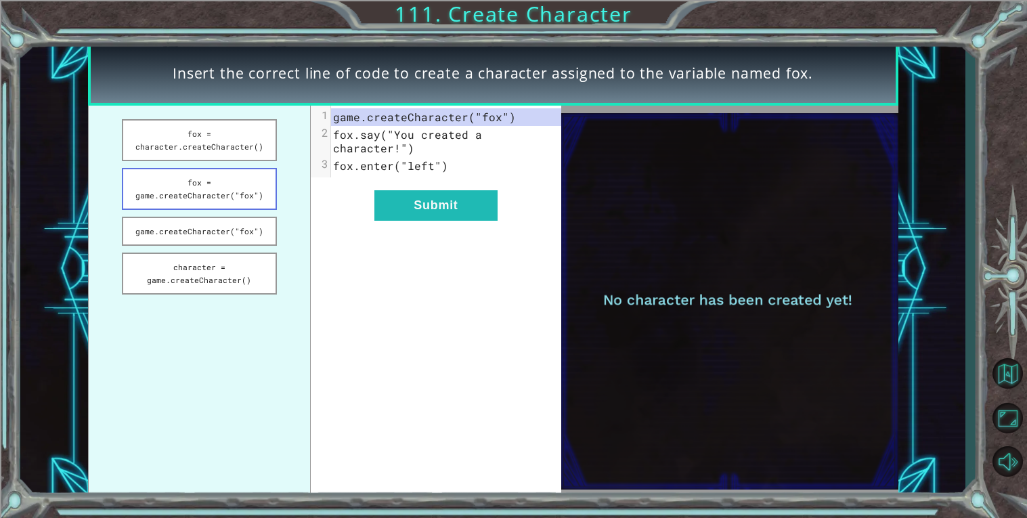
click at [157, 194] on button "fox = game.createCharacter("fox")" at bounding box center [199, 189] width 155 height 42
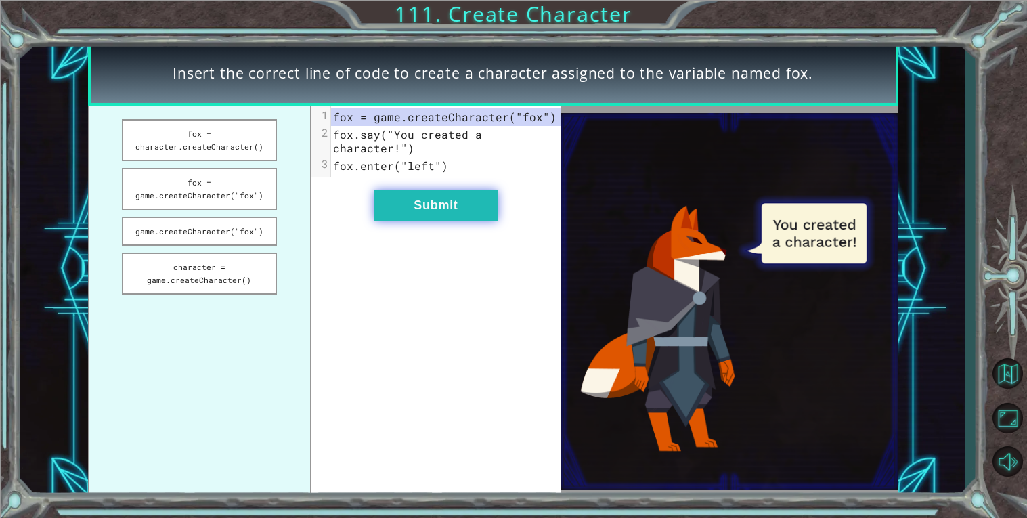
click at [391, 196] on button "Submit" at bounding box center [435, 205] width 123 height 30
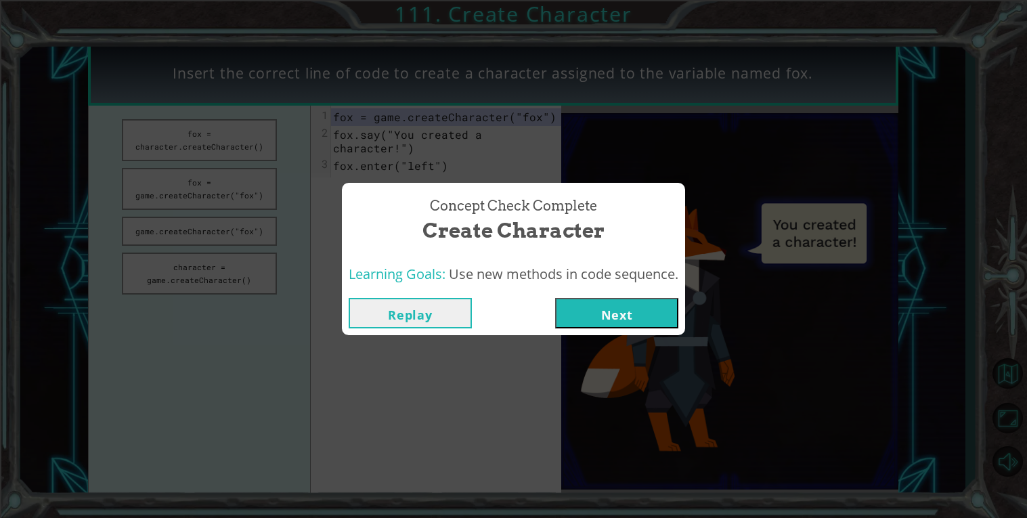
click at [611, 301] on button "Next" at bounding box center [616, 313] width 123 height 30
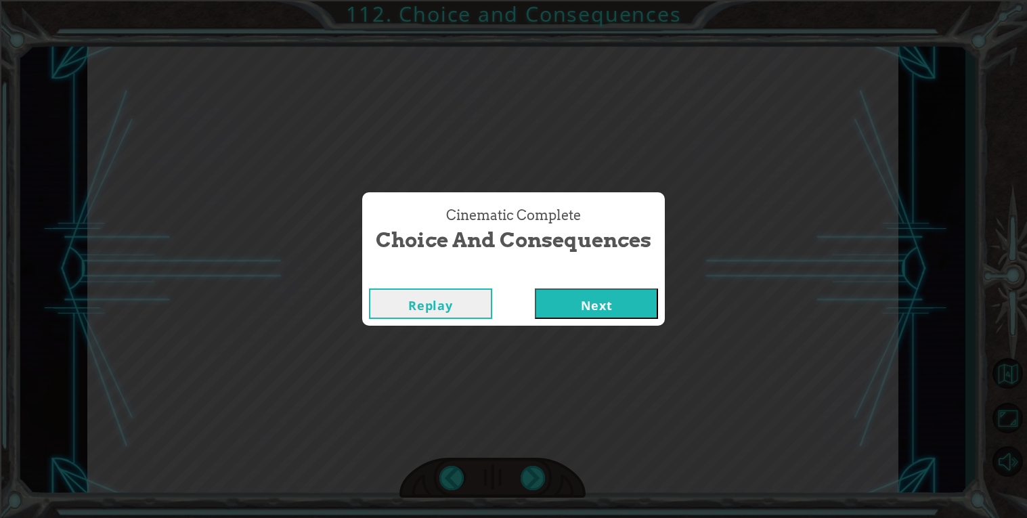
click at [602, 303] on button "Next" at bounding box center [596, 303] width 123 height 30
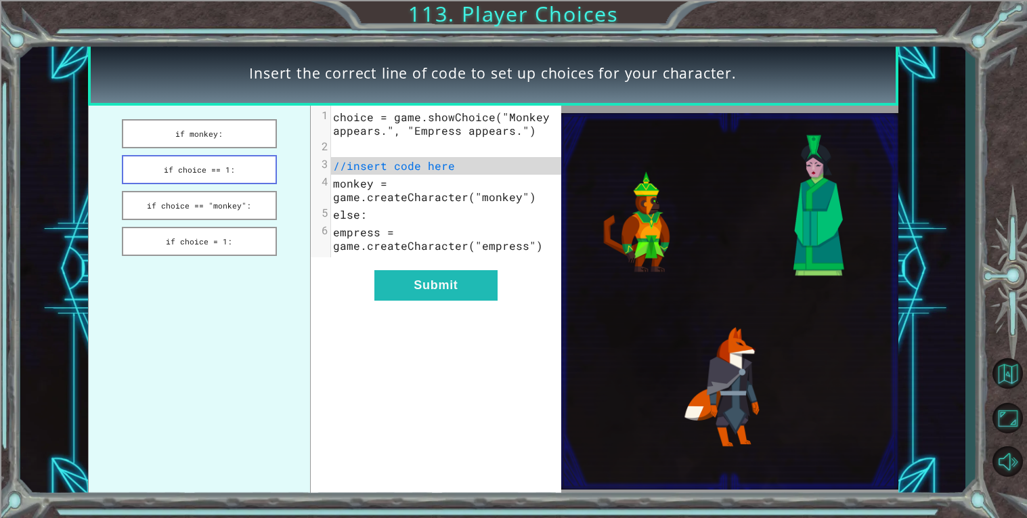
click at [139, 171] on button "if choice == 1:" at bounding box center [199, 169] width 155 height 29
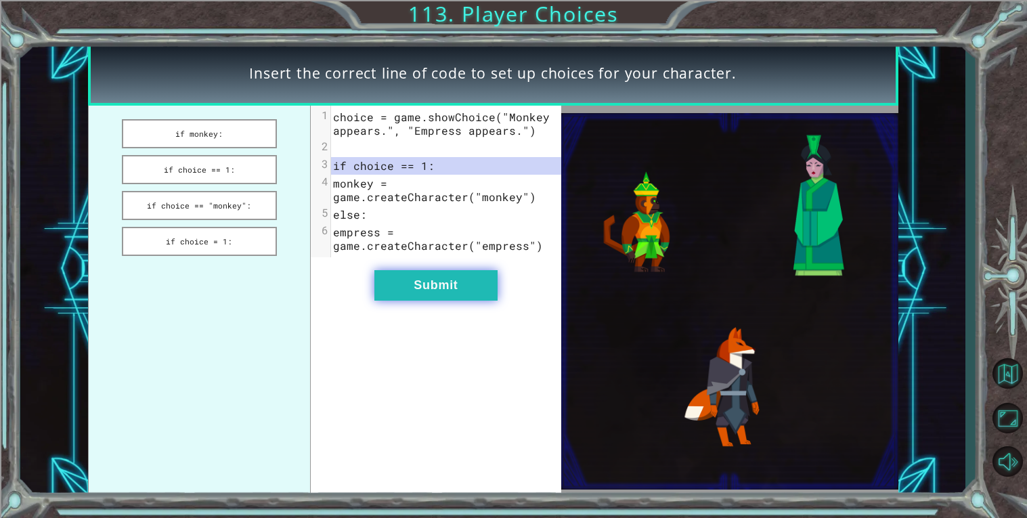
click at [395, 291] on button "Submit" at bounding box center [435, 285] width 123 height 30
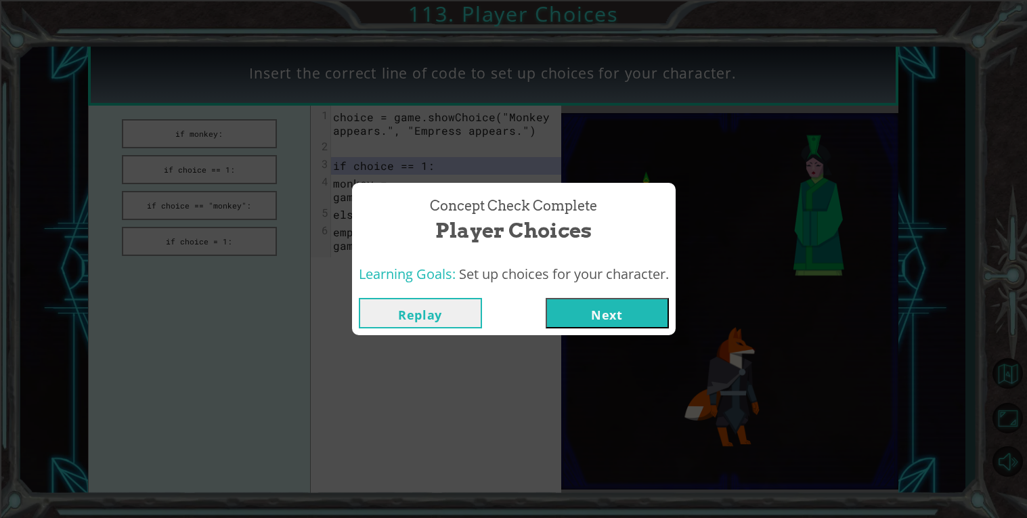
click at [596, 316] on button "Next" at bounding box center [607, 313] width 123 height 30
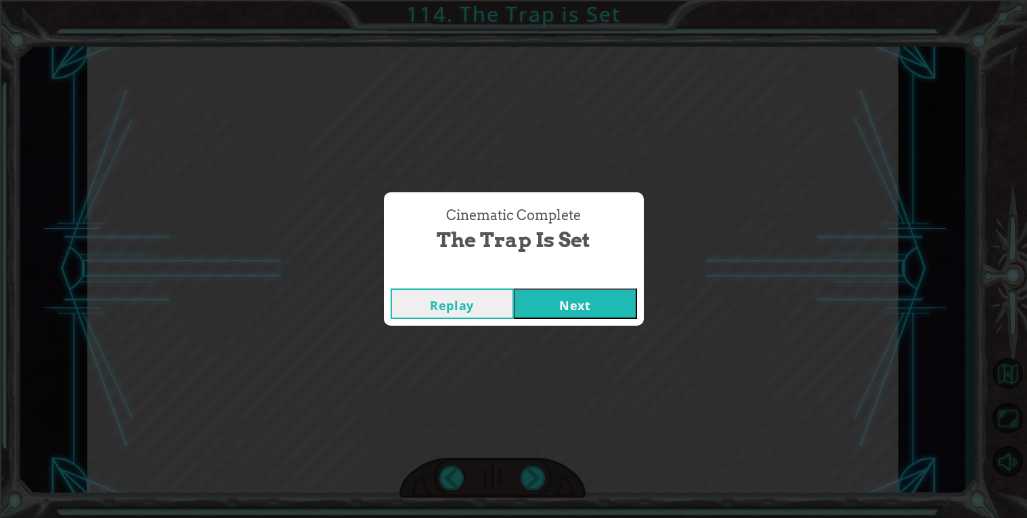
click at [596, 299] on button "Next" at bounding box center [575, 303] width 123 height 30
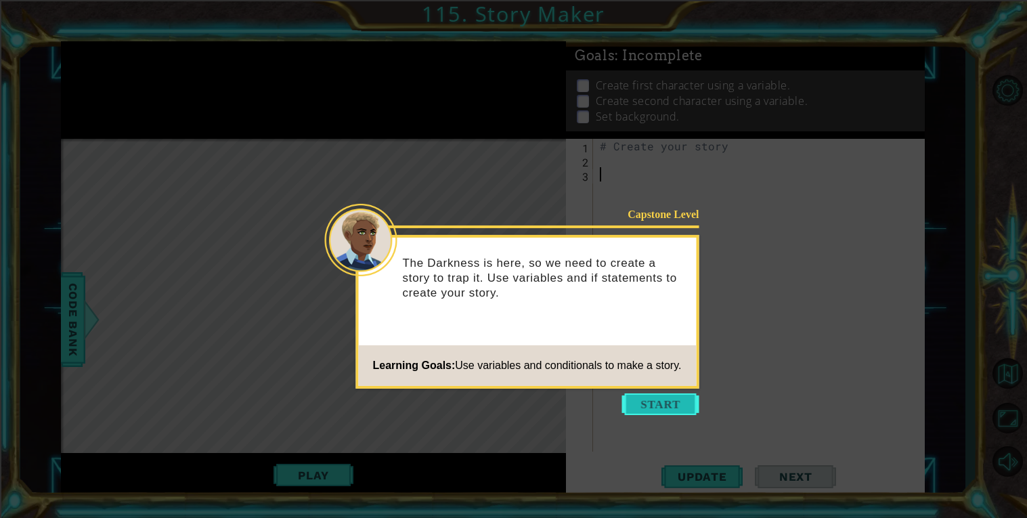
click at [674, 399] on button "Start" at bounding box center [660, 404] width 77 height 22
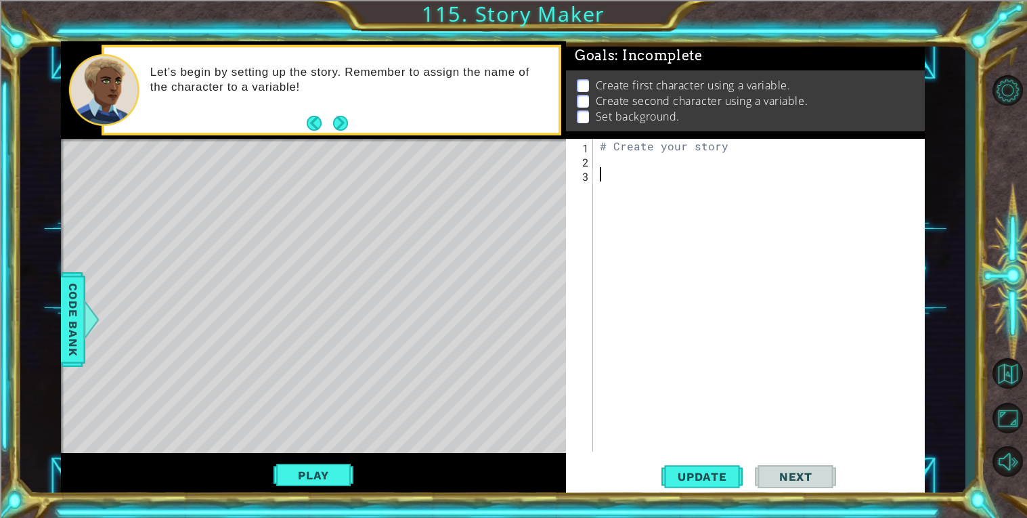
click at [326, 112] on div "Let’s begin by setting up the story. Remember to assign the name of the charact…" at bounding box center [350, 89] width 418 height 63
click at [339, 126] on button "Next" at bounding box center [340, 123] width 15 height 15
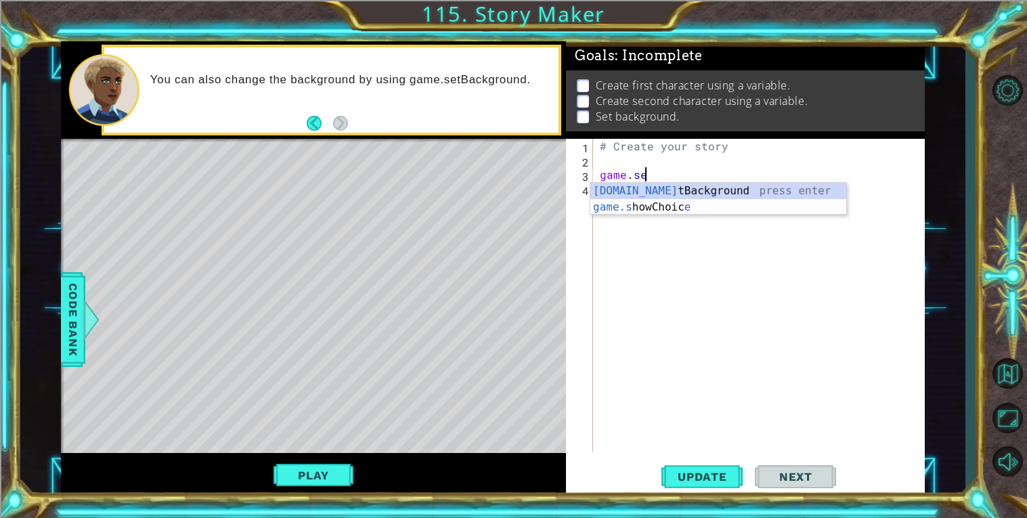
scroll to position [0, 2]
click at [714, 187] on div "[DOMAIN_NAME] tBackground press enter game.s howChoic e press enter" at bounding box center [718, 215] width 256 height 65
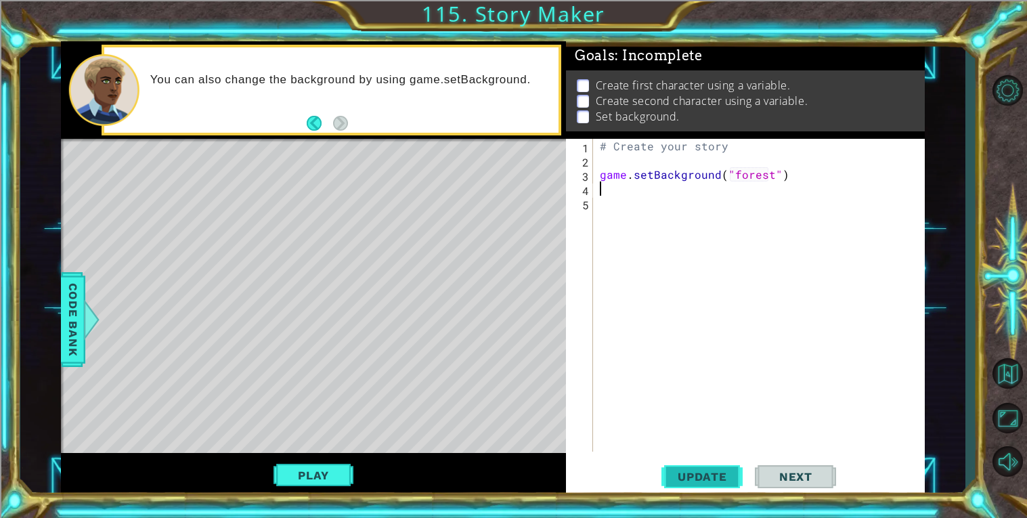
type textarea "game.setBackground("forest")"
click at [704, 477] on span "Update" at bounding box center [702, 477] width 77 height 14
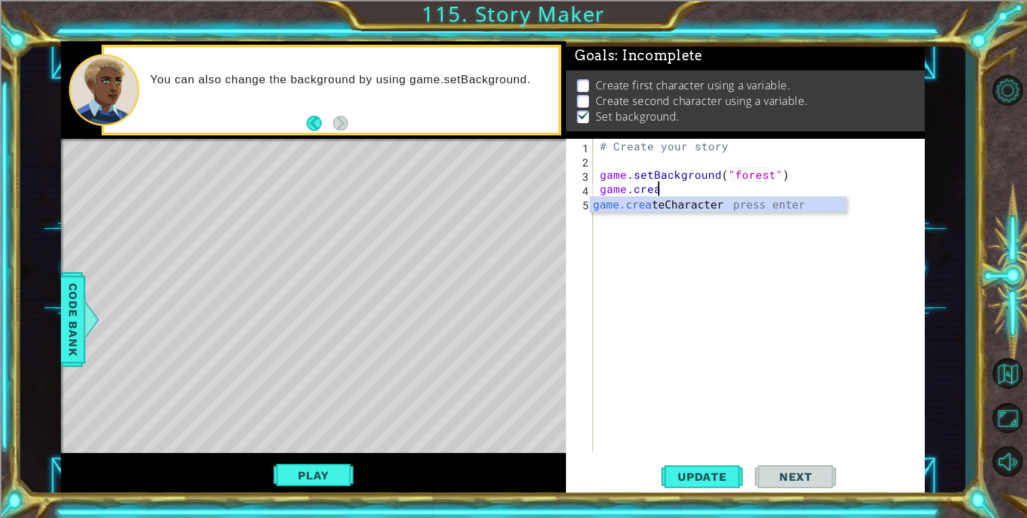
scroll to position [0, 3]
click at [697, 208] on div "game.creat eCharacter press enter" at bounding box center [718, 221] width 256 height 49
type textarea "game.createCharacter("fox")"
click at [693, 240] on div "# Create your story game . setBackground ( "forest" ) game . createCharacter ( …" at bounding box center [762, 309] width 331 height 341
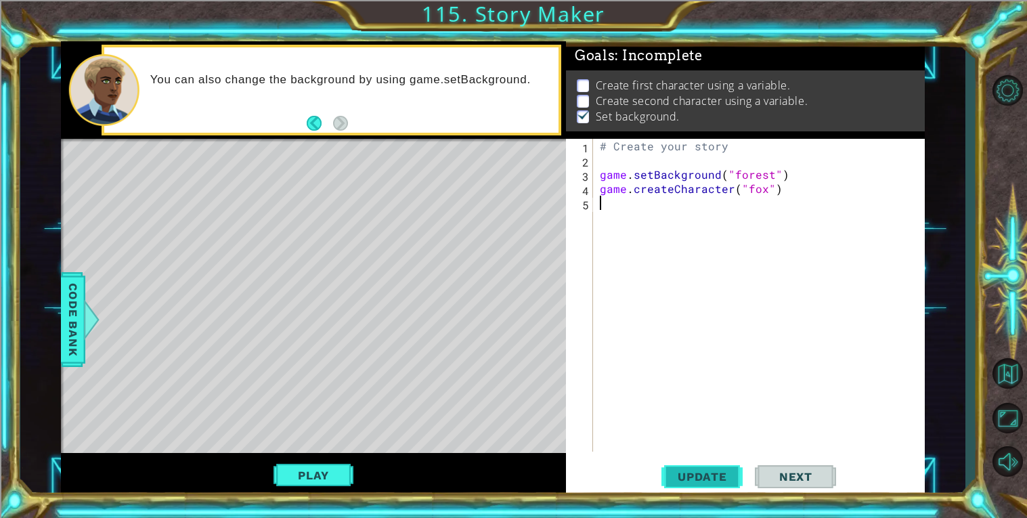
click at [695, 483] on span "Update" at bounding box center [702, 477] width 77 height 14
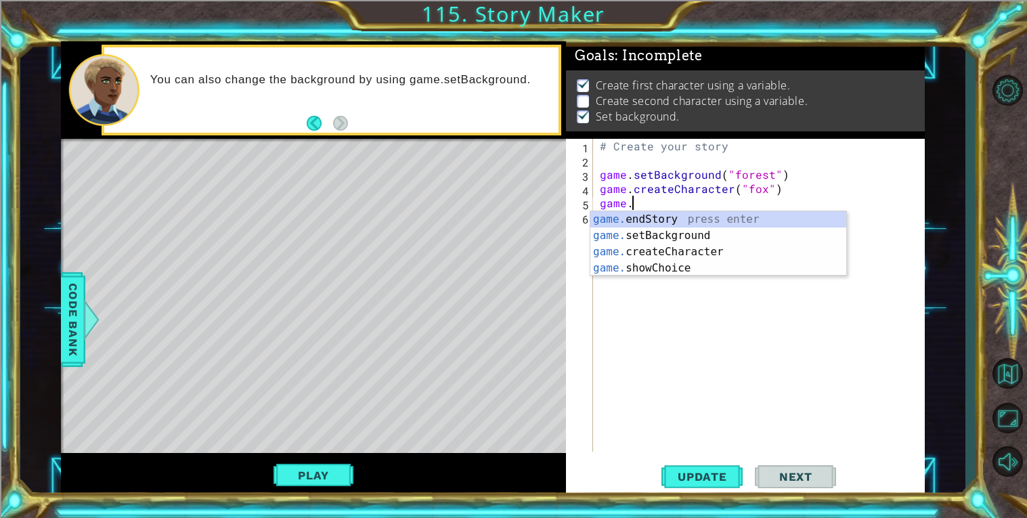
scroll to position [0, 1]
click at [663, 216] on div "game.c reateCharacter press enter game. show C hoice press enter game. setBa c …" at bounding box center [718, 251] width 256 height 81
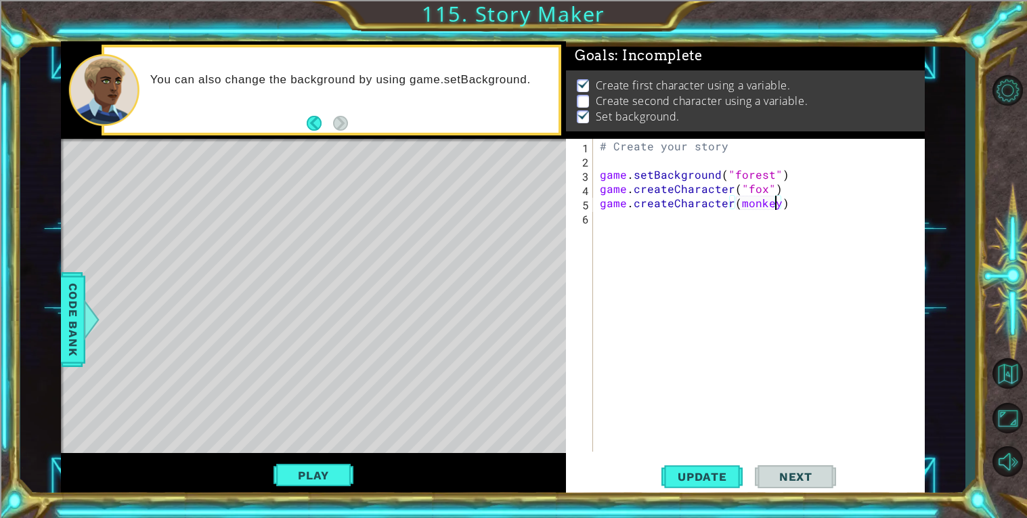
scroll to position [0, 10]
click at [692, 478] on span "Update" at bounding box center [702, 477] width 77 height 14
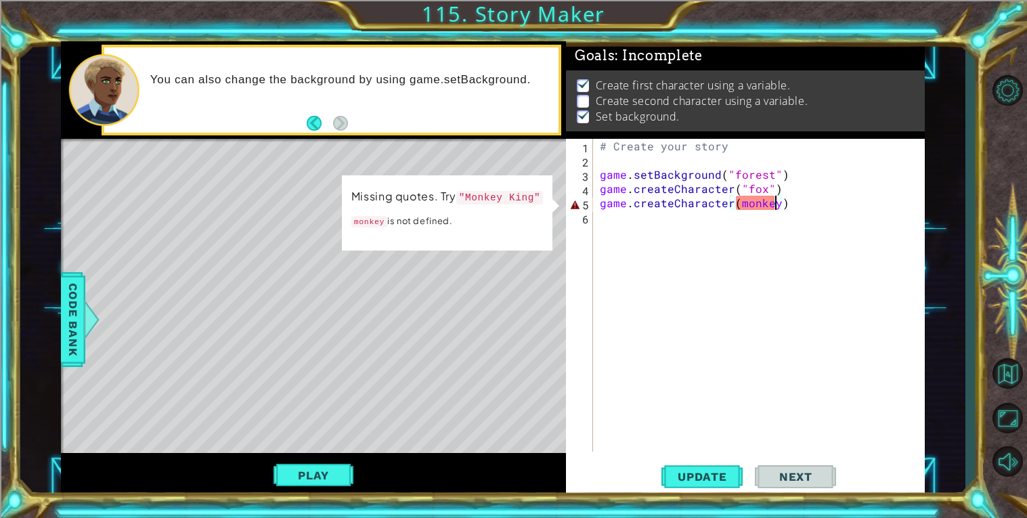
click at [776, 203] on div "# Create your story game . setBackground ( "forest" ) game . createCharacter ( …" at bounding box center [762, 309] width 331 height 341
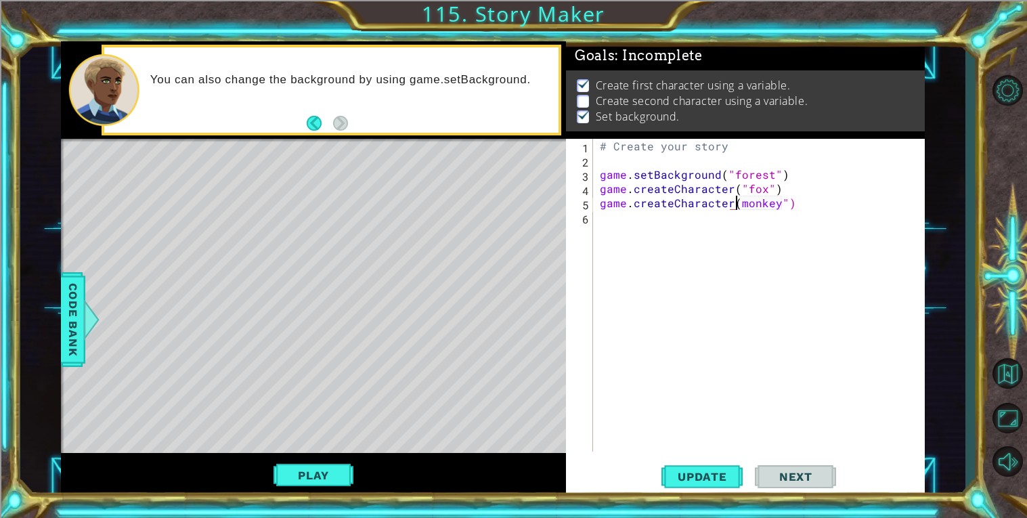
scroll to position [0, 8]
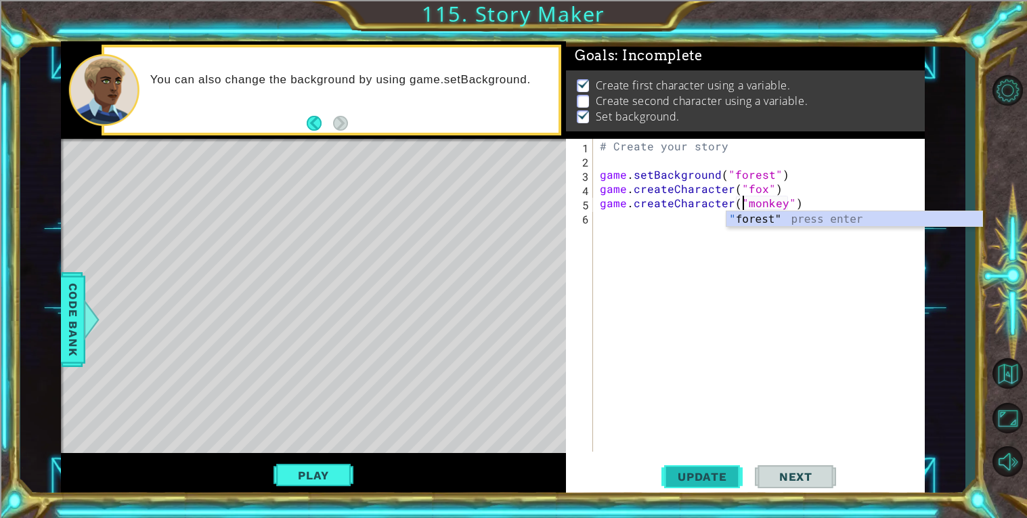
type textarea "game.createCharacter("monkey")"
click at [691, 478] on span "Update" at bounding box center [702, 477] width 77 height 14
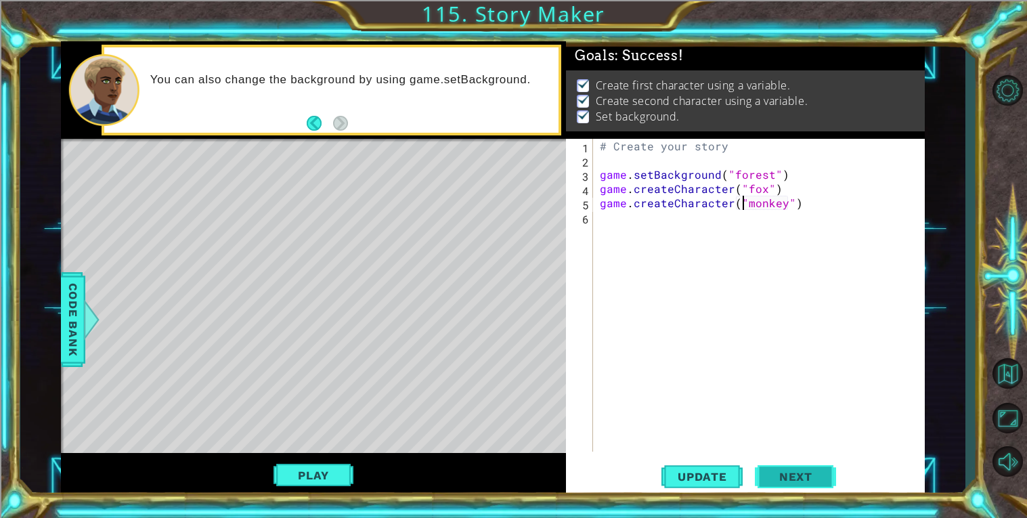
click at [796, 473] on span "Next" at bounding box center [796, 478] width 60 height 14
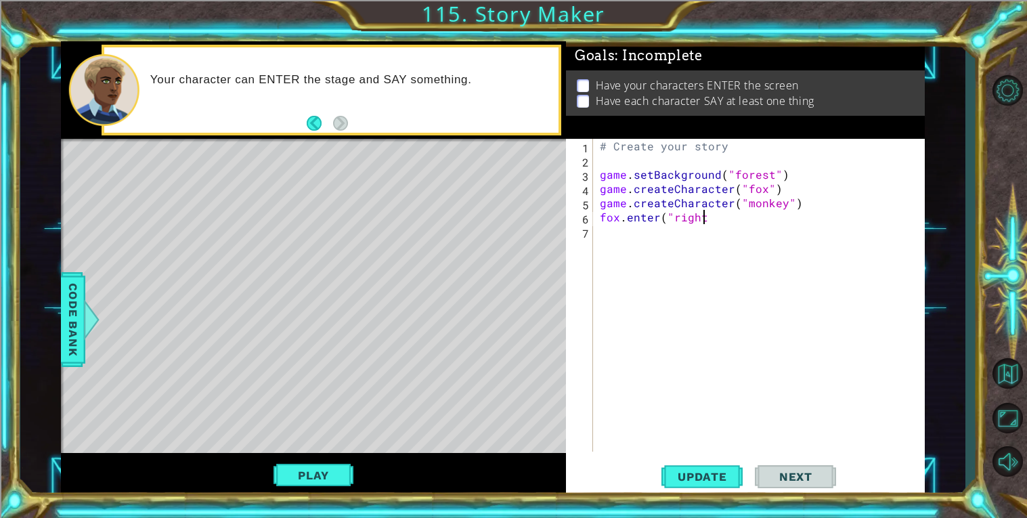
scroll to position [0, 5]
click at [681, 462] on button "Update" at bounding box center [701, 476] width 81 height 36
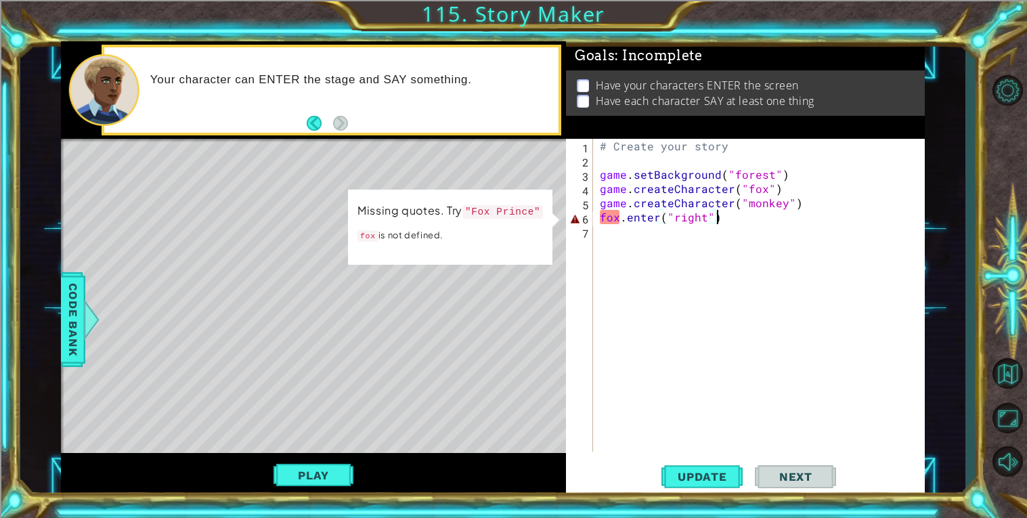
click at [601, 213] on div "# Create your story game . setBackground ( "forest" ) game . createCharacter ( …" at bounding box center [762, 309] width 331 height 341
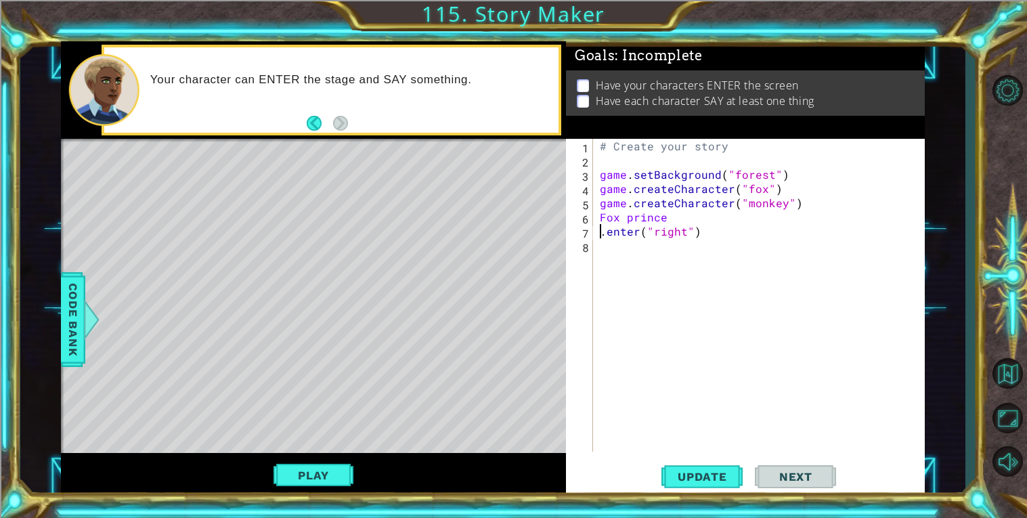
scroll to position [0, 0]
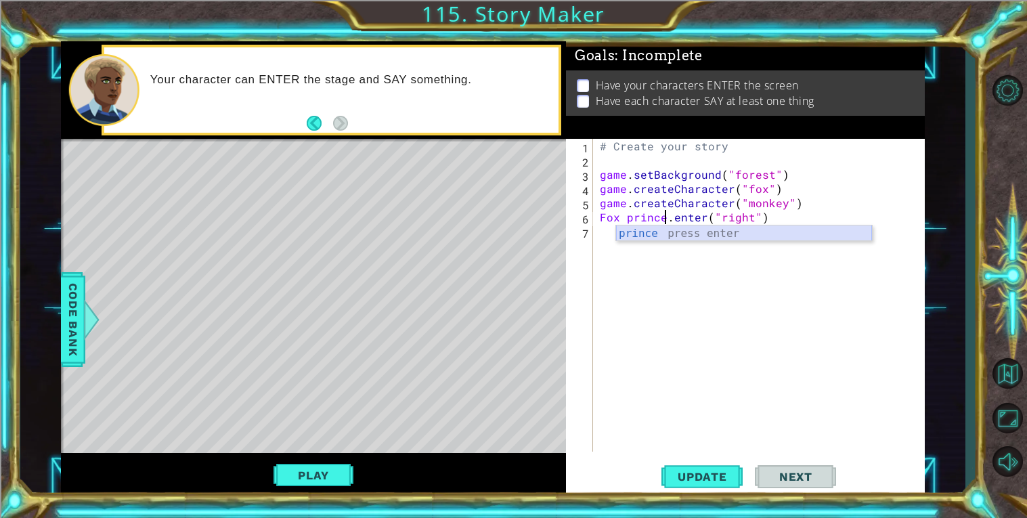
click at [660, 235] on div "prince press enter" at bounding box center [744, 249] width 256 height 49
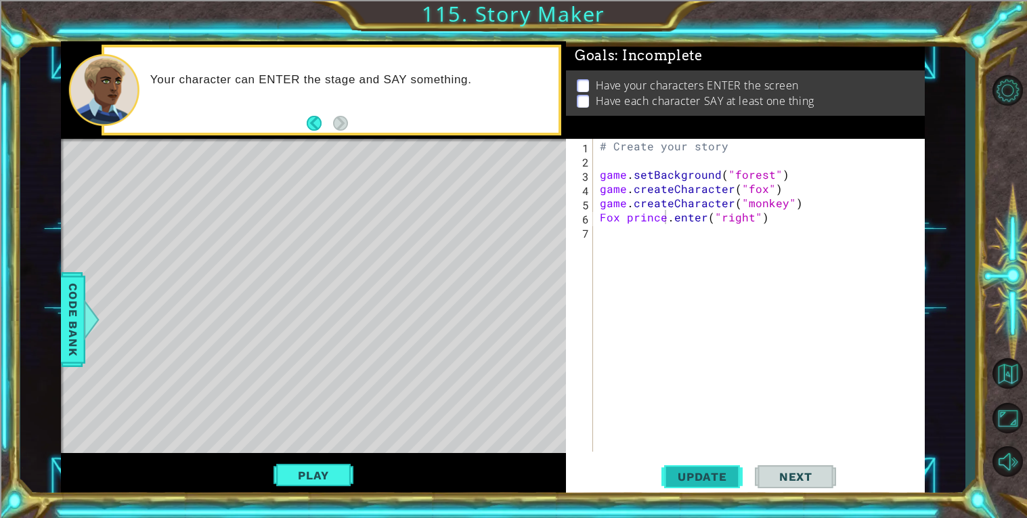
click at [710, 468] on button "Update" at bounding box center [701, 476] width 81 height 36
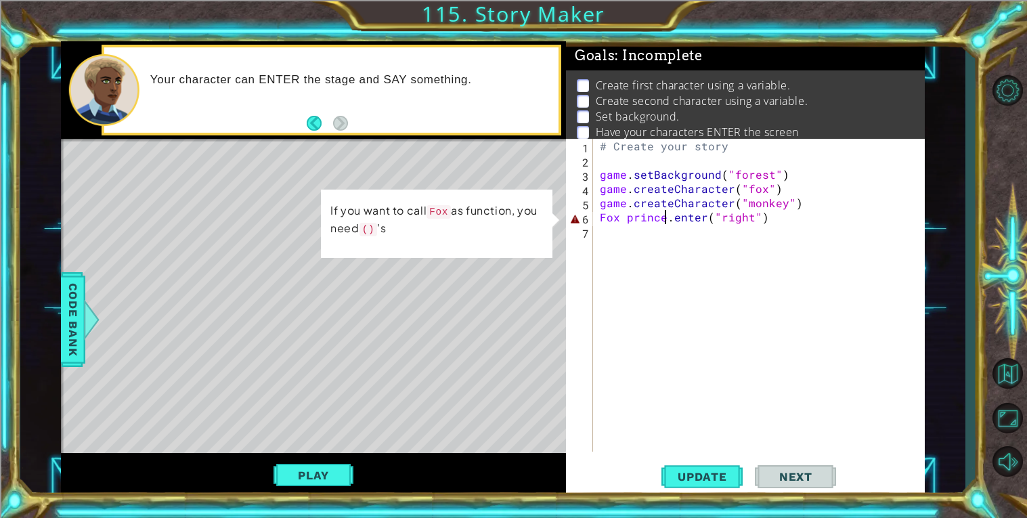
click at [758, 215] on div "# Create your story game . setBackground ( "forest" ) game . createCharacter ( …" at bounding box center [762, 309] width 331 height 341
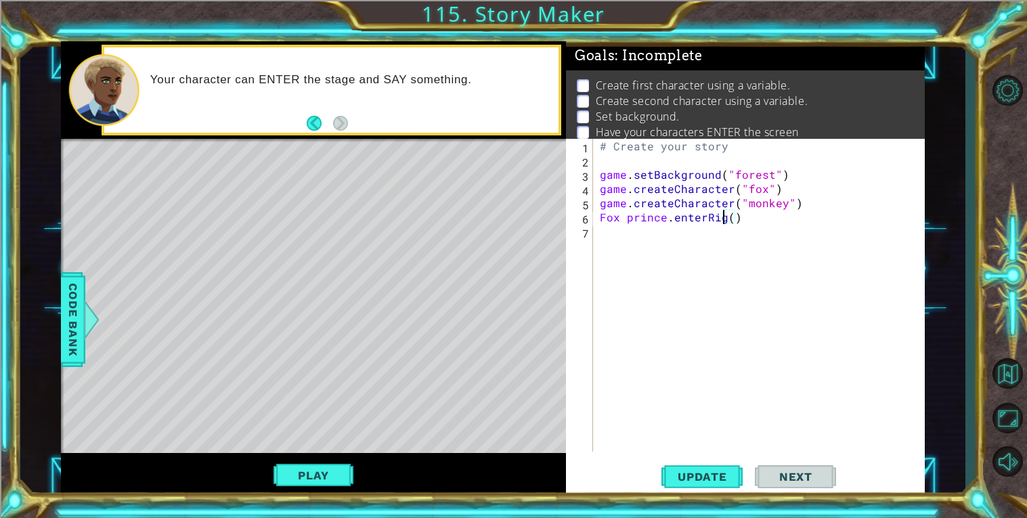
scroll to position [0, 8]
click at [713, 461] on button "Update" at bounding box center [701, 476] width 81 height 36
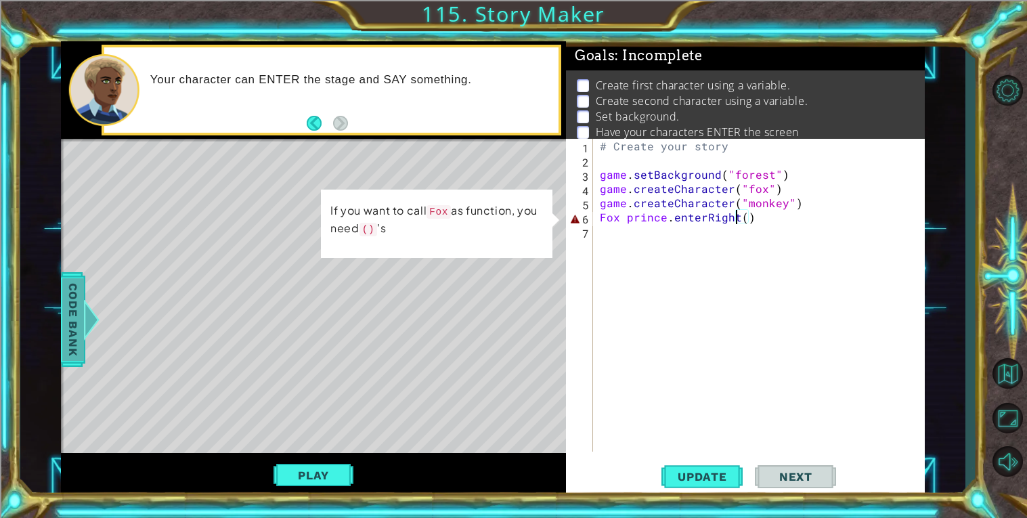
click at [61, 310] on div "Code Bank" at bounding box center [73, 319] width 24 height 95
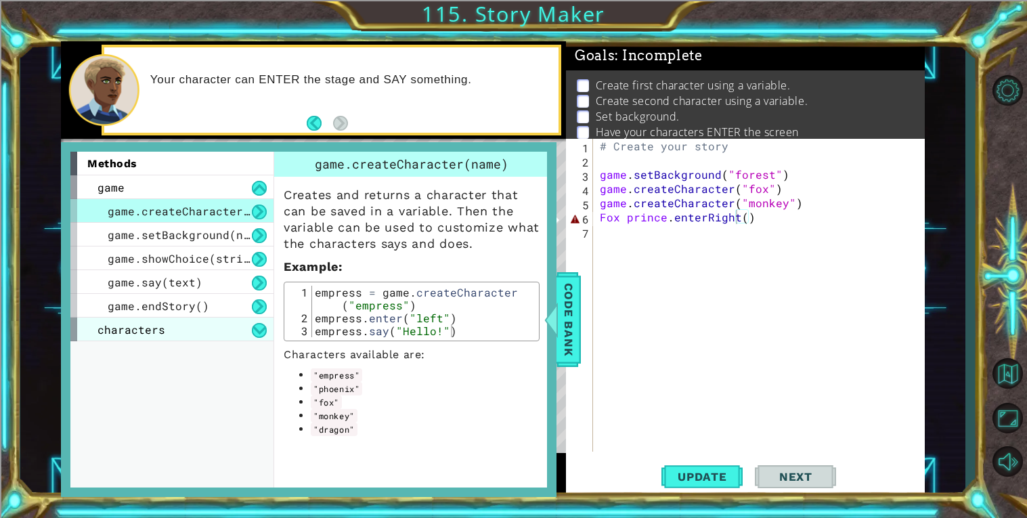
click at [105, 329] on span "characters" at bounding box center [131, 329] width 68 height 14
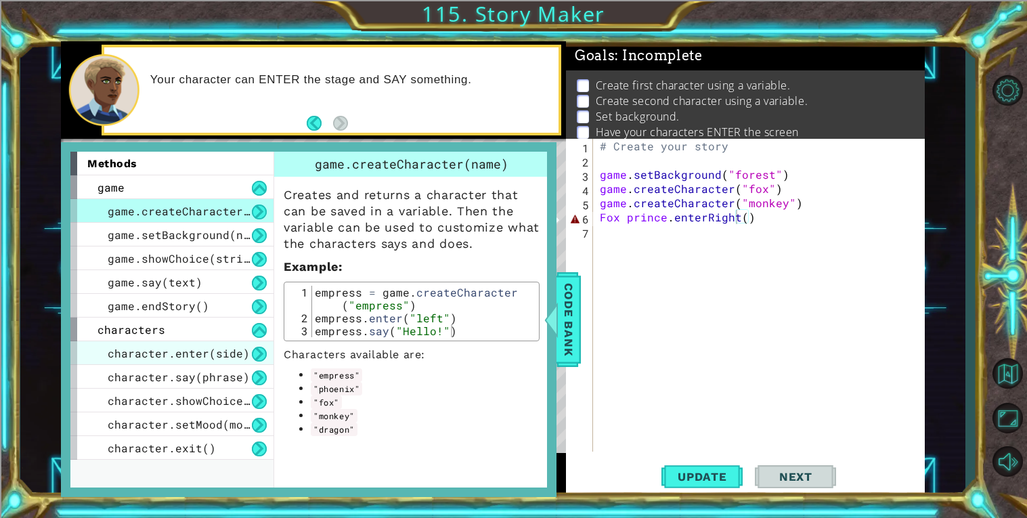
click at [118, 355] on span "character.enter(side)" at bounding box center [179, 353] width 142 height 14
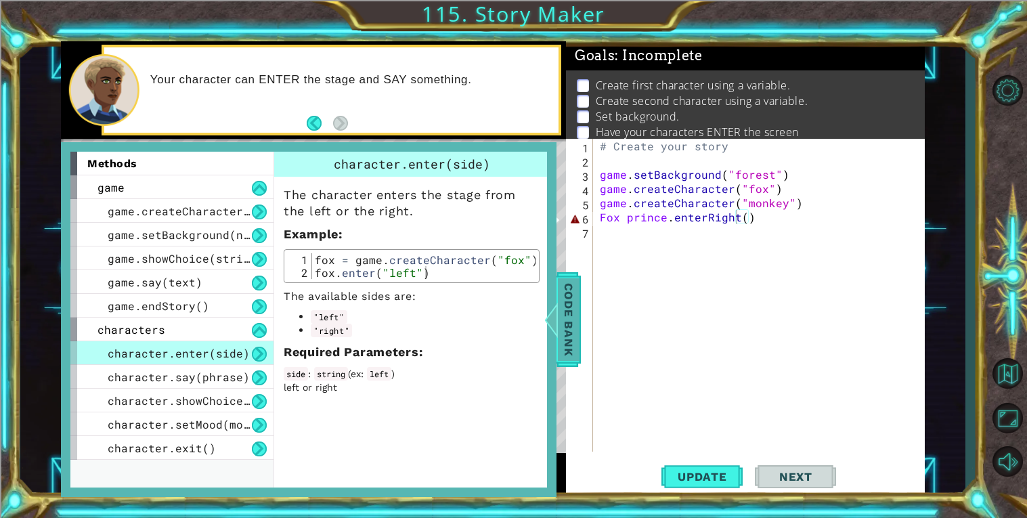
click at [576, 333] on span "Code Bank" at bounding box center [569, 319] width 22 height 83
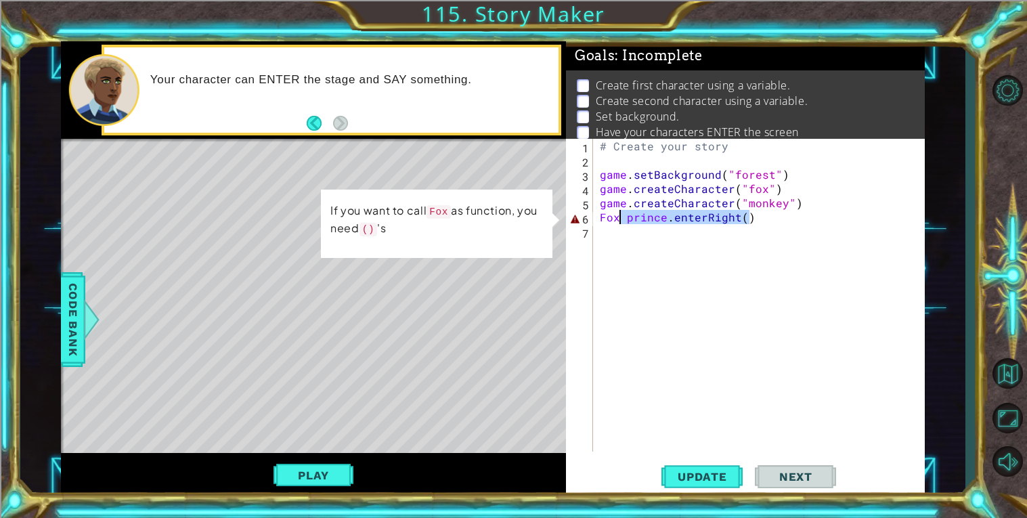
drag, startPoint x: 756, startPoint y: 214, endPoint x: 623, endPoint y: 221, distance: 132.9
click at [623, 221] on div "# Create your story game . setBackground ( "forest" ) game . createCharacter ( …" at bounding box center [762, 309] width 331 height 341
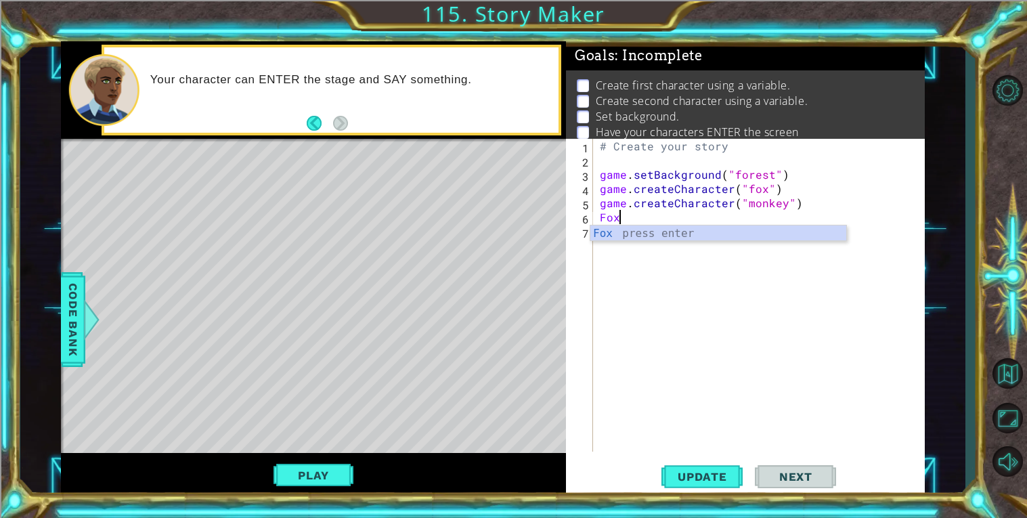
scroll to position [0, 0]
type textarea "F"
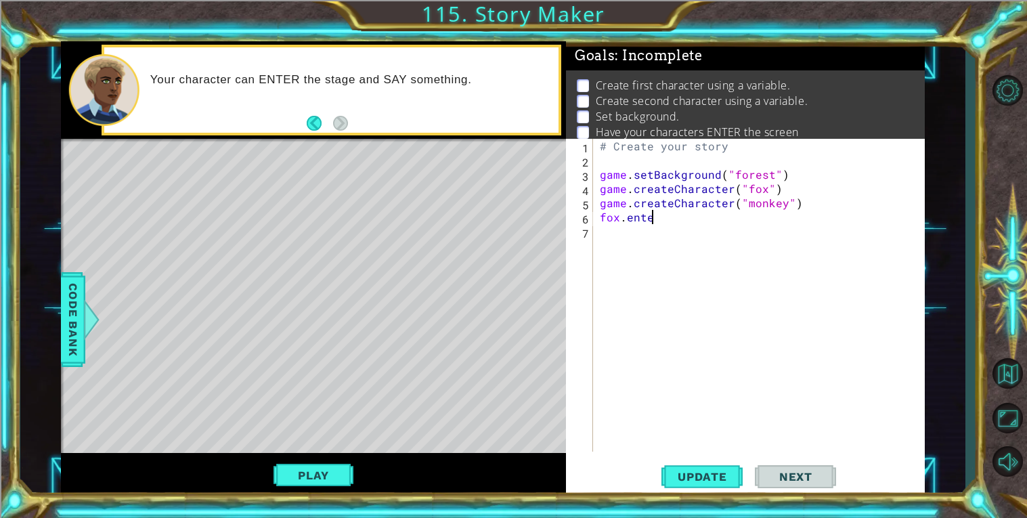
scroll to position [0, 3]
click at [80, 324] on span "Code Bank" at bounding box center [73, 319] width 22 height 83
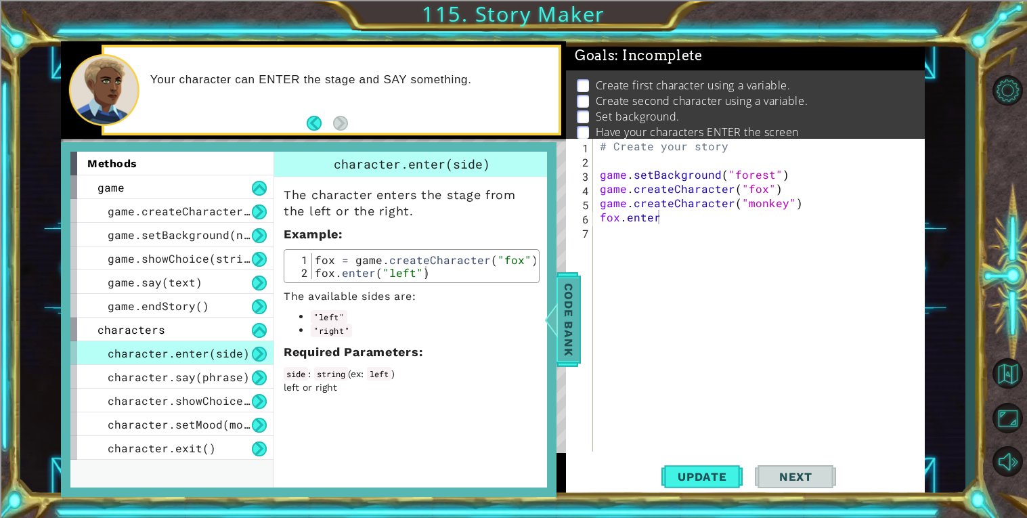
click at [569, 331] on span "Code Bank" at bounding box center [569, 319] width 22 height 83
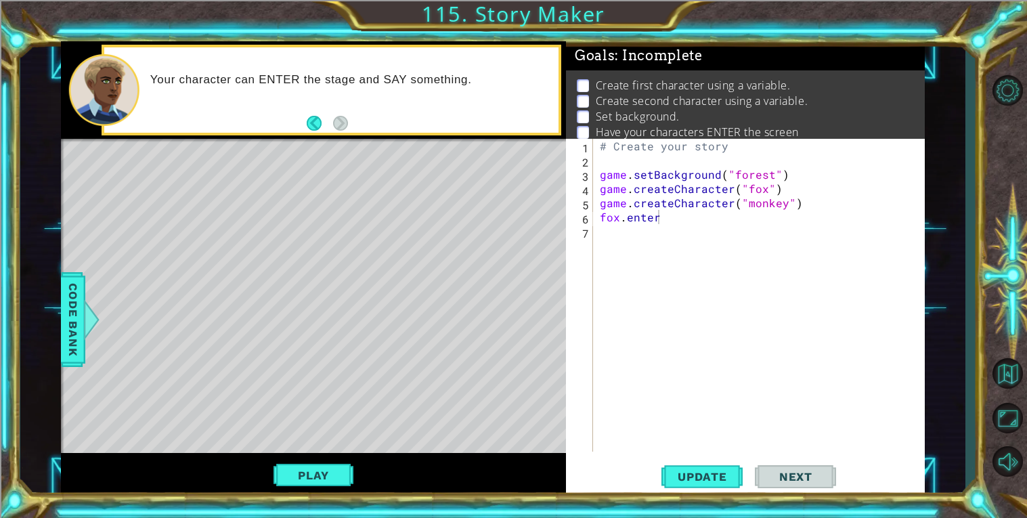
click at [665, 221] on div "# Create your story game . setBackground ( "forest" ) game . createCharacter ( …" at bounding box center [762, 309] width 331 height 341
click at [676, 475] on span "Update" at bounding box center [702, 477] width 77 height 14
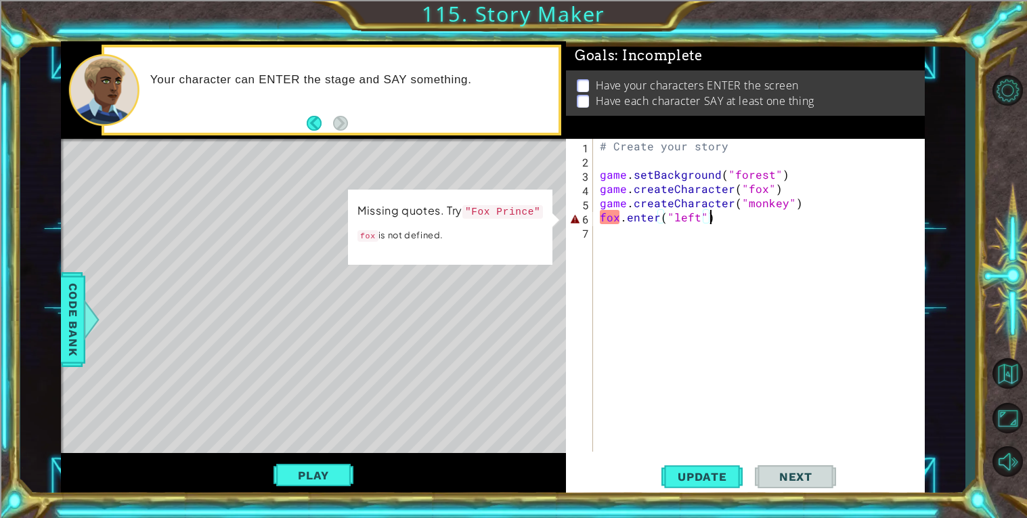
click at [601, 215] on div "# Create your story game . setBackground ( "forest" ) game . createCharacter ( …" at bounding box center [762, 309] width 331 height 341
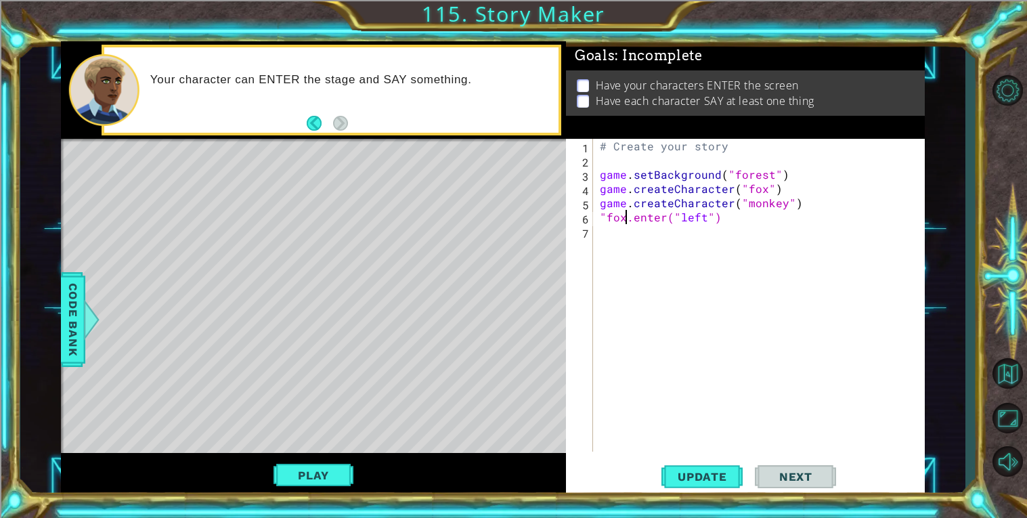
scroll to position [0, 2]
click at [663, 471] on button "Update" at bounding box center [701, 476] width 81 height 36
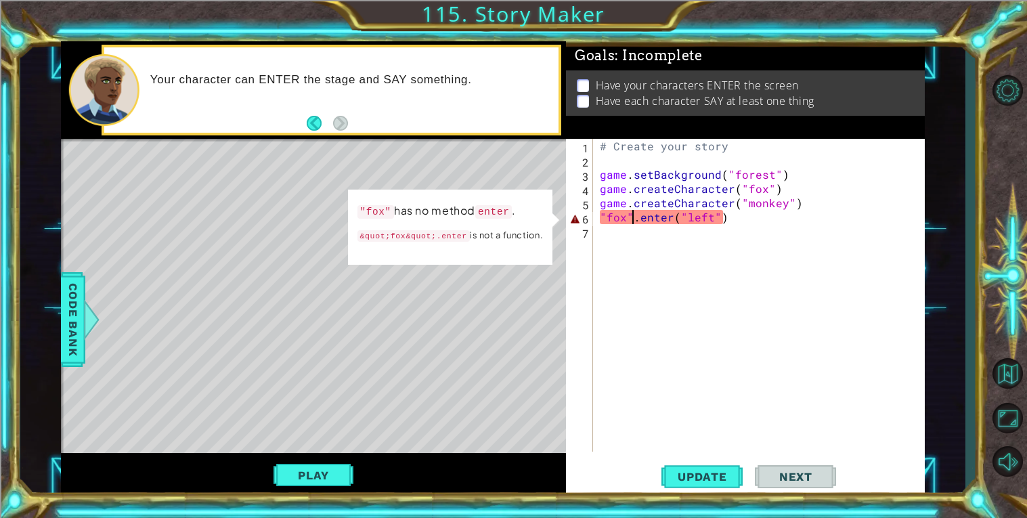
click at [692, 219] on div "# Create your story game . setBackground ( "forest" ) game . createCharacter ( …" at bounding box center [762, 309] width 331 height 341
click at [664, 217] on div "# Create your story game . setBackground ( "forest" ) game . createCharacter ( …" at bounding box center [762, 309] width 331 height 341
click at [637, 219] on div "# Create your story game . setBackground ( "forest" ) game . createCharacter ( …" at bounding box center [762, 309] width 331 height 341
click at [77, 339] on span "Code Bank" at bounding box center [73, 319] width 22 height 83
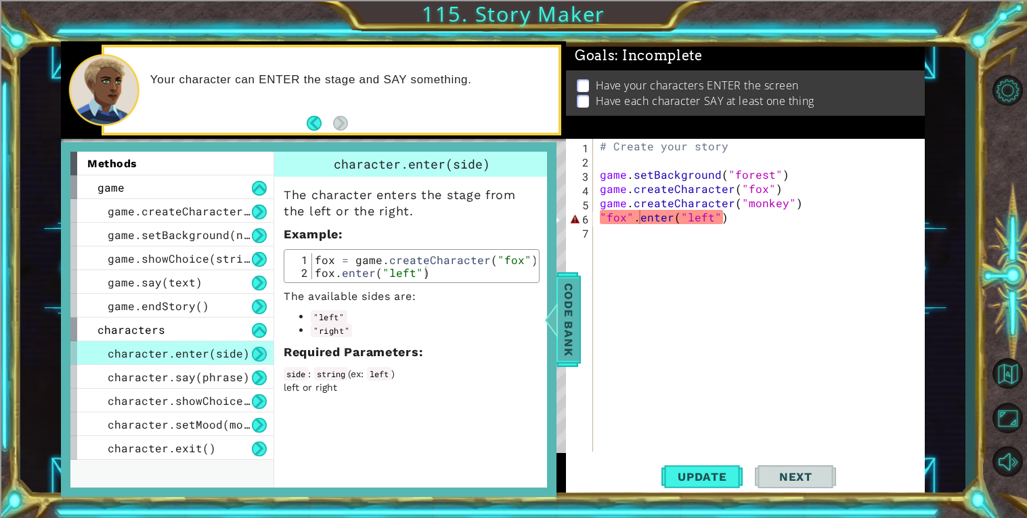
click at [573, 342] on span "Code Bank" at bounding box center [569, 319] width 22 height 83
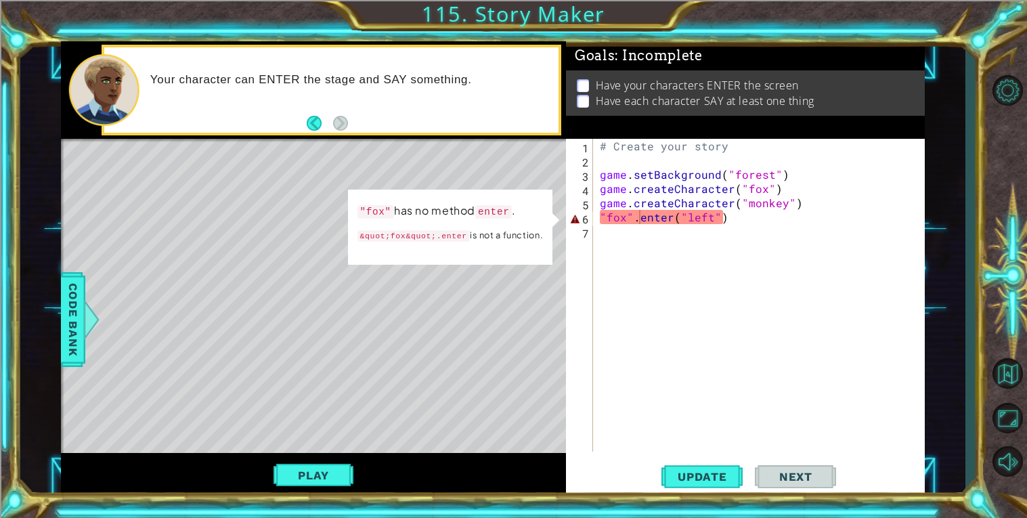
click at [634, 215] on div "# Create your story game . setBackground ( "forest" ) game . createCharacter ( …" at bounding box center [762, 309] width 331 height 341
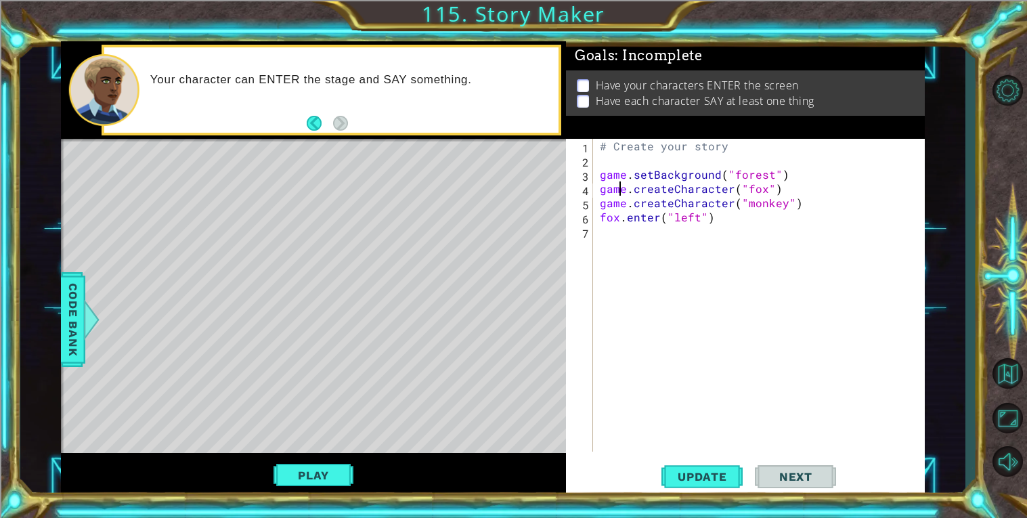
click at [617, 192] on div "# Create your story game . setBackground ( "forest" ) game . createCharacter ( …" at bounding box center [762, 309] width 331 height 341
click at [638, 187] on div "# Create your story game . setBackground ( "forest" ) game . createCharacter ( …" at bounding box center [762, 309] width 331 height 341
click at [600, 187] on div "# Create your story game . setBackground ( "forest" ) game . createCharacter ( …" at bounding box center [762, 309] width 331 height 341
click at [695, 462] on button "Update" at bounding box center [701, 476] width 81 height 36
click at [734, 219] on div "# Create your story game . setBackground ( "forest" ) fox = game . createCharac…" at bounding box center [762, 309] width 331 height 341
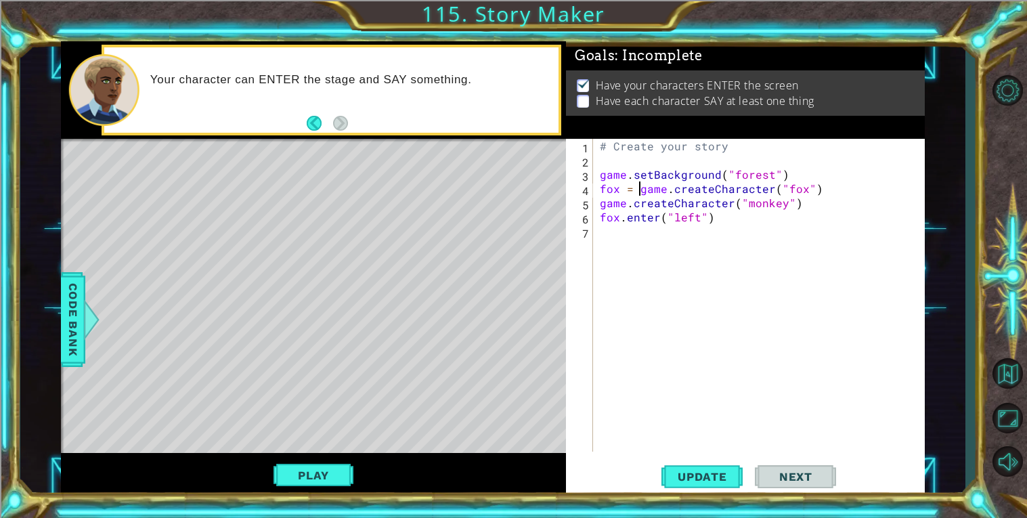
type textarea "fox.enter("left")"
click at [703, 472] on span "Update" at bounding box center [702, 477] width 77 height 14
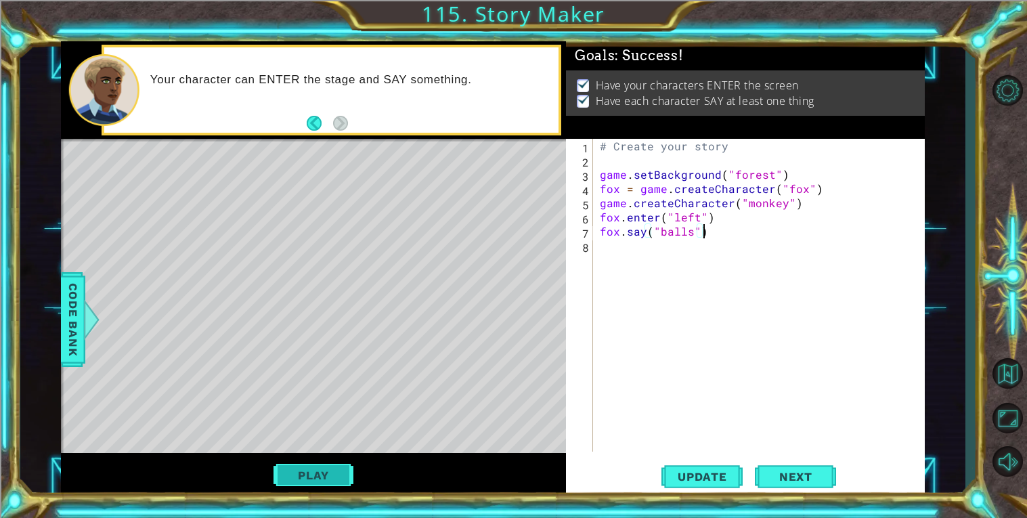
click at [330, 470] on button "Play" at bounding box center [313, 475] width 79 height 26
click at [694, 225] on div "# Create your story game . setBackground ( "forest" ) fox = game . createCharac…" at bounding box center [762, 309] width 331 height 341
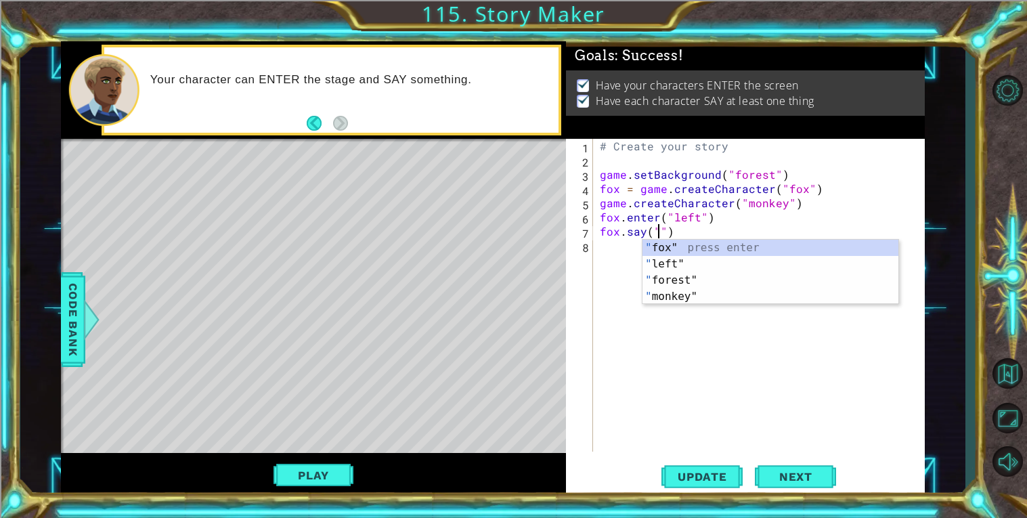
paste textarea "You'll never shine if you don't glow"
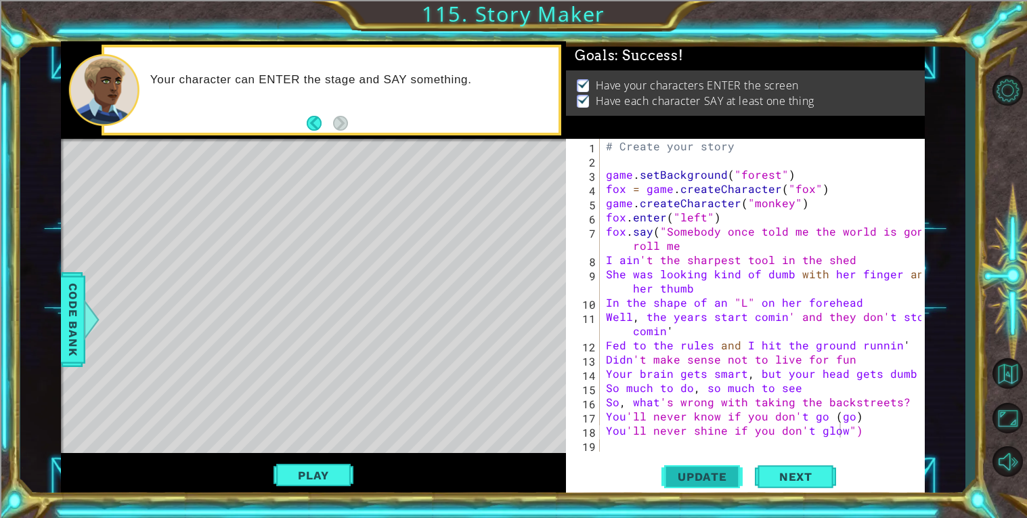
click at [684, 475] on span "Update" at bounding box center [702, 477] width 77 height 14
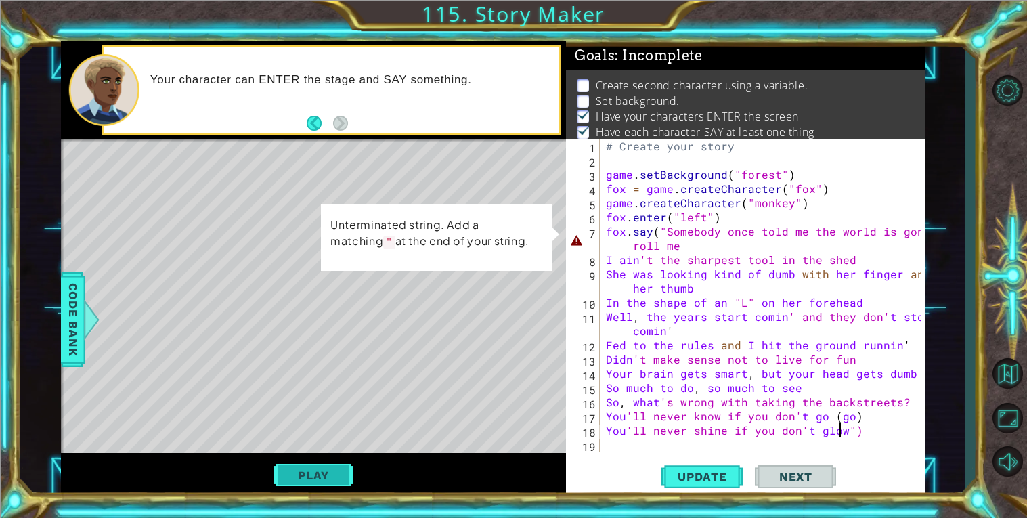
click at [320, 469] on button "Play" at bounding box center [313, 475] width 79 height 26
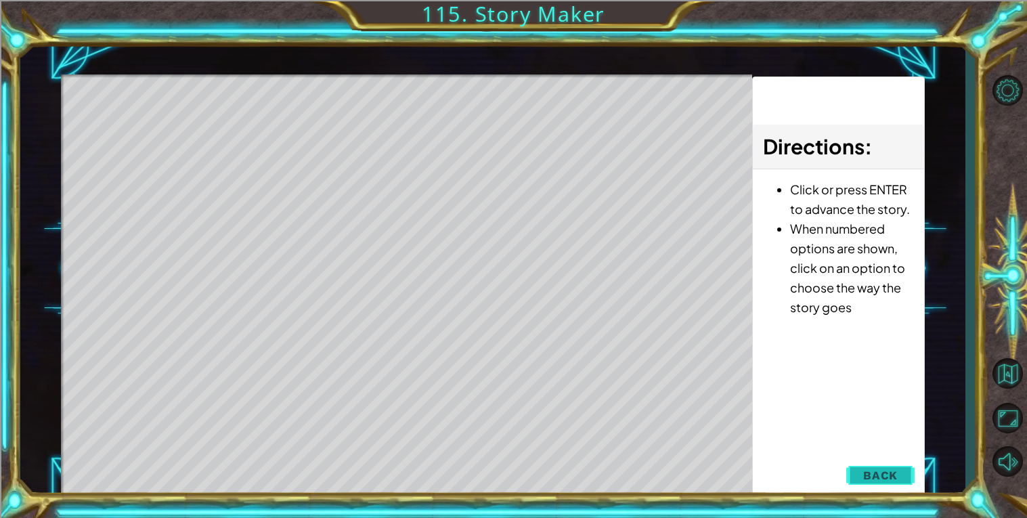
click at [886, 480] on span "Back" at bounding box center [880, 476] width 35 height 14
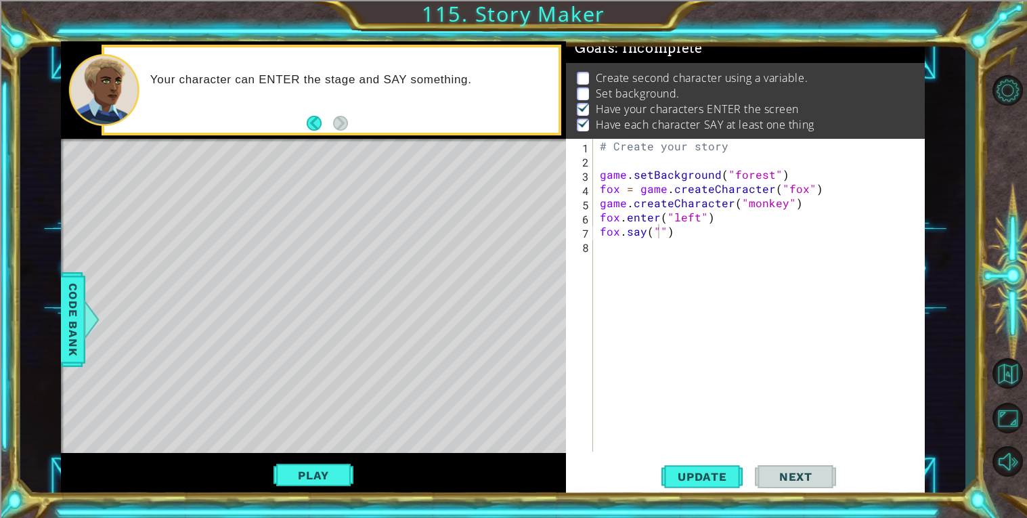
scroll to position [8, 0]
click at [664, 227] on div "# Create your story game . setBackground ( "forest" ) fox = game . createCharac…" at bounding box center [762, 309] width 331 height 341
click at [661, 227] on div "# Create your story game . setBackground ( "forest" ) fox = game . createCharac…" at bounding box center [762, 309] width 331 height 341
click at [601, 172] on div "# Create your story game . setBackground ( "forest" ) fox = game . createCharac…" at bounding box center [762, 309] width 331 height 341
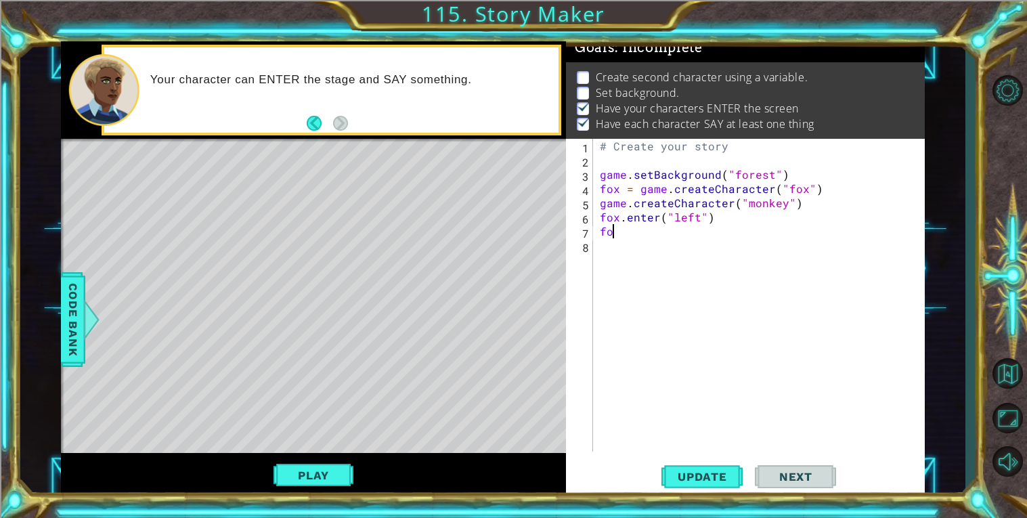
type textarea "foc"
type textarea "fox.enter("left"
drag, startPoint x: 722, startPoint y: 223, endPoint x: 597, endPoint y: 217, distance: 125.4
click at [597, 217] on div "# Create your story game . setBackground ( "forest" ) game . createCharacter ( …" at bounding box center [762, 309] width 331 height 341
click at [600, 190] on div "# Create your story game . setBackground ( "forest" ) game . createCharacter ( …" at bounding box center [762, 309] width 331 height 341
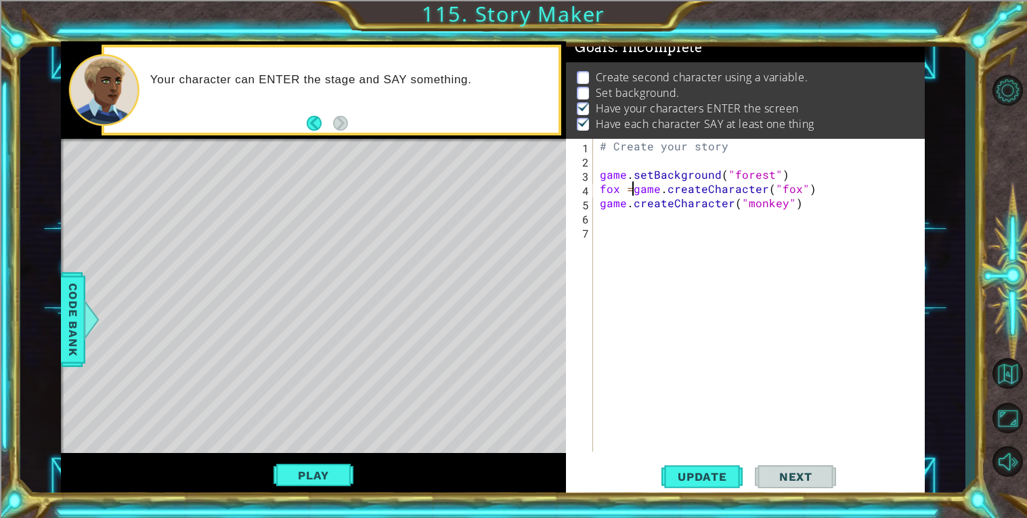
scroll to position [0, 2]
type textarea "fox = game.createCharacter("fox")"
click at [687, 466] on button "Update" at bounding box center [701, 476] width 81 height 36
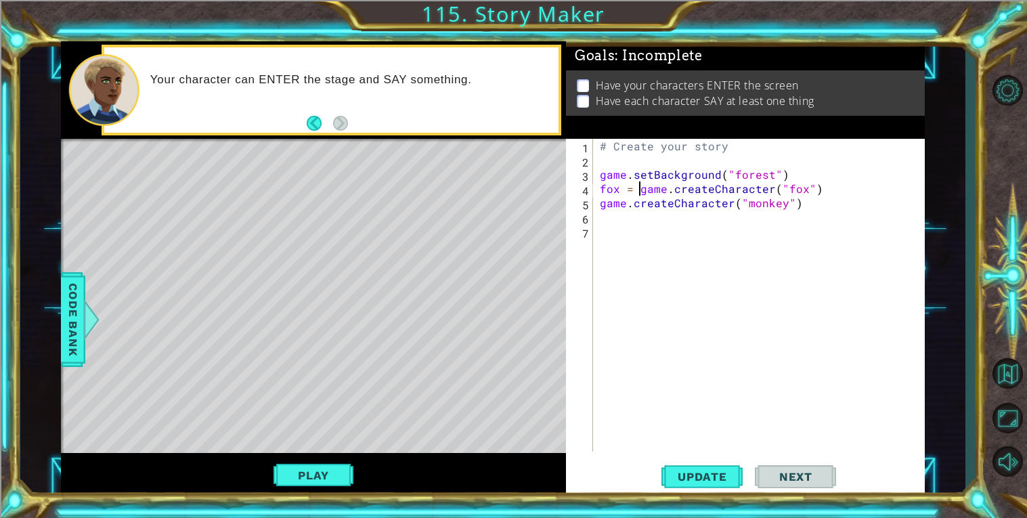
click at [617, 226] on div "# Create your story game . setBackground ( "forest" ) fox = game . createCharac…" at bounding box center [762, 309] width 331 height 341
type textarea "fox"
click at [670, 255] on div "# Create your story game . setBackground ( "forest" ) fox = game . createCharac…" at bounding box center [762, 309] width 331 height 341
click at [658, 243] on div "# Create your story game . setBackground ( "forest" ) fox = game . createCharac…" at bounding box center [762, 309] width 331 height 341
click at [653, 230] on div "# Create your story game . setBackground ( "forest" ) fox = game . createCharac…" at bounding box center [762, 309] width 331 height 341
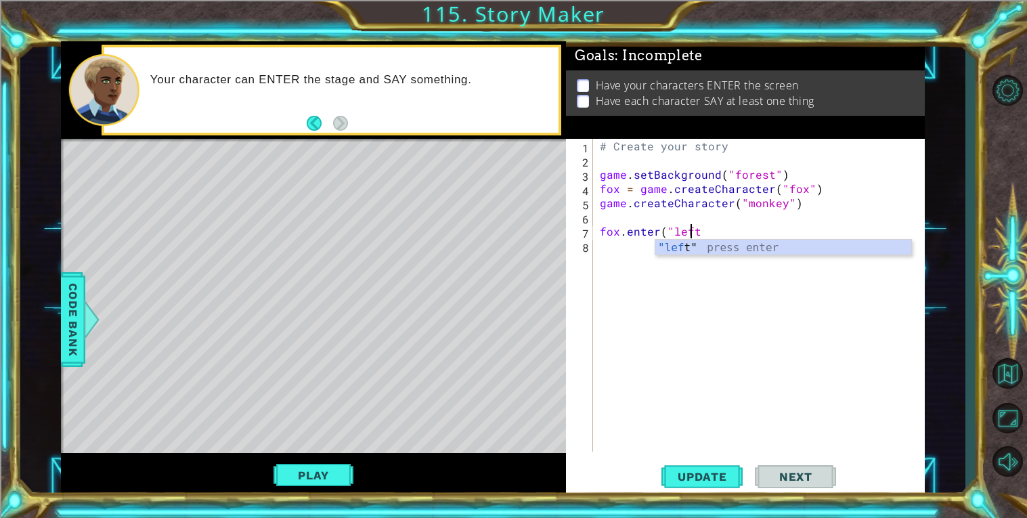
scroll to position [0, 5]
click at [672, 242] on div ""left" press enter" at bounding box center [783, 264] width 256 height 49
type textarea "fox.enter("left")"
paste textarea "supercalifragilisticexpialidocious"
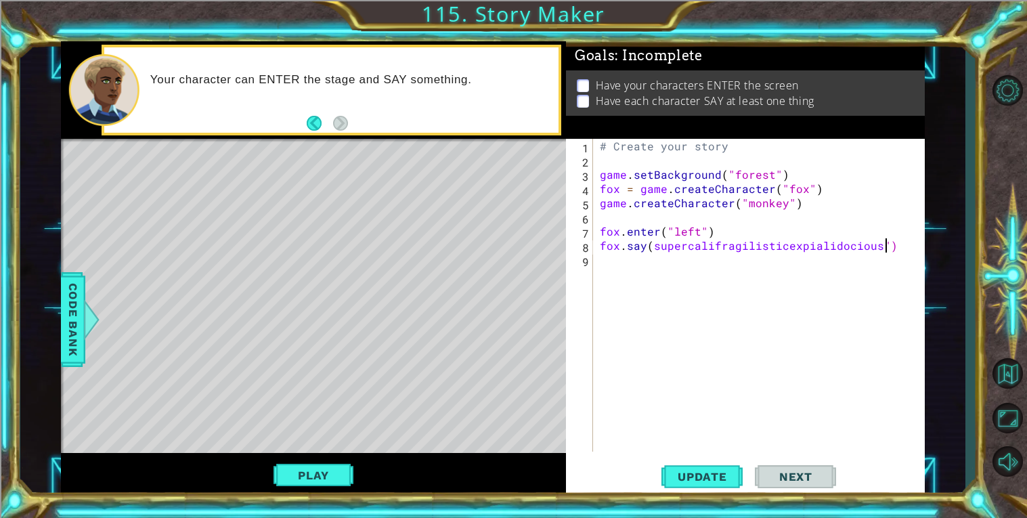
scroll to position [0, 16]
click at [653, 246] on div "# Create your story game . setBackground ( "forest" ) fox = game . createCharac…" at bounding box center [762, 309] width 331 height 341
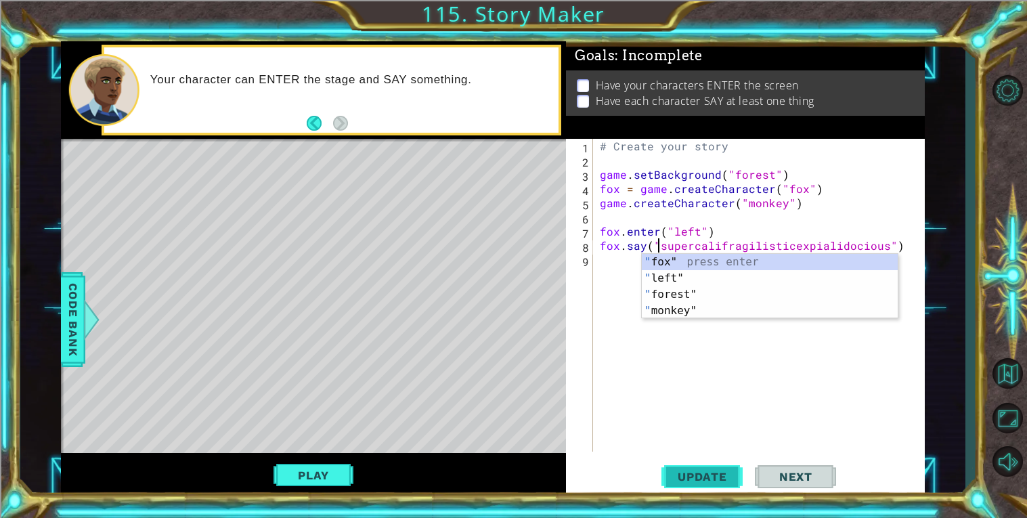
type textarea "fox.say("supercalifragilisticexpialidocious")"
click at [689, 469] on button "Update" at bounding box center [701, 476] width 81 height 36
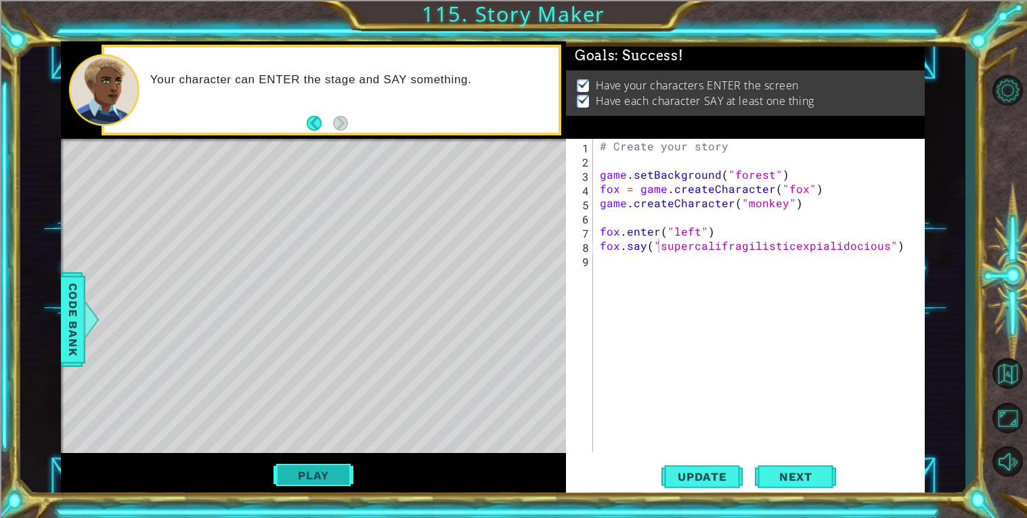
click at [316, 471] on button "Play" at bounding box center [313, 475] width 79 height 26
click at [311, 482] on button "Play" at bounding box center [313, 475] width 79 height 26
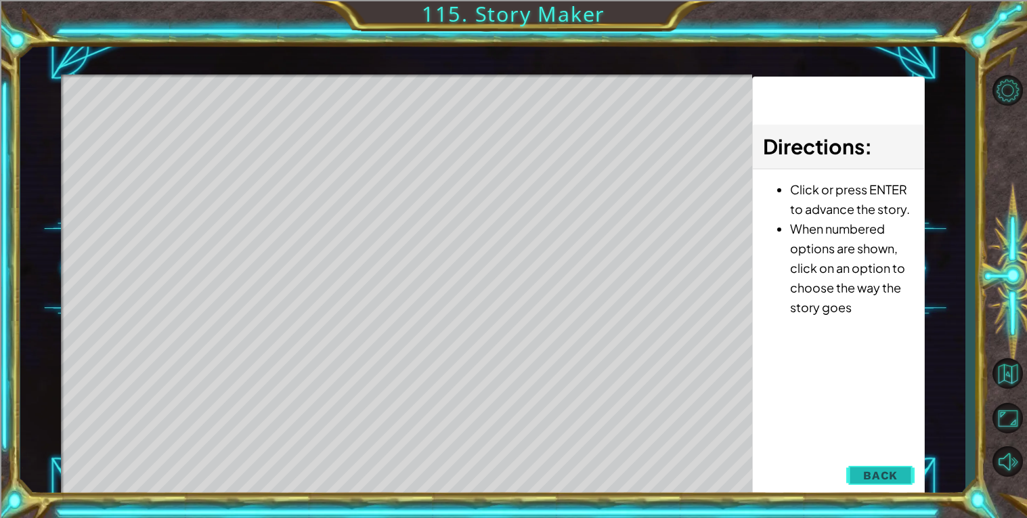
click at [901, 473] on button "Back" at bounding box center [880, 475] width 68 height 27
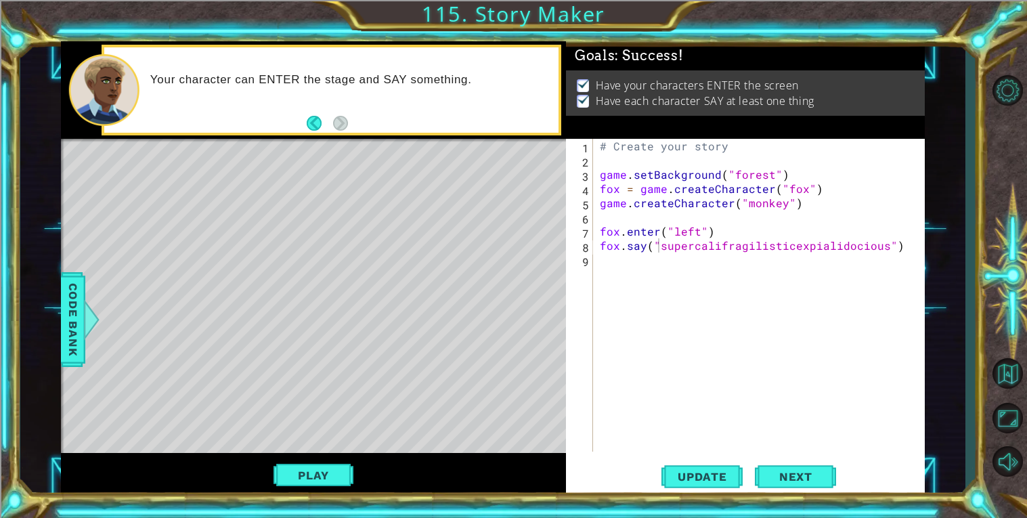
click at [899, 246] on div "# Create your story game . setBackground ( "forest" ) fox = game . createCharac…" at bounding box center [762, 309] width 331 height 341
drag, startPoint x: 877, startPoint y: 245, endPoint x: 658, endPoint y: 248, distance: 219.4
click at [658, 248] on div "# Create your story game . setBackground ( "forest" ) fox = game . createCharac…" at bounding box center [762, 309] width 331 height 341
click at [679, 293] on div "# Create your story game . setBackground ( "forest" ) fox = game . createCharac…" at bounding box center [762, 309] width 331 height 341
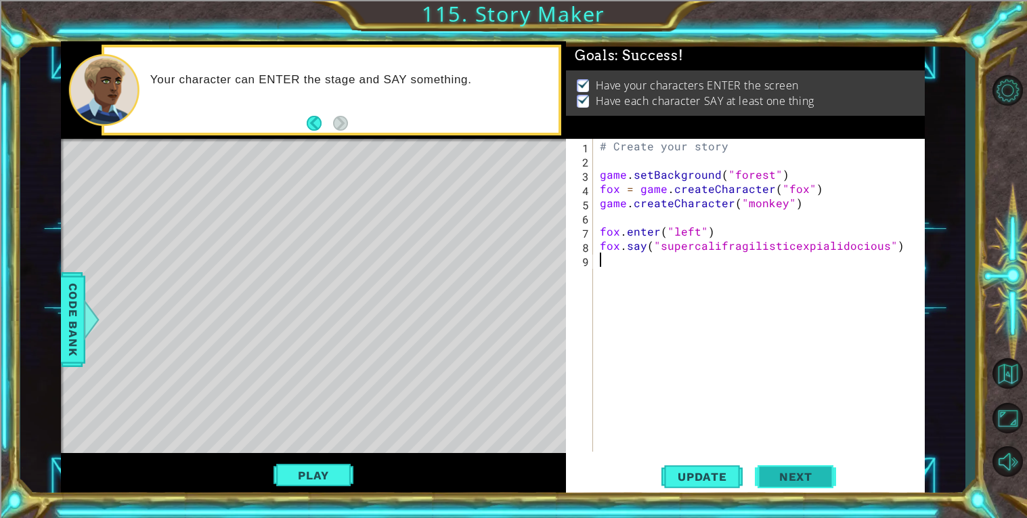
click at [794, 473] on span "Next" at bounding box center [796, 478] width 60 height 14
click at [632, 261] on div "# Create your story game . setBackground ( "forest" ) fox = game . createCharac…" at bounding box center [762, 309] width 331 height 341
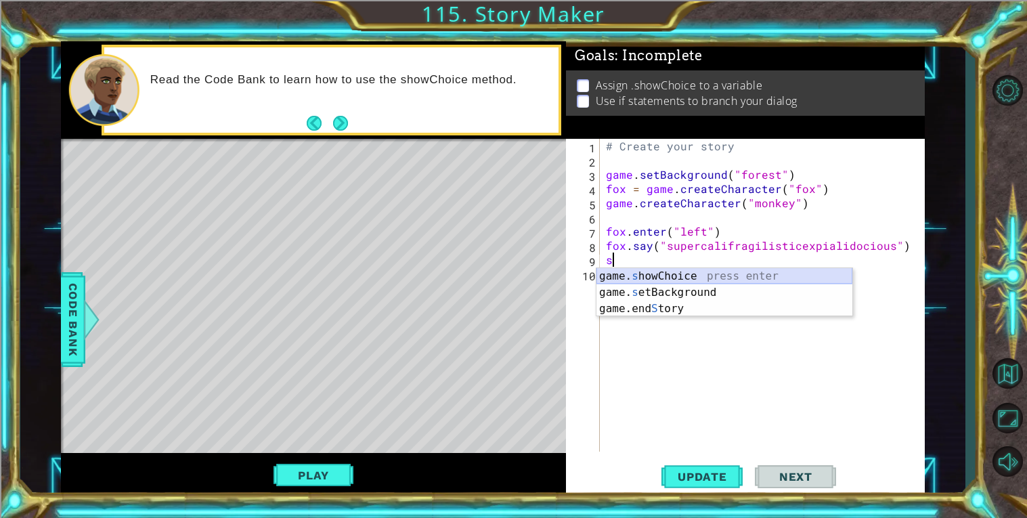
click at [654, 274] on div "game. s howChoice press enter game. s etBackground press enter game.end S tory …" at bounding box center [724, 308] width 256 height 81
type textarea "game.showChoice("First phrase", "Alternative phrase")"
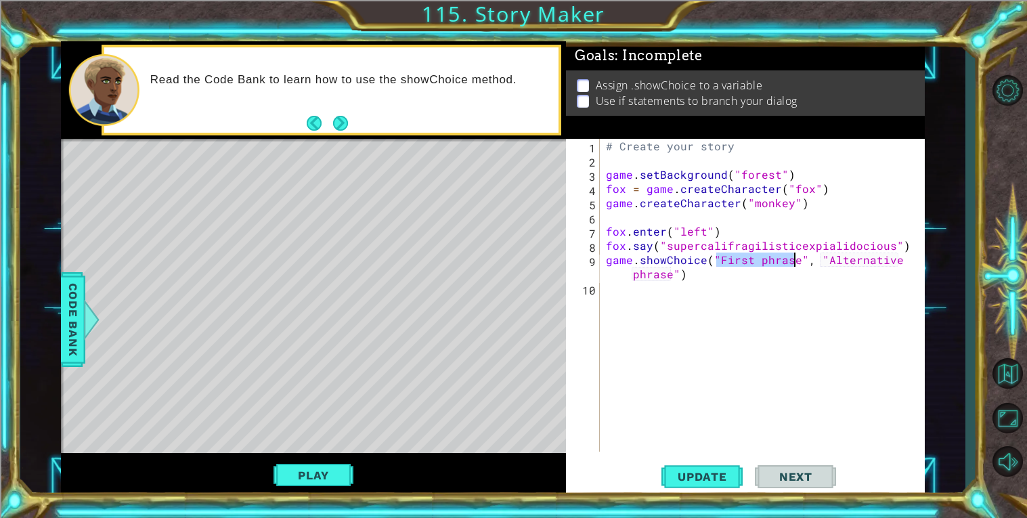
click at [661, 344] on div "# Create your story game . setBackground ( "forest" ) fox = game . createCharac…" at bounding box center [765, 309] width 325 height 341
click at [790, 254] on div "# Create your story game . setBackground ( "forest" ) fox = game . createCharac…" at bounding box center [765, 309] width 325 height 341
drag, startPoint x: 882, startPoint y: 261, endPoint x: 762, endPoint y: 261, distance: 119.8
click at [762, 261] on div "# Create your story game . setBackground ( "forest" ) fox = game . createCharac…" at bounding box center [765, 309] width 325 height 341
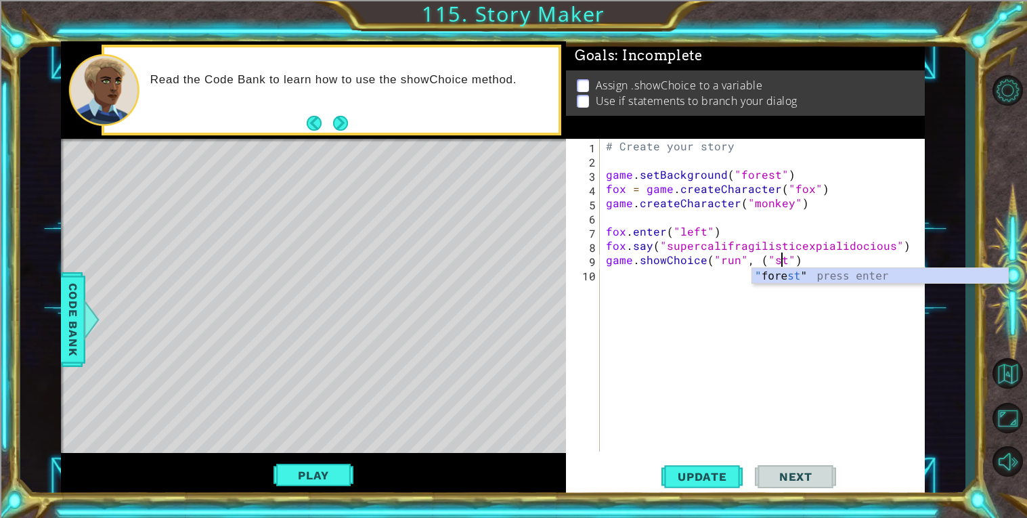
scroll to position [0, 11]
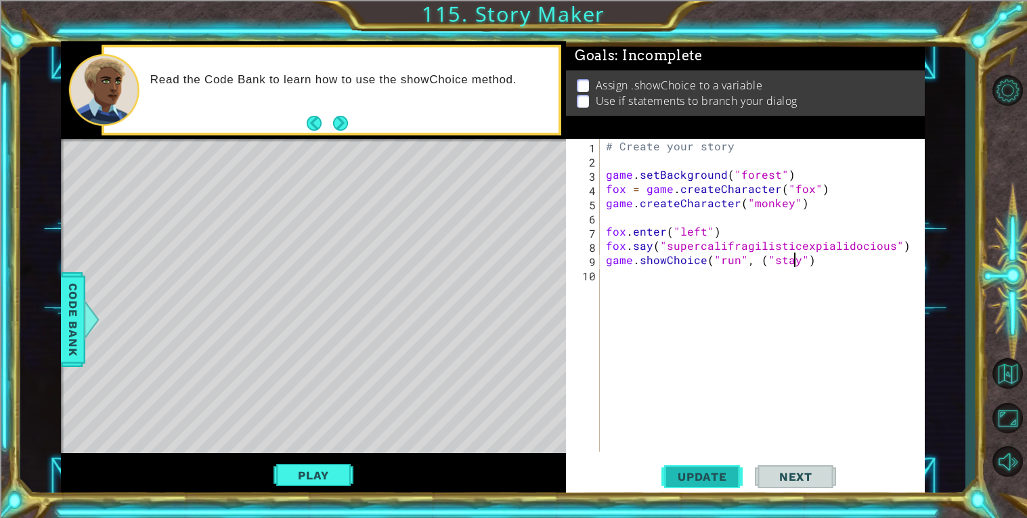
click at [712, 475] on span "Update" at bounding box center [702, 477] width 77 height 14
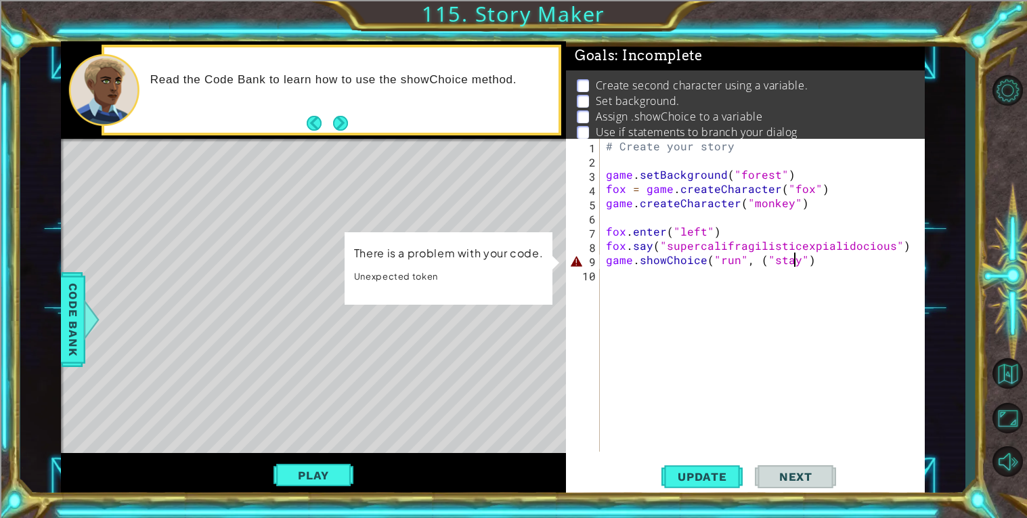
click at [660, 261] on div "# Create your story game . setBackground ( "forest" ) fox = game . createCharac…" at bounding box center [765, 309] width 325 height 341
click at [742, 255] on div "# Create your story game . setBackground ( "forest" ) fox = game . createCharac…" at bounding box center [765, 309] width 325 height 341
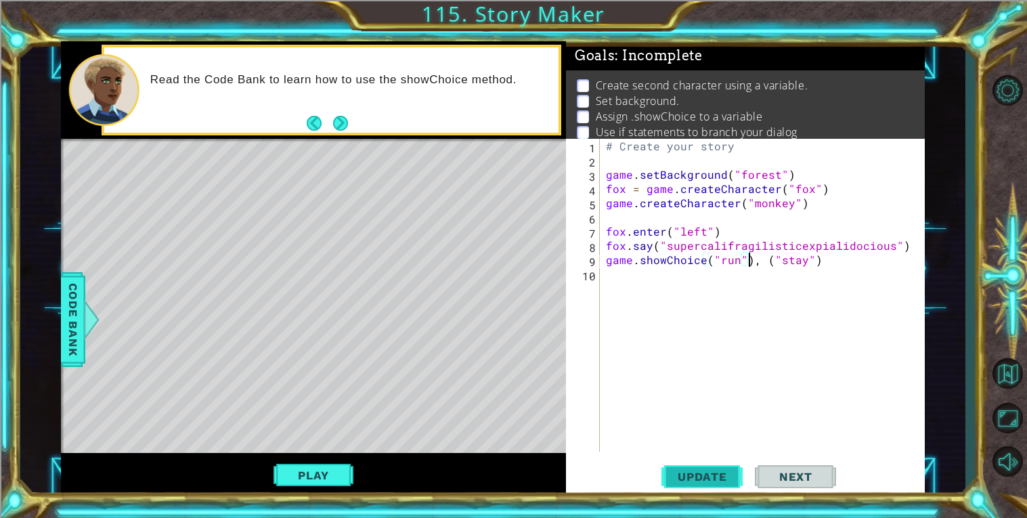
click at [701, 483] on button "Update" at bounding box center [701, 476] width 81 height 36
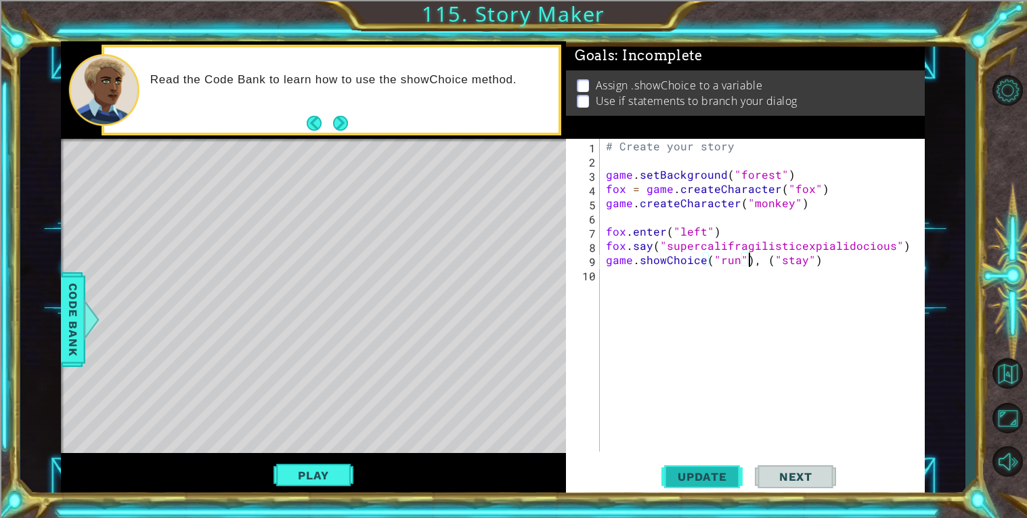
click at [699, 466] on button "Update" at bounding box center [701, 476] width 81 height 36
click at [293, 494] on div "Play" at bounding box center [313, 475] width 505 height 45
click at [299, 484] on button "Play" at bounding box center [313, 475] width 79 height 26
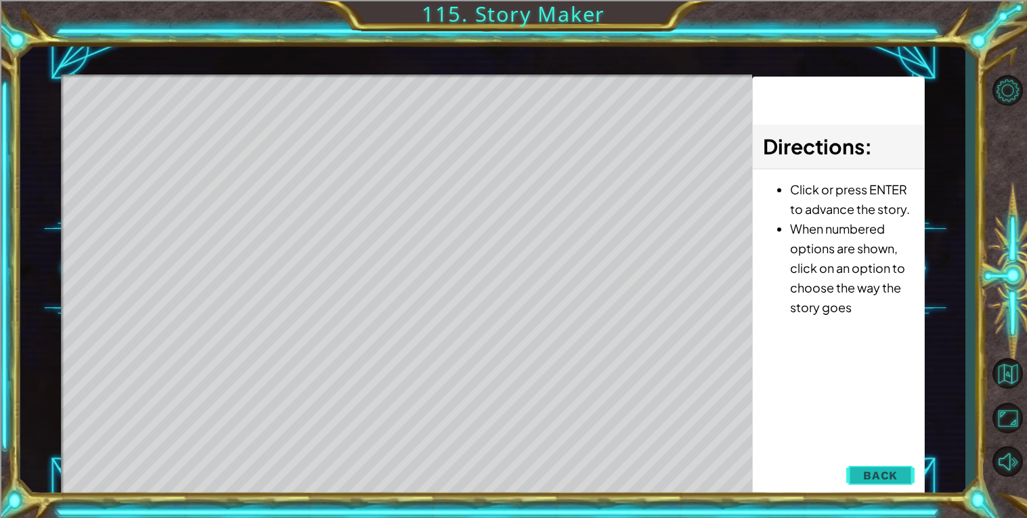
click at [882, 479] on span "Back" at bounding box center [880, 476] width 35 height 14
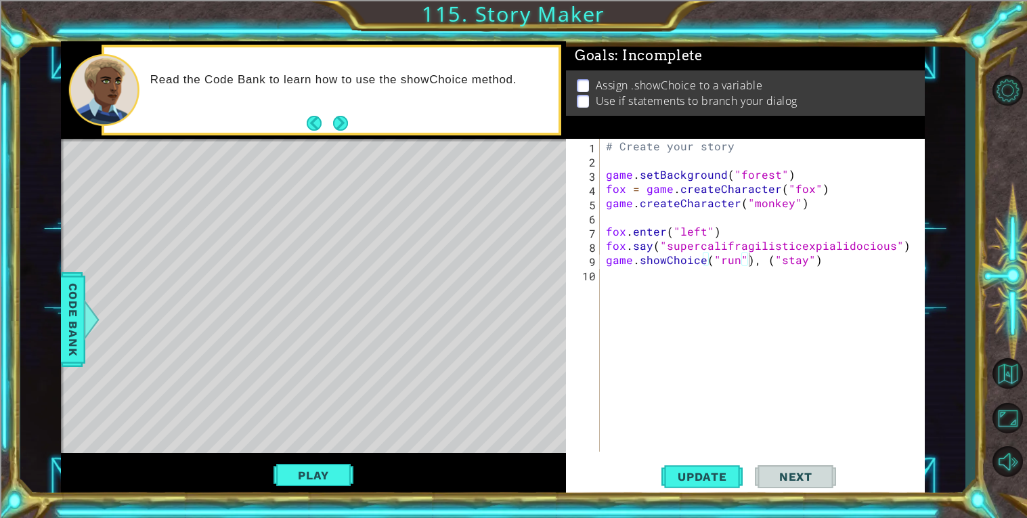
click at [772, 259] on div "# Create your story game . setBackground ( "forest" ) fox = game . createCharac…" at bounding box center [765, 309] width 325 height 341
click at [766, 257] on div "# Create your story game . setBackground ( "forest" ) fox = game . createCharac…" at bounding box center [765, 309] width 325 height 341
click at [801, 257] on div "# Create your story game . setBackground ( "forest" ) fox = game . createCharac…" at bounding box center [765, 309] width 325 height 341
click at [720, 471] on span "Update" at bounding box center [702, 477] width 77 height 14
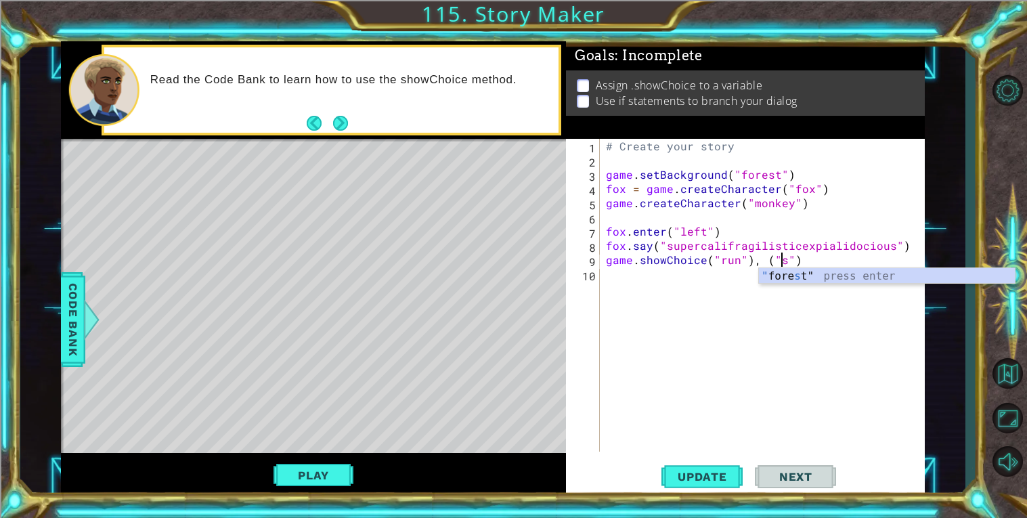
scroll to position [0, 10]
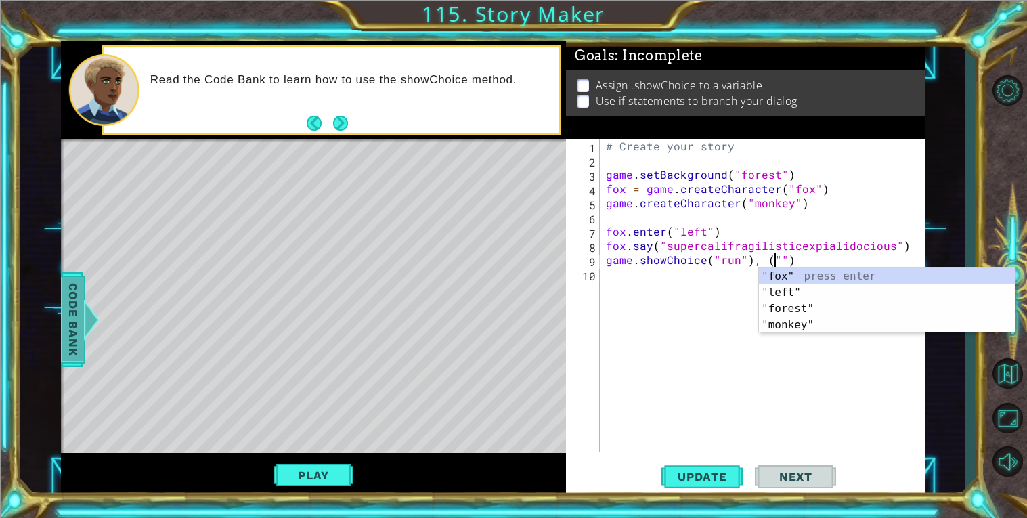
click at [83, 327] on div at bounding box center [91, 319] width 17 height 41
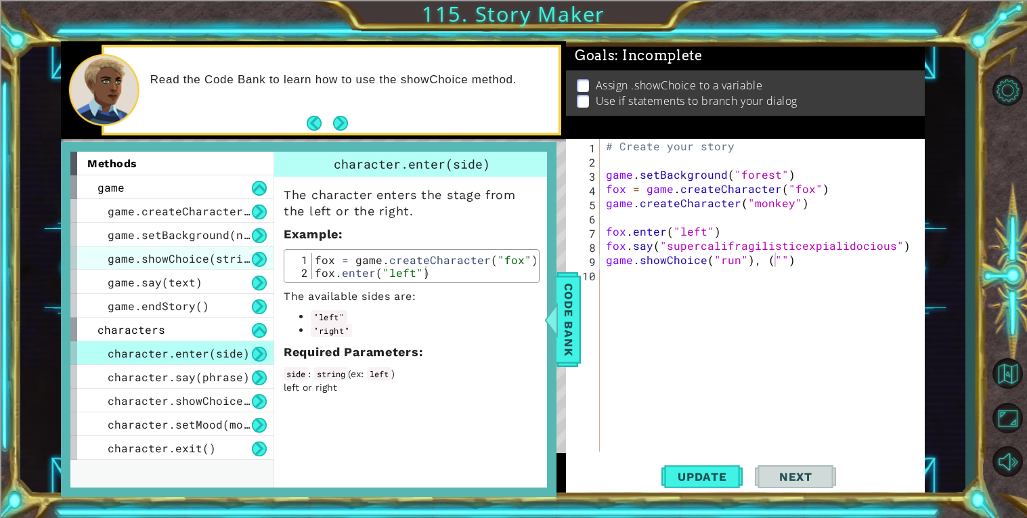
click at [162, 256] on span "game.showChoice(string1, string2)" at bounding box center [219, 258] width 223 height 14
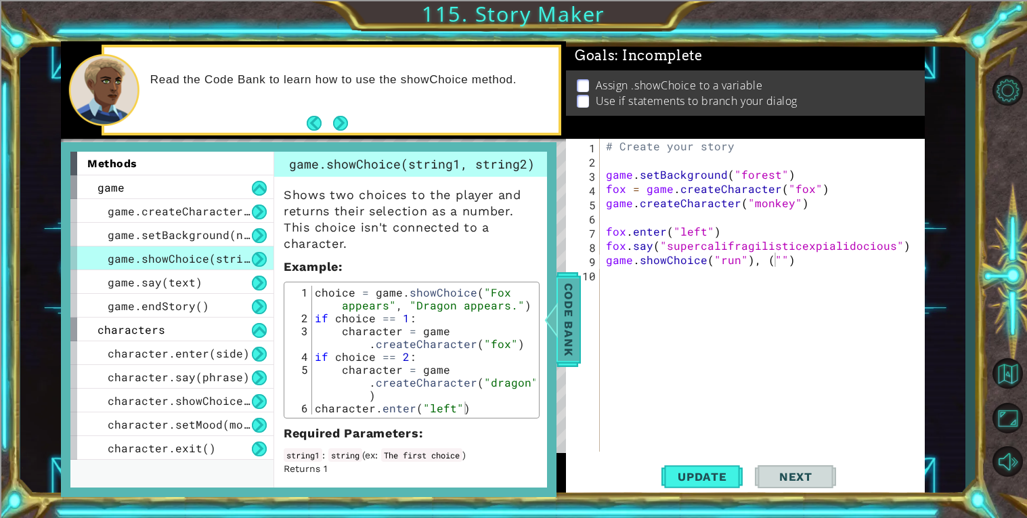
click at [544, 328] on div at bounding box center [551, 319] width 17 height 41
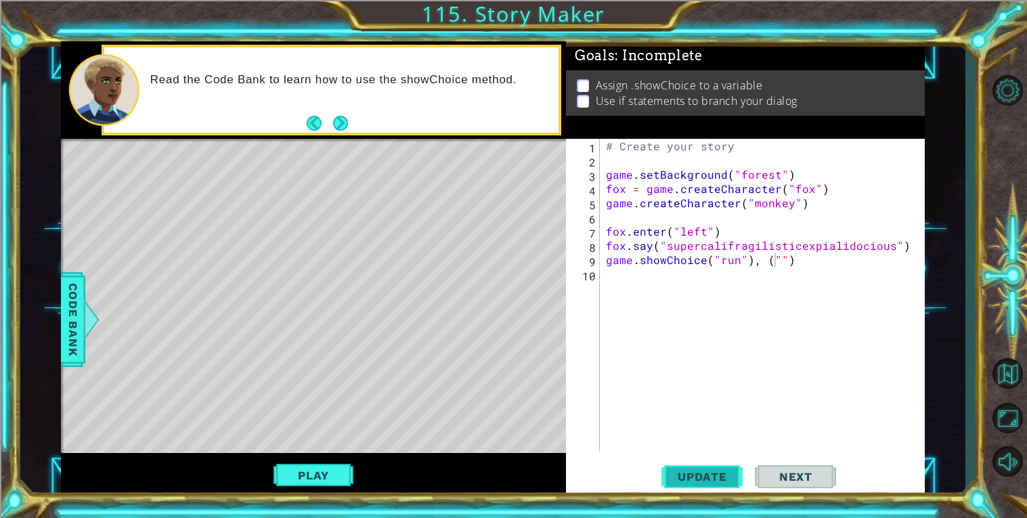
click at [717, 466] on button "Update" at bounding box center [701, 476] width 81 height 36
click at [777, 258] on div "# Create your story game . setBackground ( "forest" ) fox = game . createCharac…" at bounding box center [765, 309] width 325 height 341
type textarea "game.showChoice("run"), ("fight")"
click at [297, 477] on button "Play" at bounding box center [313, 475] width 79 height 26
